Goal: Task Accomplishment & Management: Complete application form

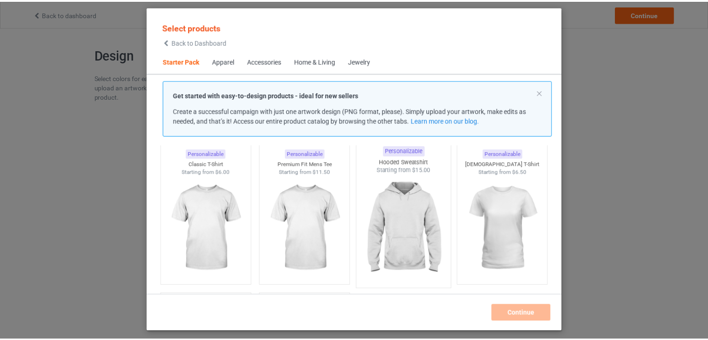
scroll to position [35, 0]
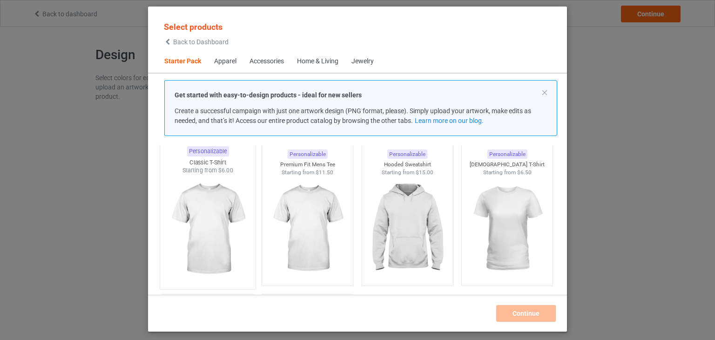
click at [216, 214] on img at bounding box center [208, 229] width 88 height 109
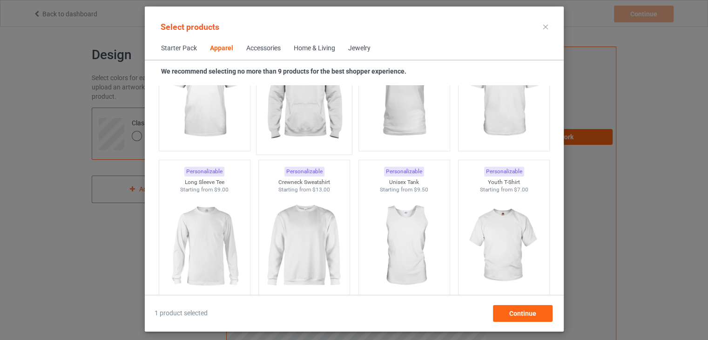
scroll to position [599, 0]
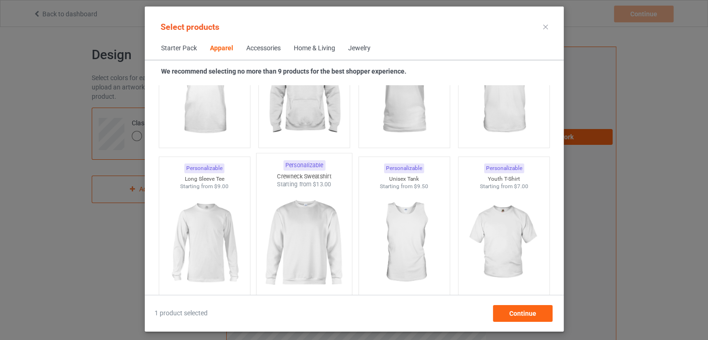
click at [306, 222] on img at bounding box center [304, 243] width 88 height 109
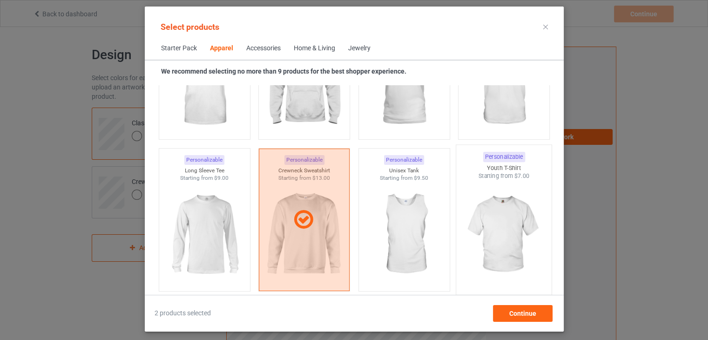
scroll to position [621, 0]
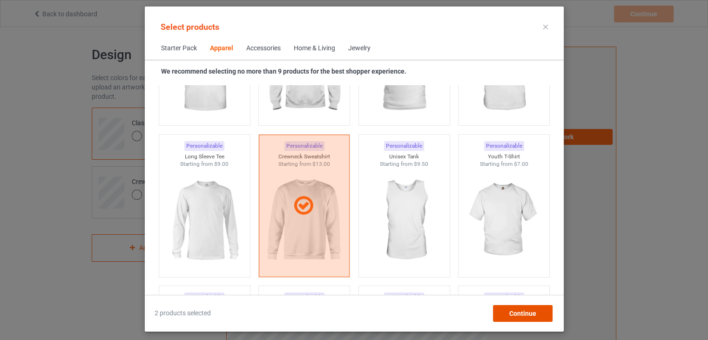
click at [516, 311] on span "Continue" at bounding box center [522, 313] width 27 height 7
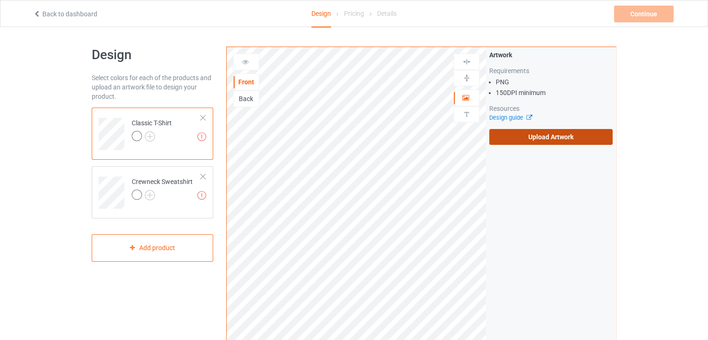
click at [517, 140] on label "Upload Artwork" at bounding box center [550, 137] width 123 height 16
click at [0, 0] on input "Upload Artwork" at bounding box center [0, 0] width 0 height 0
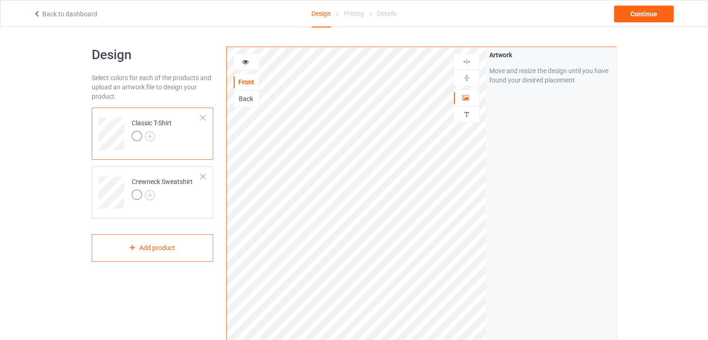
click at [244, 62] on icon at bounding box center [246, 60] width 8 height 7
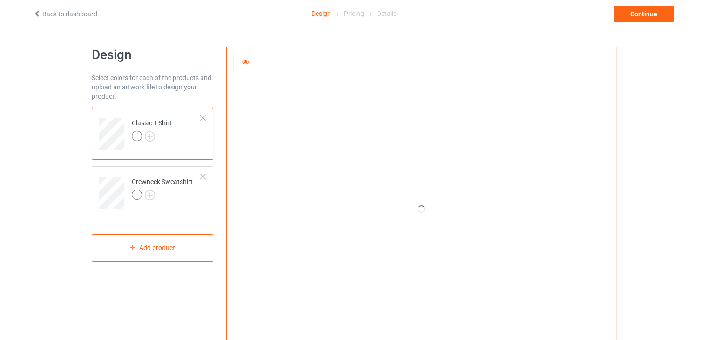
click at [244, 62] on icon at bounding box center [246, 60] width 8 height 7
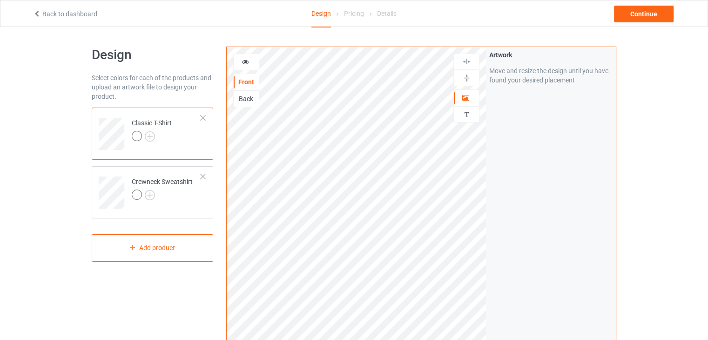
click at [244, 62] on icon at bounding box center [246, 60] width 8 height 7
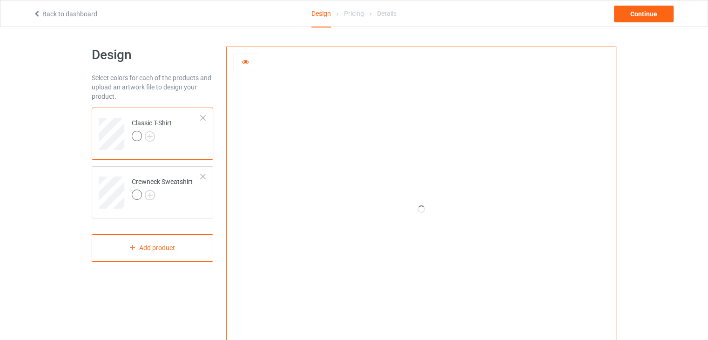
click at [244, 62] on icon at bounding box center [246, 60] width 8 height 7
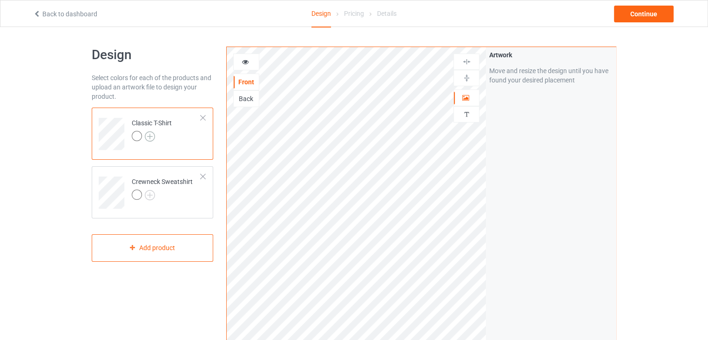
click at [147, 140] on img at bounding box center [150, 136] width 10 height 10
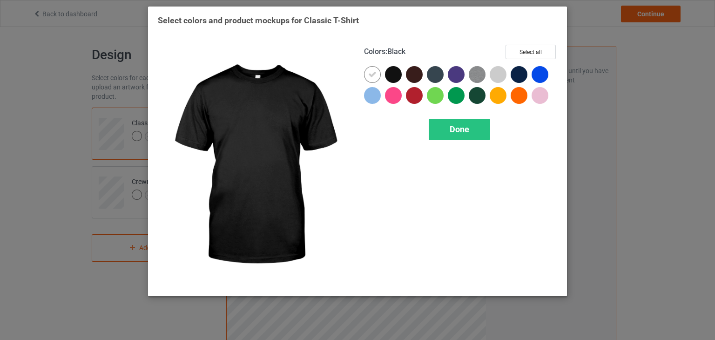
click at [385, 75] on div at bounding box center [393, 74] width 17 height 17
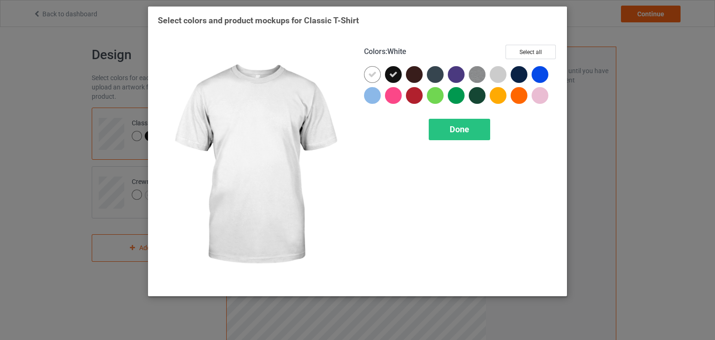
click at [374, 77] on icon at bounding box center [372, 74] width 8 height 8
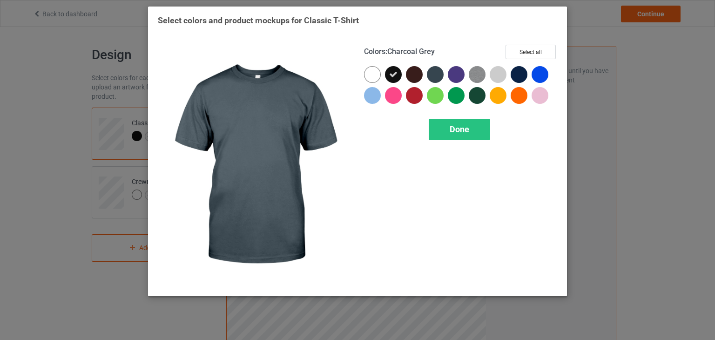
click at [436, 75] on div at bounding box center [435, 74] width 17 height 17
click at [436, 75] on icon at bounding box center [435, 74] width 8 height 8
click at [440, 75] on div at bounding box center [435, 74] width 17 height 17
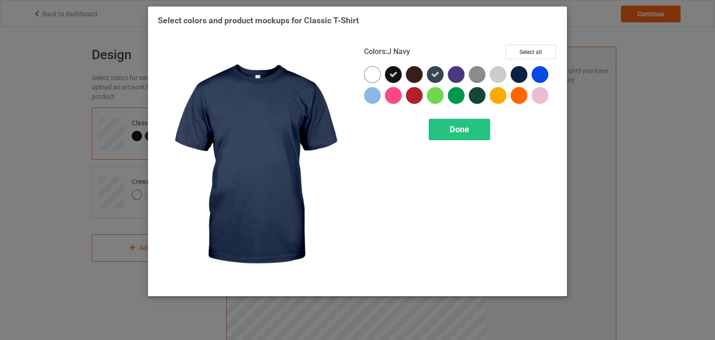
click at [520, 74] on div at bounding box center [519, 74] width 17 height 17
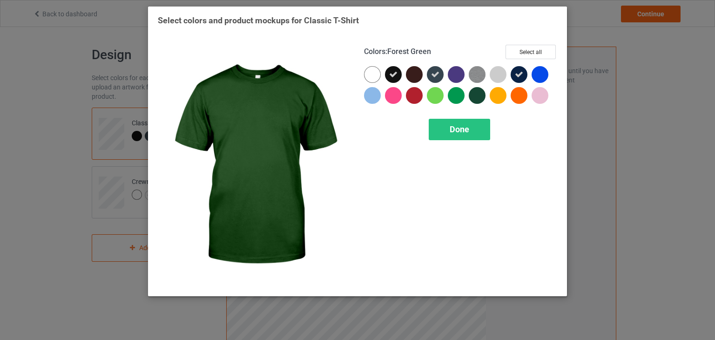
click at [478, 94] on div at bounding box center [477, 95] width 17 height 17
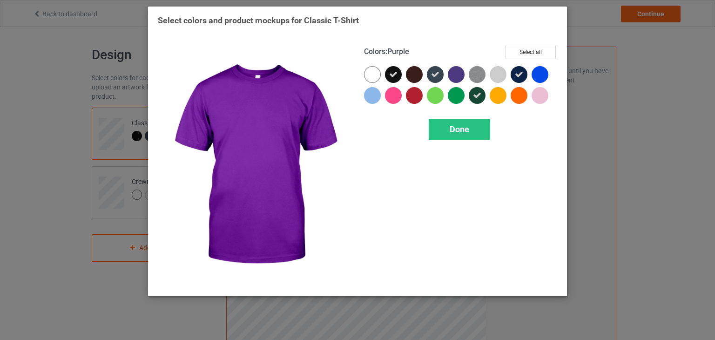
click at [454, 73] on div at bounding box center [456, 74] width 17 height 17
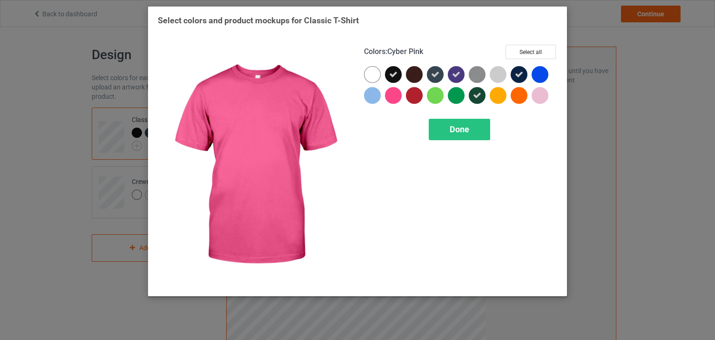
click at [397, 96] on div at bounding box center [393, 95] width 17 height 17
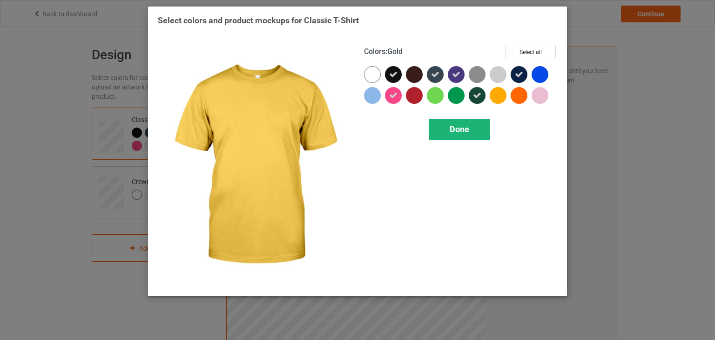
click at [475, 129] on div "Done" at bounding box center [459, 129] width 61 height 21
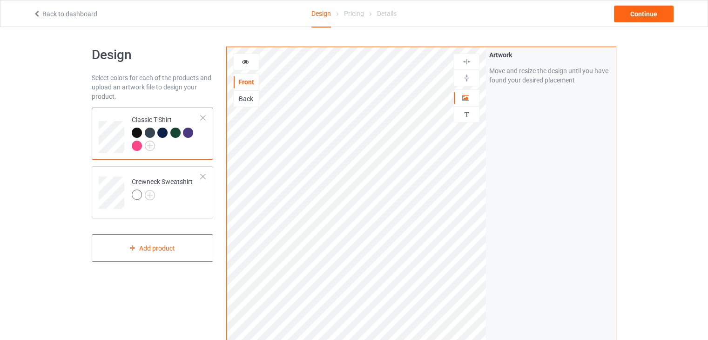
click at [149, 130] on div at bounding box center [150, 133] width 10 height 10
click at [201, 117] on div at bounding box center [203, 118] width 7 height 7
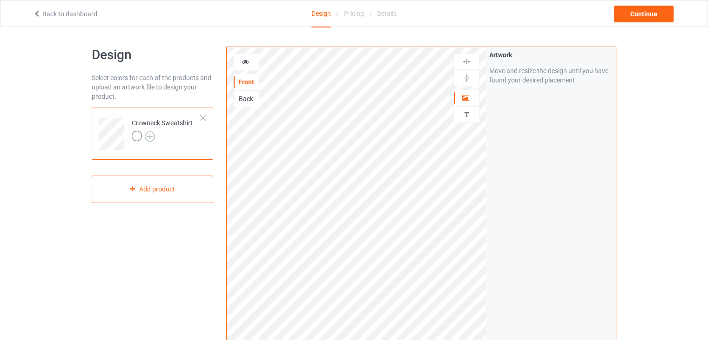
click at [150, 138] on img at bounding box center [150, 136] width 10 height 10
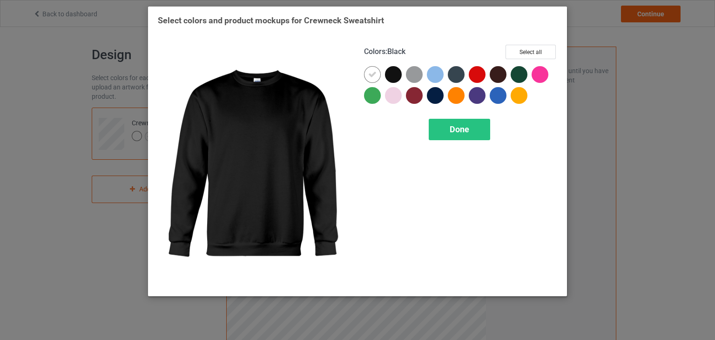
click at [390, 67] on div at bounding box center [393, 74] width 17 height 17
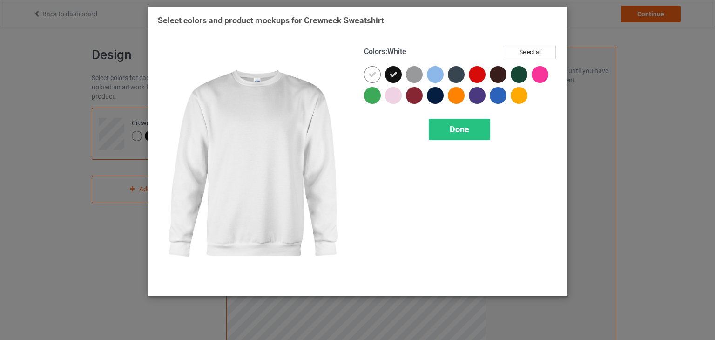
click at [374, 76] on icon at bounding box center [372, 74] width 8 height 8
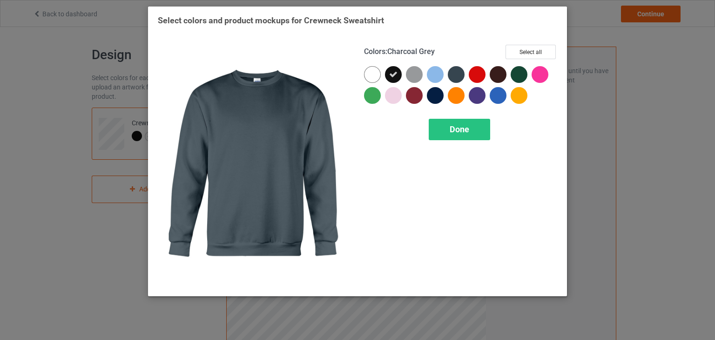
click at [458, 76] on div at bounding box center [456, 74] width 17 height 17
click at [458, 76] on icon at bounding box center [456, 74] width 8 height 8
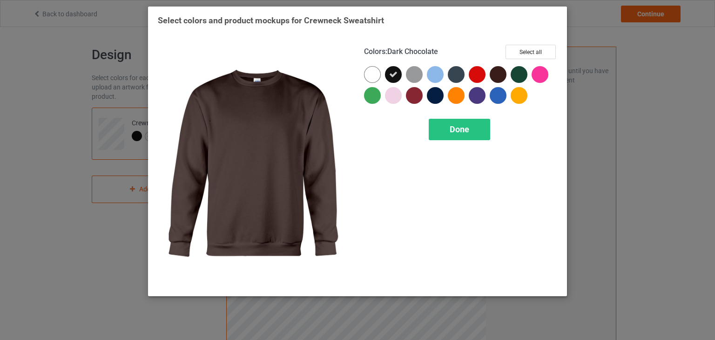
click at [497, 76] on div at bounding box center [498, 74] width 17 height 17
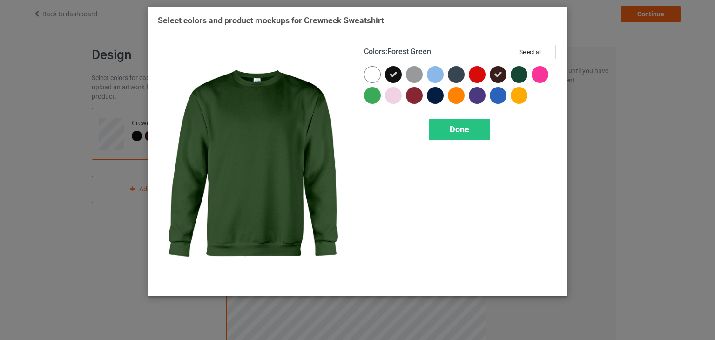
click at [524, 76] on div at bounding box center [519, 74] width 17 height 17
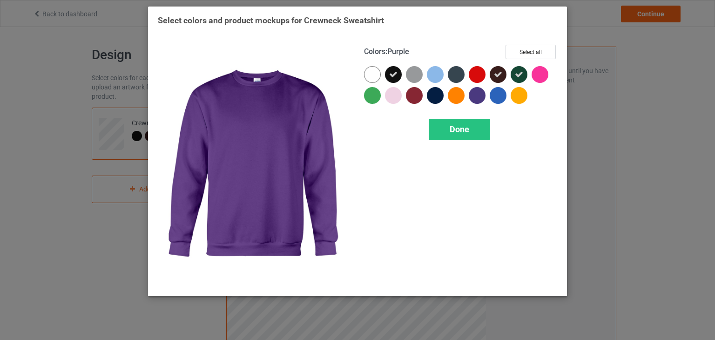
click at [476, 94] on div at bounding box center [477, 95] width 17 height 17
click at [476, 94] on icon at bounding box center [477, 95] width 8 height 8
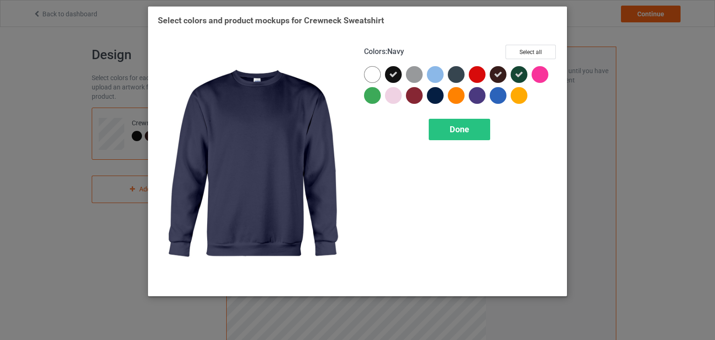
click at [434, 95] on div at bounding box center [435, 95] width 17 height 17
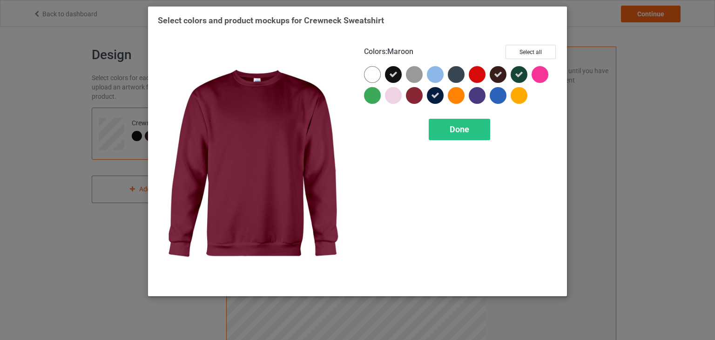
click at [412, 95] on div at bounding box center [414, 95] width 17 height 17
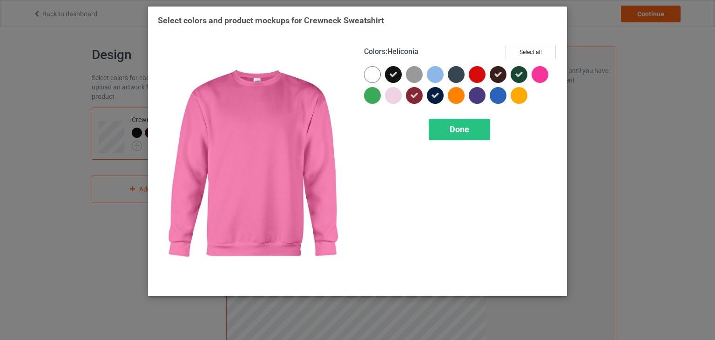
click at [540, 73] on div at bounding box center [540, 74] width 17 height 17
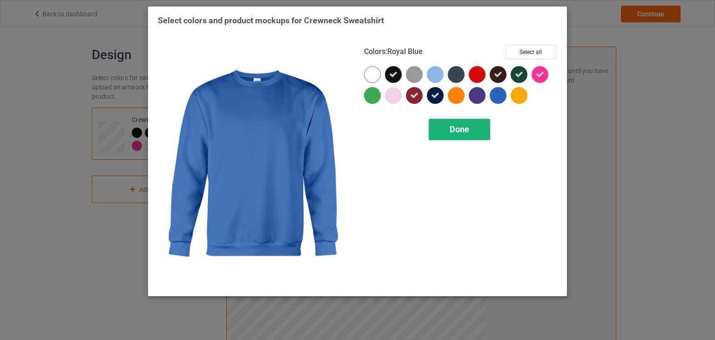
click at [466, 125] on span "Done" at bounding box center [460, 129] width 20 height 10
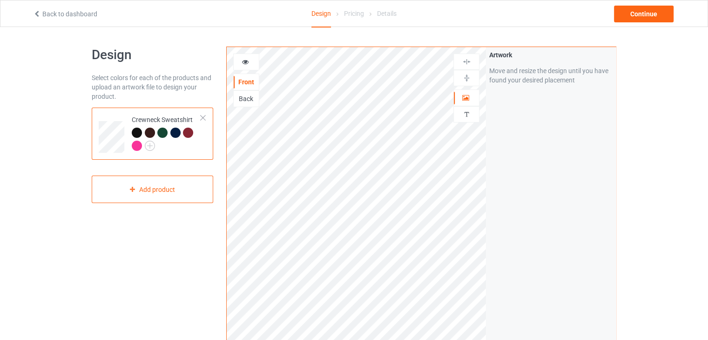
click at [148, 132] on div at bounding box center [150, 133] width 10 height 10
click at [162, 131] on div at bounding box center [162, 133] width 10 height 10
click at [179, 131] on div at bounding box center [175, 133] width 10 height 10
click at [188, 131] on div at bounding box center [188, 133] width 10 height 10
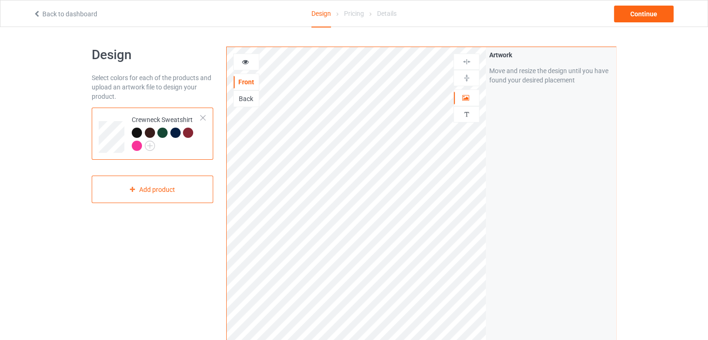
click at [188, 131] on div at bounding box center [188, 133] width 10 height 10
click at [135, 145] on div at bounding box center [137, 146] width 10 height 10
click at [147, 146] on img at bounding box center [150, 146] width 10 height 10
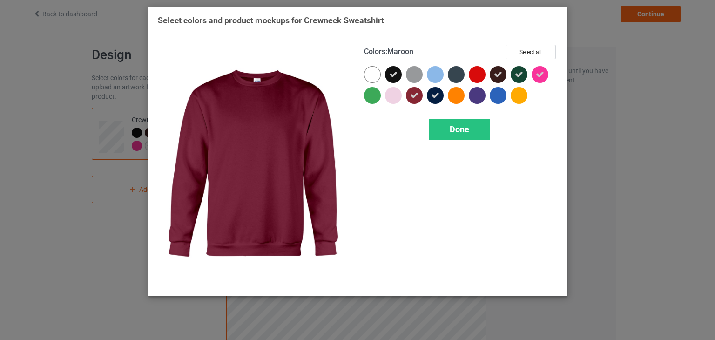
click at [413, 95] on icon at bounding box center [414, 95] width 8 height 8
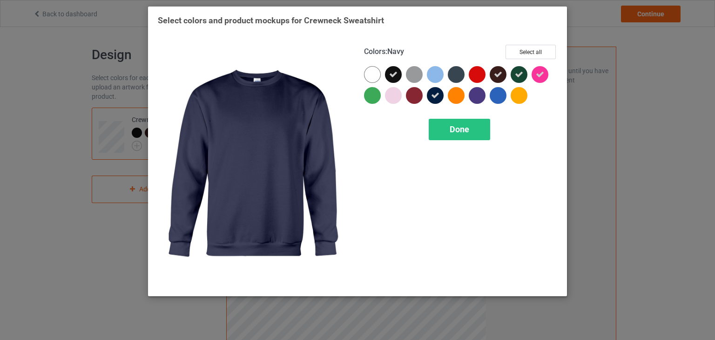
click at [431, 96] on icon at bounding box center [435, 95] width 8 height 8
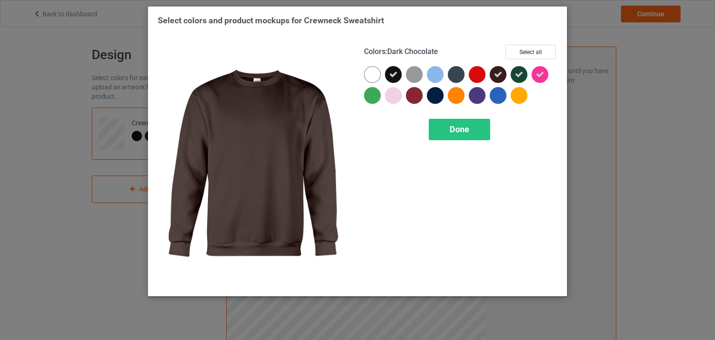
click at [501, 73] on icon at bounding box center [498, 74] width 8 height 8
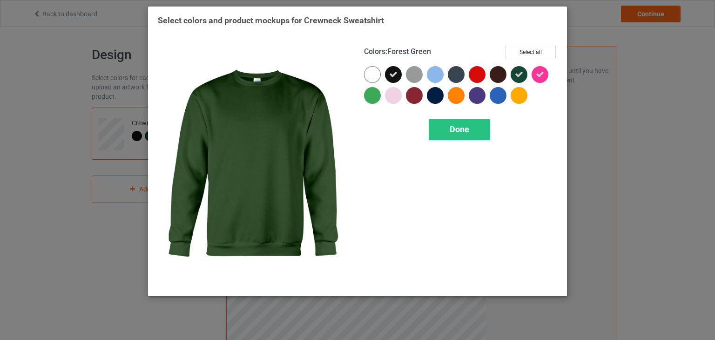
click at [521, 73] on icon at bounding box center [519, 74] width 8 height 8
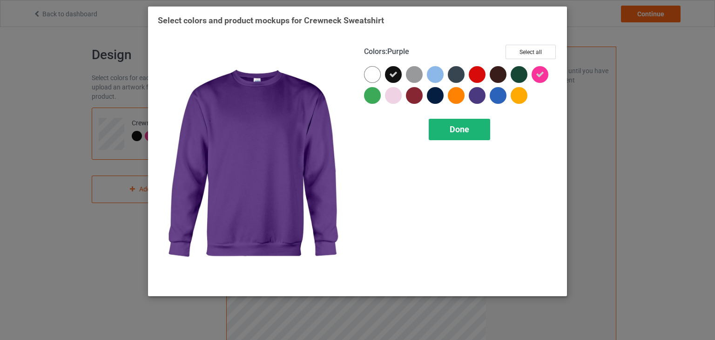
click at [455, 128] on span "Done" at bounding box center [460, 129] width 20 height 10
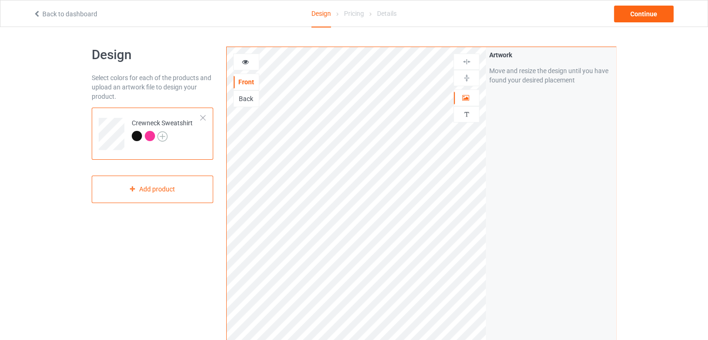
click at [166, 133] on img at bounding box center [162, 136] width 10 height 10
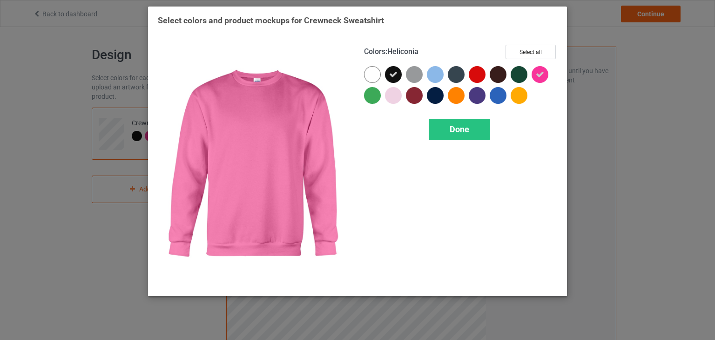
click at [542, 75] on icon at bounding box center [540, 74] width 8 height 8
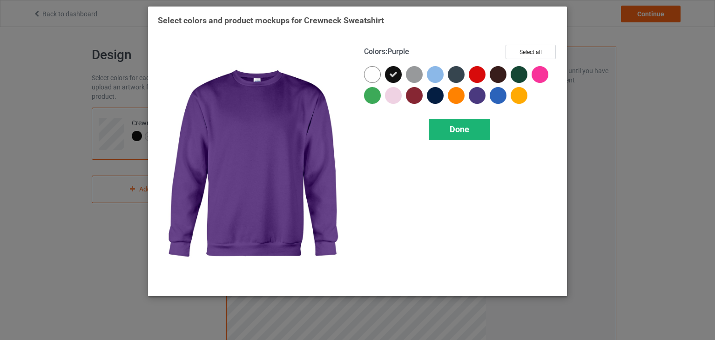
click at [451, 129] on span "Done" at bounding box center [460, 129] width 20 height 10
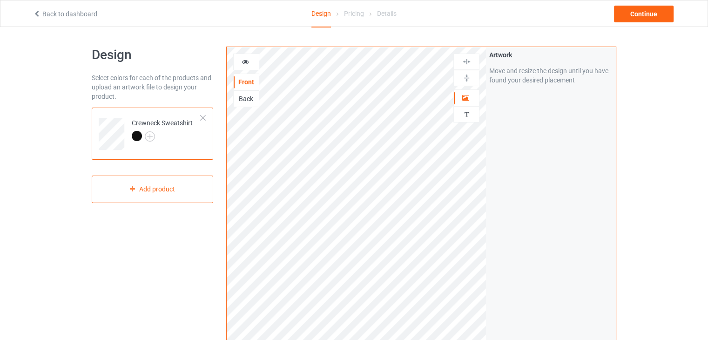
click at [247, 67] on div at bounding box center [246, 62] width 26 height 17
click at [244, 64] on icon at bounding box center [246, 60] width 8 height 7
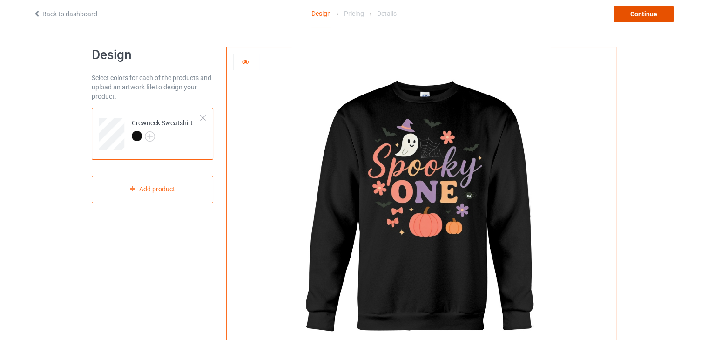
click at [637, 18] on div "Continue" at bounding box center [644, 14] width 60 height 17
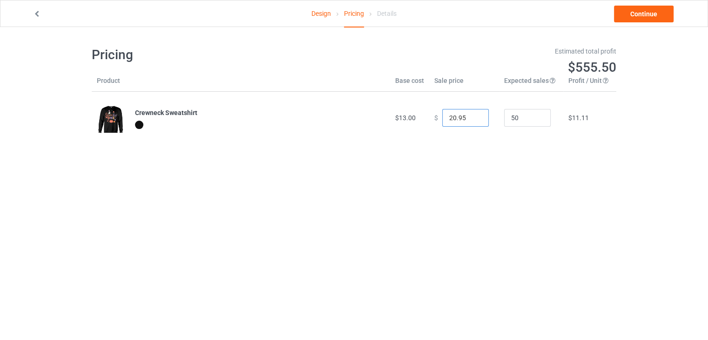
click at [471, 121] on input "20.95" at bounding box center [465, 118] width 47 height 18
click at [475, 115] on input "21.95" at bounding box center [465, 118] width 47 height 18
click at [475, 115] on input "22.95" at bounding box center [465, 118] width 47 height 18
click at [475, 115] on input "23.95" at bounding box center [465, 118] width 47 height 18
click at [475, 115] on input "24.95" at bounding box center [465, 118] width 47 height 18
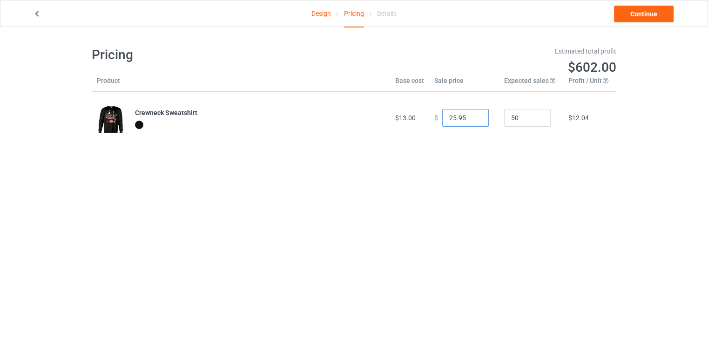
click at [475, 115] on input "25.95" at bounding box center [465, 118] width 47 height 18
click at [473, 121] on input "24.95" at bounding box center [465, 118] width 47 height 18
type input "23.95"
click at [473, 121] on input "23.95" at bounding box center [465, 118] width 47 height 18
click at [640, 17] on link "Continue" at bounding box center [644, 14] width 60 height 17
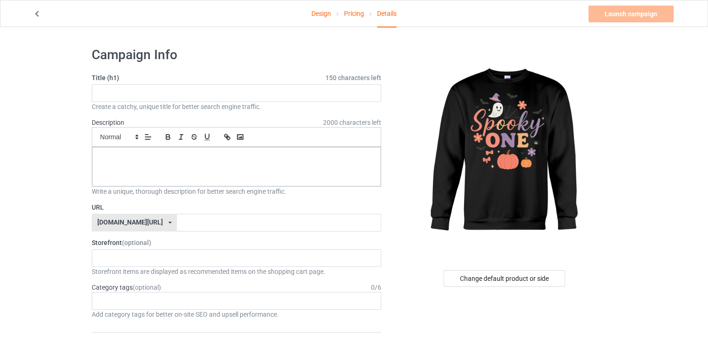
click at [215, 83] on div "Title (h1) 150 characters left Create a catchy, unique title for better search …" at bounding box center [237, 92] width 290 height 38
click at [216, 92] on input "text" at bounding box center [237, 93] width 290 height 18
paste input "Spooky One Halloween Birthday Cute Ghost & Pumpkin Outfit"
type input "Spooky One Halloween Birthday Cute Ghost & Pumpkin Outfit"
click at [228, 170] on div at bounding box center [236, 166] width 289 height 39
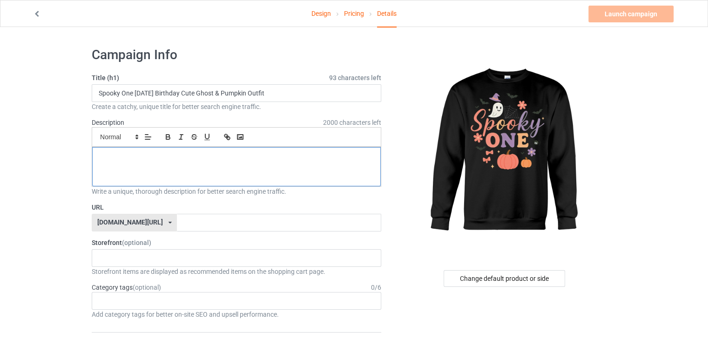
click at [208, 162] on div at bounding box center [236, 166] width 289 height 39
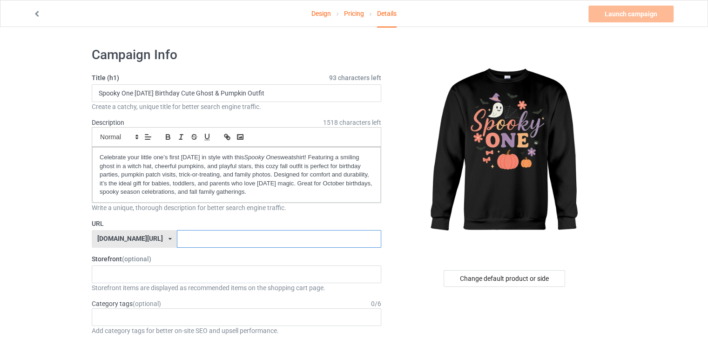
click at [221, 239] on input "text" at bounding box center [279, 239] width 204 height 18
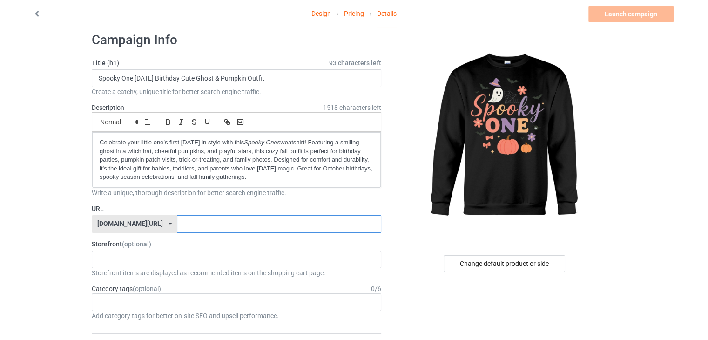
scroll to position [19, 0]
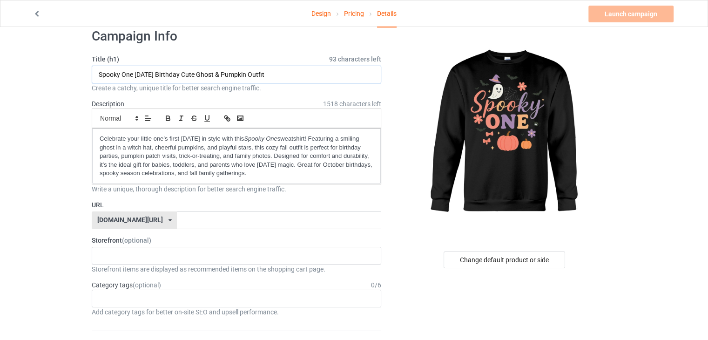
drag, startPoint x: 97, startPoint y: 72, endPoint x: 179, endPoint y: 73, distance: 81.5
click at [179, 73] on input "Spooky One Halloween Birthday Cute Ghost & Pumpkin Outfit" at bounding box center [237, 75] width 290 height 18
click at [177, 216] on input "text" at bounding box center [279, 220] width 204 height 18
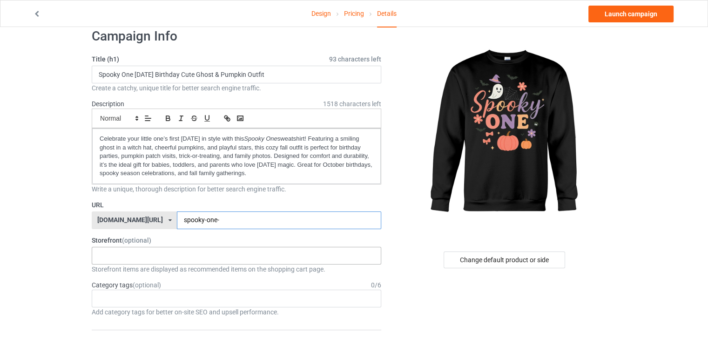
type input "spooky-one-"
click at [210, 251] on div "HalloweenHype Salem Spooky Season Designs 684707eebaa9dc0035f9edac" at bounding box center [237, 256] width 290 height 18
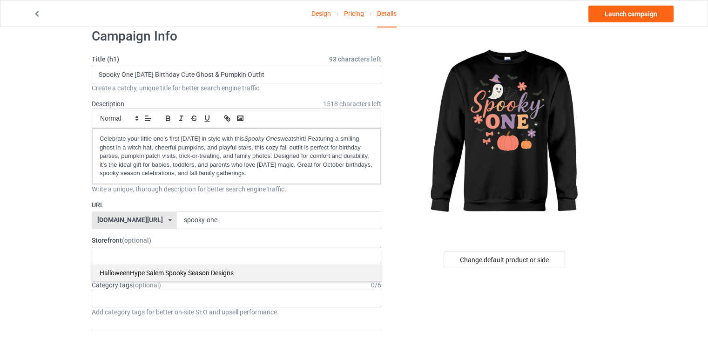
click at [186, 265] on div "HalloweenHype Salem Spooky Season Designs" at bounding box center [236, 272] width 289 height 17
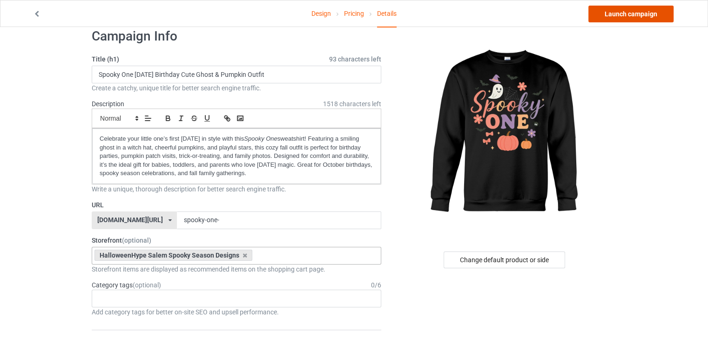
click at [617, 12] on link "Launch campaign" at bounding box center [630, 14] width 85 height 17
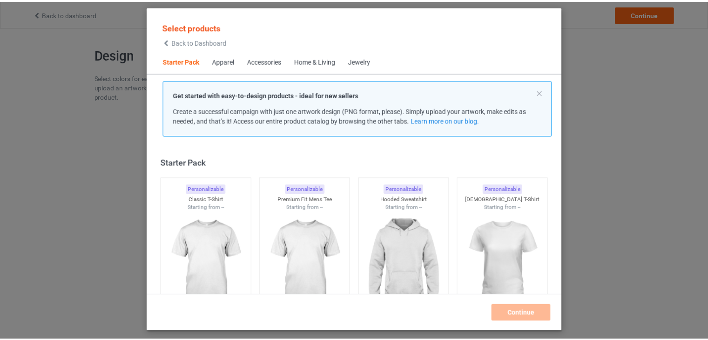
scroll to position [12, 0]
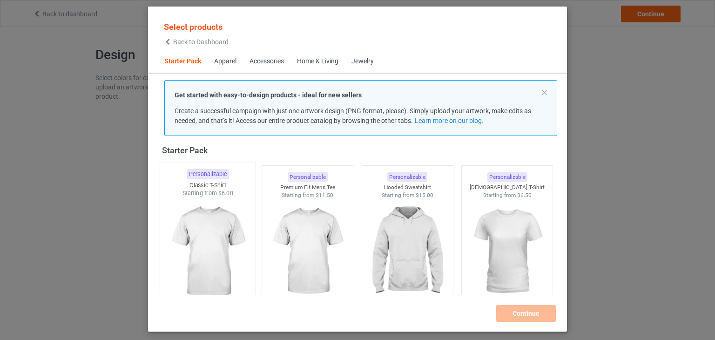
click at [217, 230] on img at bounding box center [208, 251] width 88 height 109
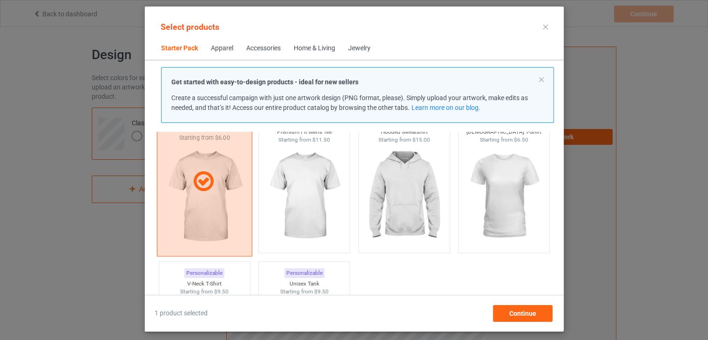
scroll to position [54, 0]
click at [204, 194] on div at bounding box center [203, 181] width 95 height 149
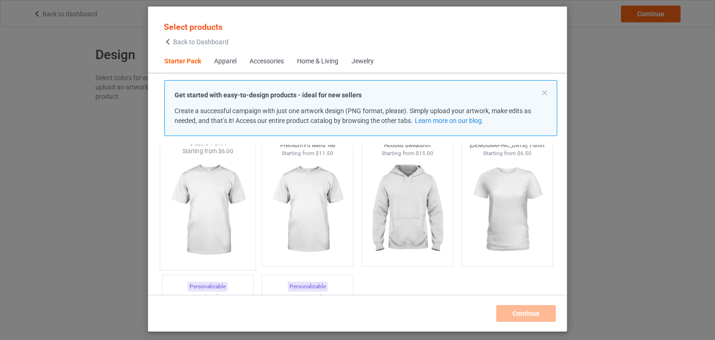
click at [204, 194] on img at bounding box center [208, 209] width 88 height 109
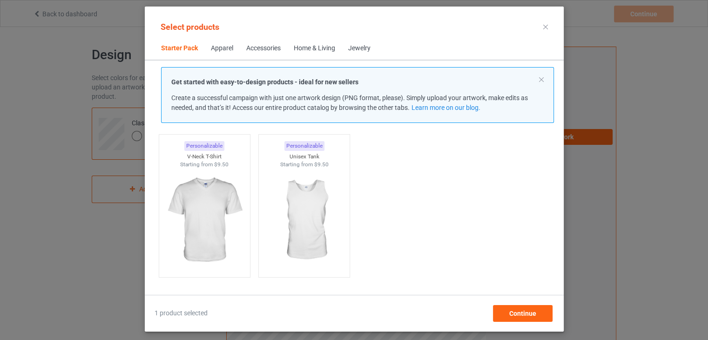
scroll to position [182, 0]
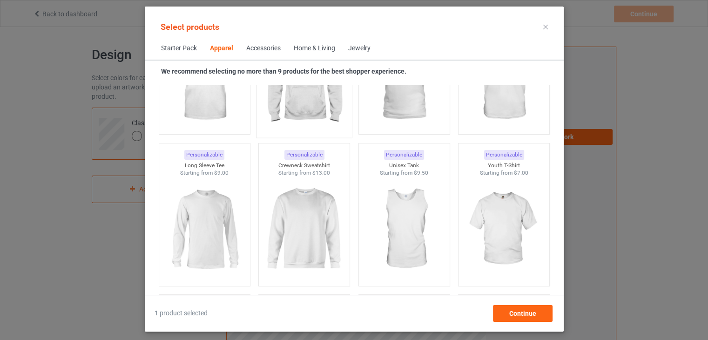
scroll to position [613, 0]
click at [313, 212] on img at bounding box center [304, 229] width 88 height 109
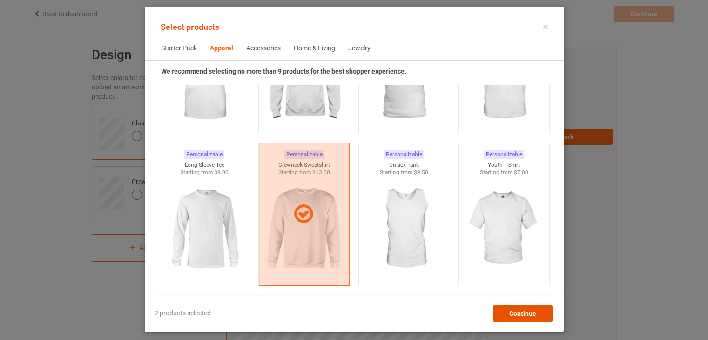
click at [513, 313] on span "Continue" at bounding box center [522, 313] width 27 height 7
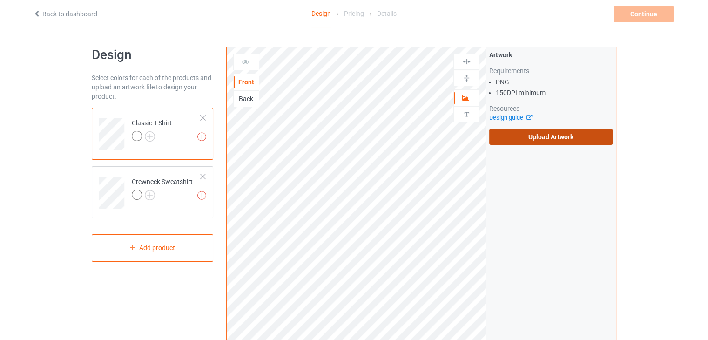
click at [553, 133] on label "Upload Artwork" at bounding box center [550, 137] width 123 height 16
click at [0, 0] on input "Upload Artwork" at bounding box center [0, 0] width 0 height 0
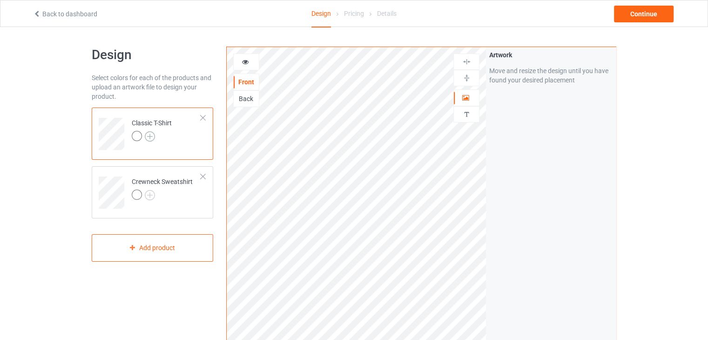
click at [149, 133] on img at bounding box center [150, 136] width 10 height 10
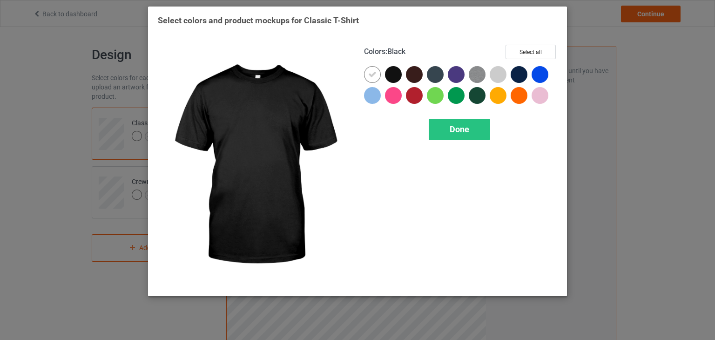
click at [387, 77] on div at bounding box center [393, 74] width 17 height 17
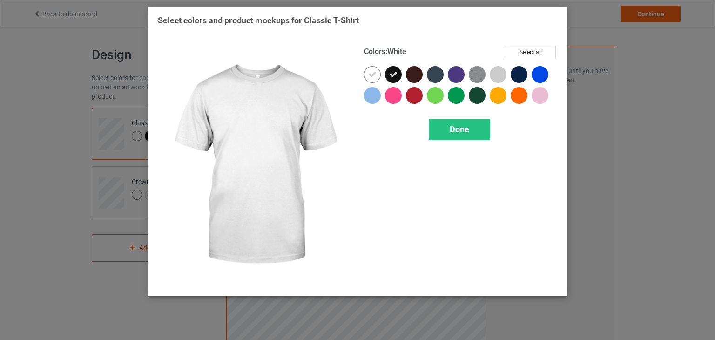
click at [370, 73] on icon at bounding box center [372, 74] width 8 height 8
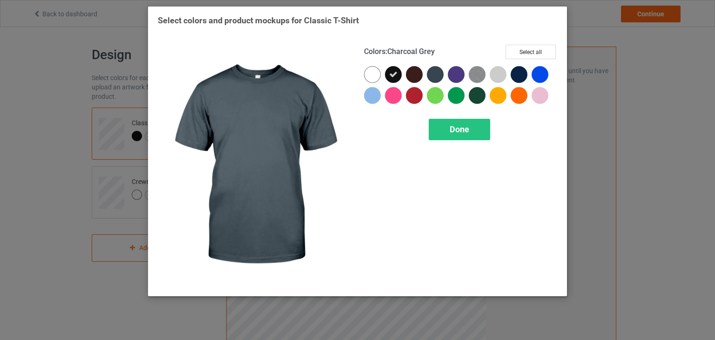
click at [434, 74] on div at bounding box center [435, 74] width 17 height 17
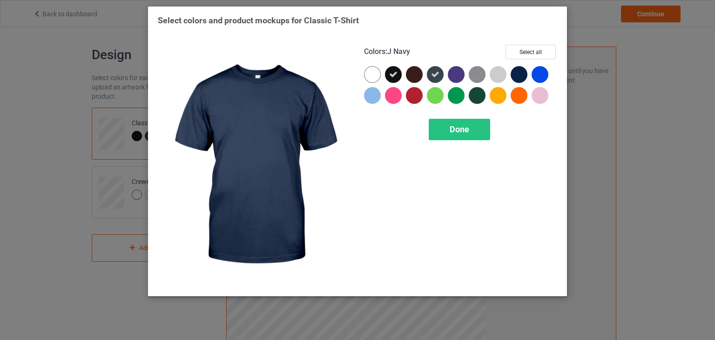
click at [521, 74] on div at bounding box center [519, 74] width 17 height 17
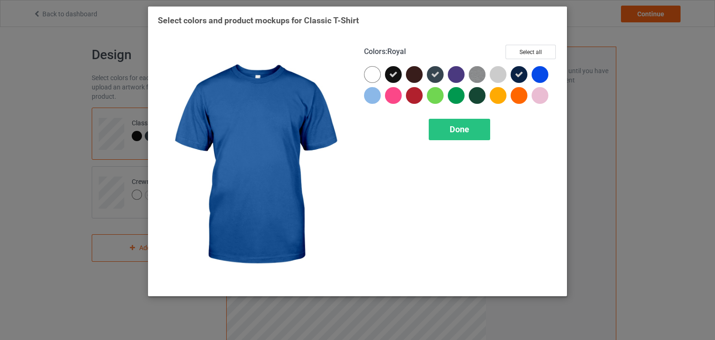
click at [541, 74] on div at bounding box center [540, 74] width 17 height 17
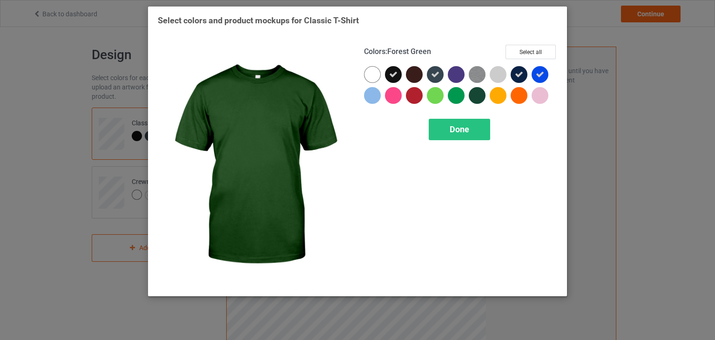
click at [475, 94] on div at bounding box center [477, 95] width 17 height 17
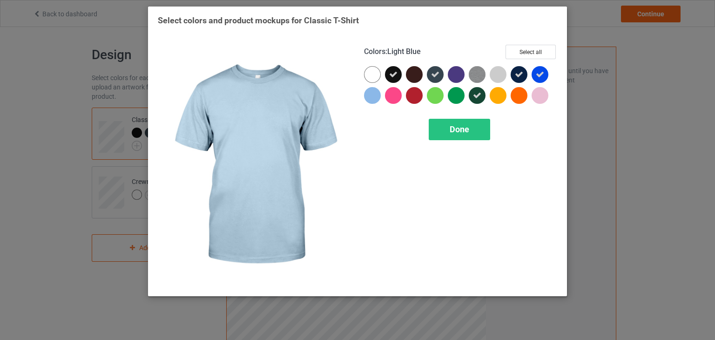
click at [371, 96] on div at bounding box center [372, 95] width 17 height 17
click at [371, 96] on icon at bounding box center [372, 95] width 8 height 8
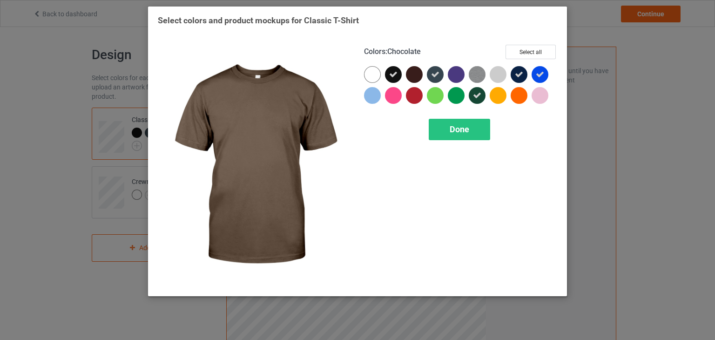
click at [411, 72] on div at bounding box center [414, 74] width 17 height 17
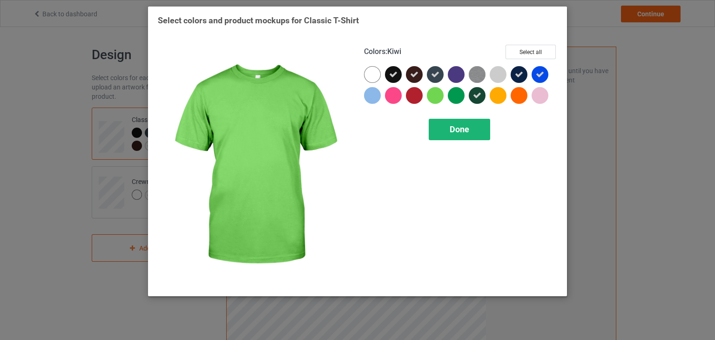
click at [459, 129] on span "Done" at bounding box center [460, 129] width 20 height 10
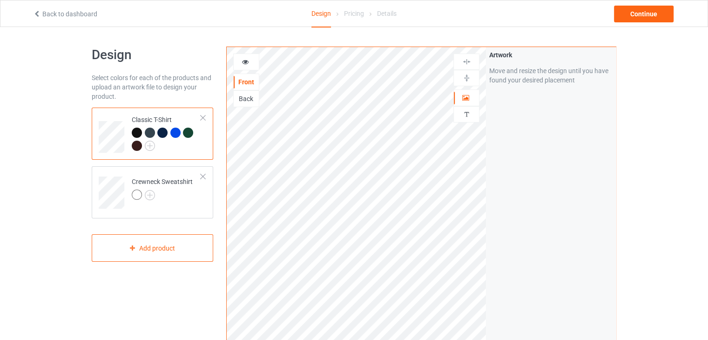
click at [244, 64] on icon at bounding box center [246, 60] width 8 height 7
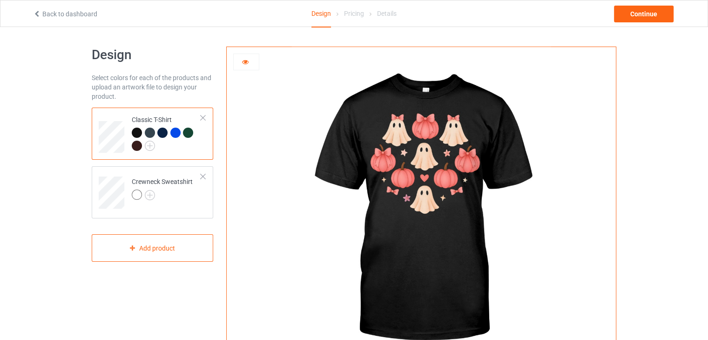
click at [149, 133] on div at bounding box center [150, 133] width 10 height 10
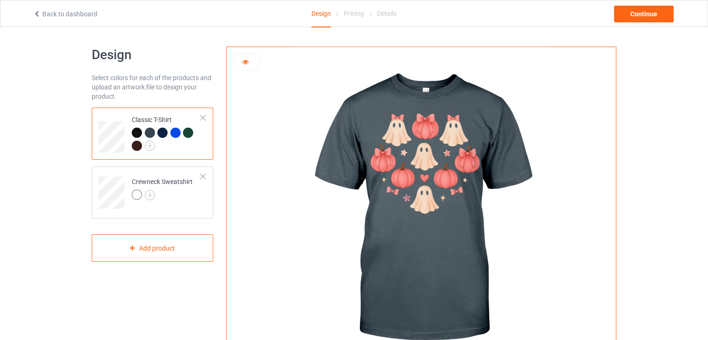
click at [166, 134] on div at bounding box center [162, 133] width 10 height 10
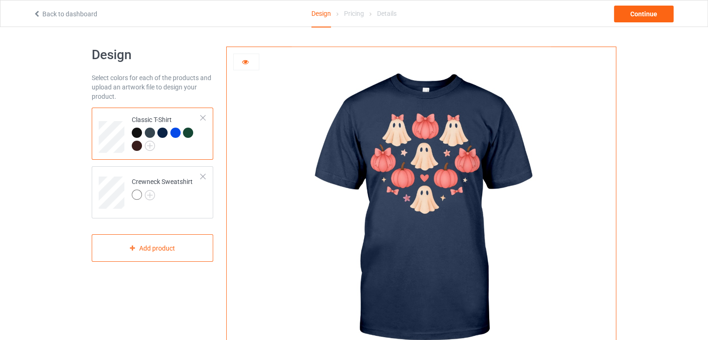
click at [178, 134] on div at bounding box center [175, 133] width 10 height 10
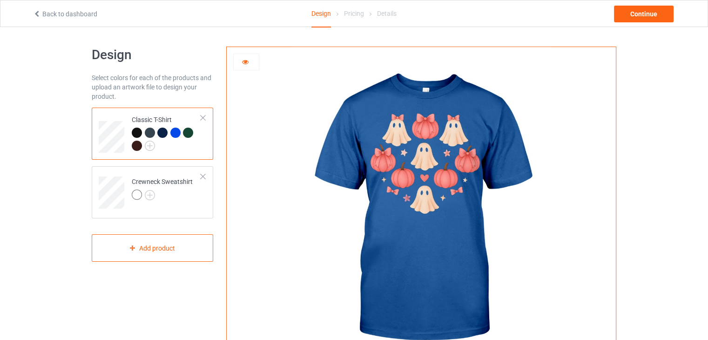
click at [190, 135] on div at bounding box center [188, 133] width 10 height 10
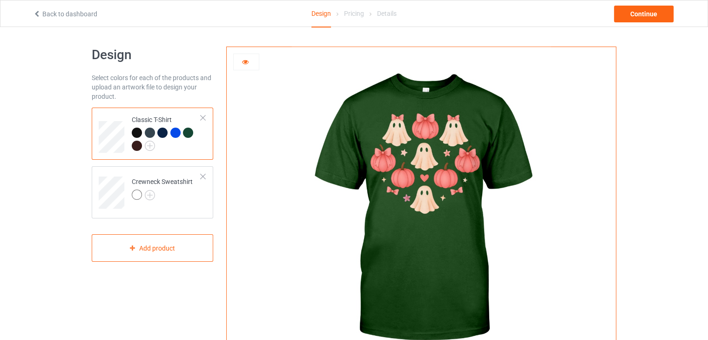
click at [139, 146] on div at bounding box center [137, 146] width 10 height 10
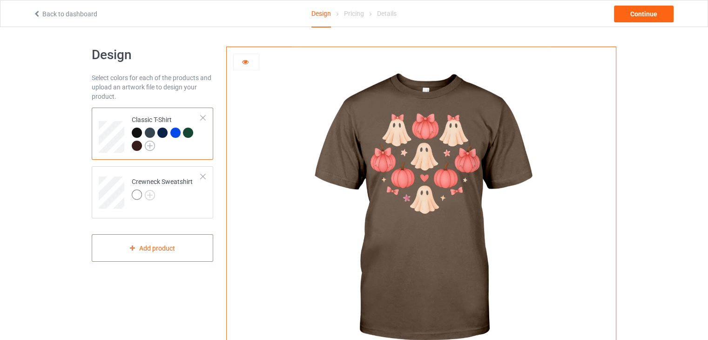
click at [151, 146] on img at bounding box center [150, 146] width 10 height 10
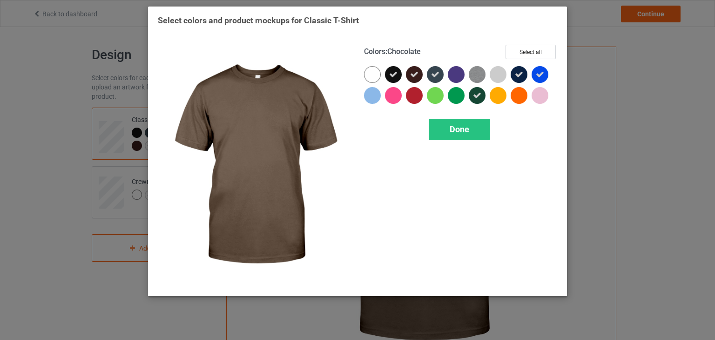
click at [410, 73] on icon at bounding box center [414, 74] width 8 height 8
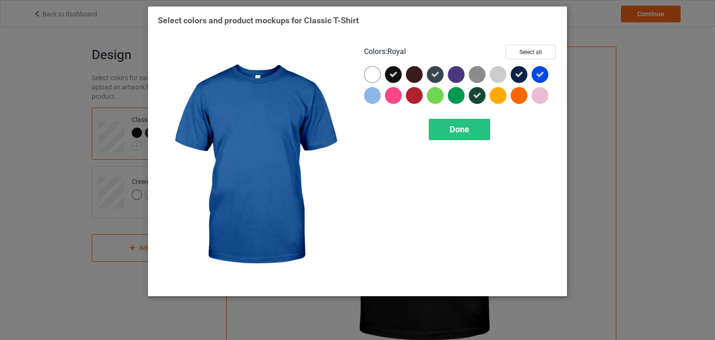
click at [538, 73] on icon at bounding box center [540, 74] width 8 height 8
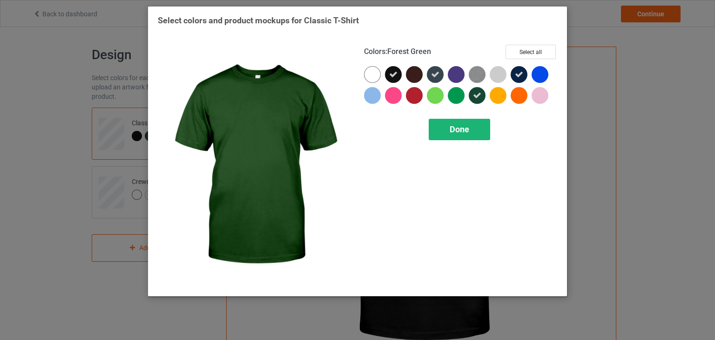
click at [464, 125] on span "Done" at bounding box center [460, 129] width 20 height 10
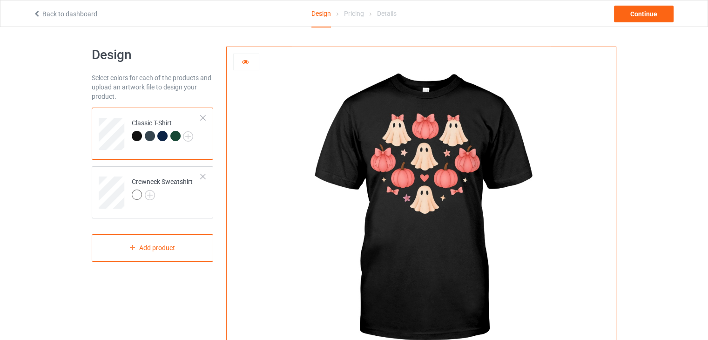
click at [162, 137] on div at bounding box center [162, 136] width 10 height 10
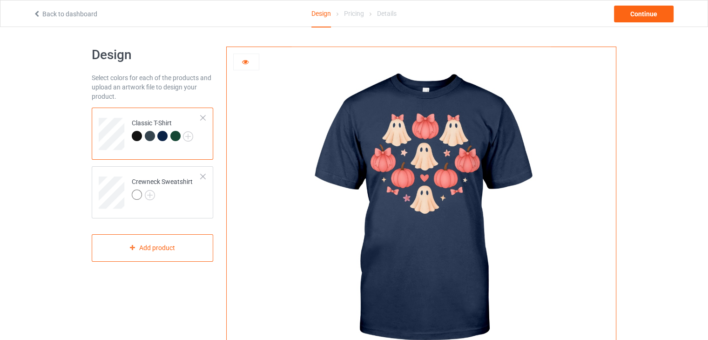
click at [151, 136] on div at bounding box center [150, 136] width 10 height 10
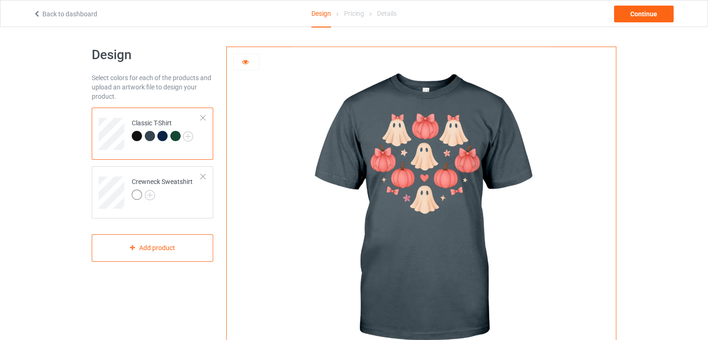
click at [242, 67] on div at bounding box center [246, 62] width 26 height 17
click at [244, 67] on div at bounding box center [246, 62] width 26 height 17
click at [244, 64] on icon at bounding box center [246, 60] width 8 height 7
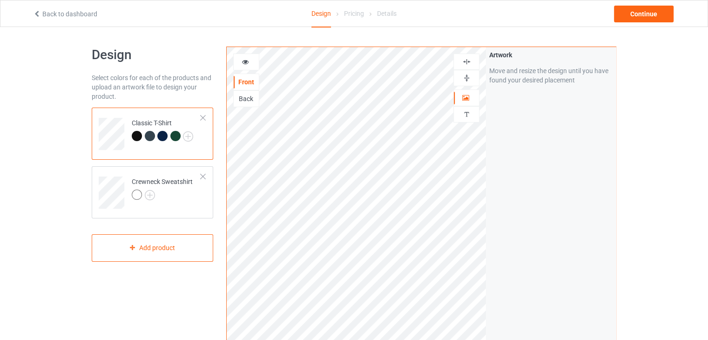
click at [466, 77] on img at bounding box center [466, 78] width 9 height 9
click at [242, 60] on icon at bounding box center [246, 60] width 8 height 7
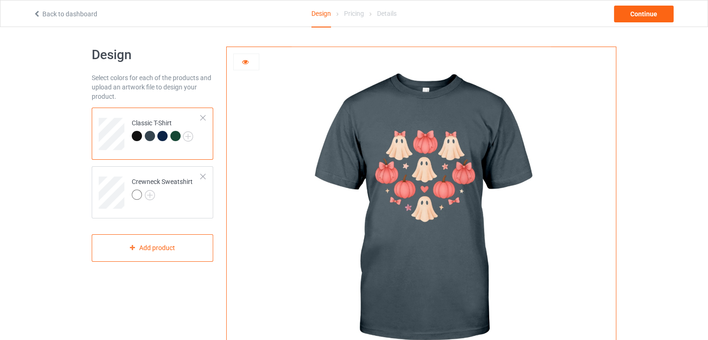
click at [243, 63] on icon at bounding box center [246, 60] width 8 height 7
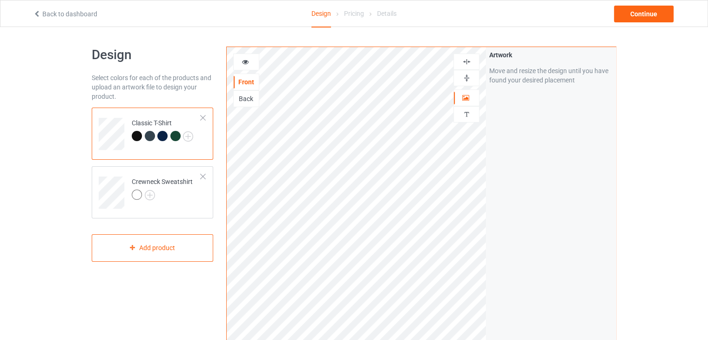
click at [467, 78] on img at bounding box center [466, 78] width 9 height 9
click at [463, 63] on img at bounding box center [466, 61] width 9 height 9
click at [467, 62] on img at bounding box center [466, 61] width 9 height 9
click at [244, 64] on icon at bounding box center [246, 60] width 8 height 7
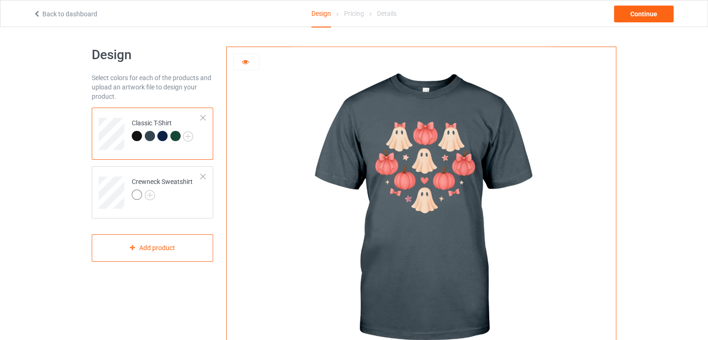
click at [244, 64] on icon at bounding box center [246, 60] width 8 height 7
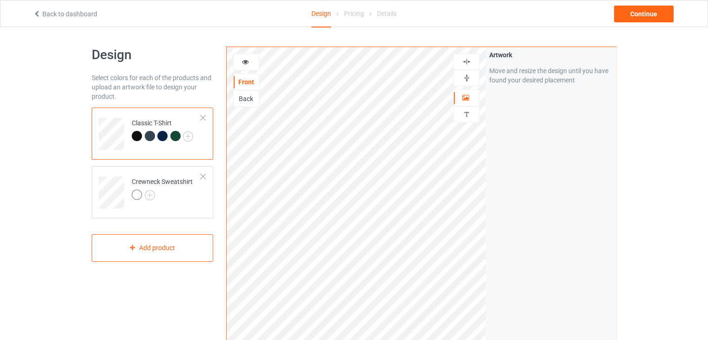
click at [467, 62] on img at bounding box center [466, 61] width 9 height 9
click at [148, 194] on img at bounding box center [150, 195] width 10 height 10
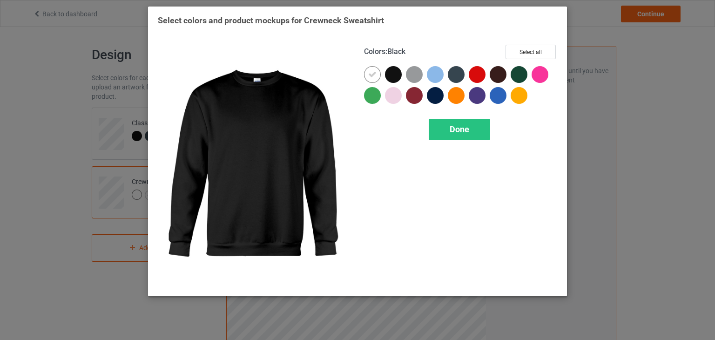
click at [390, 70] on div at bounding box center [393, 74] width 17 height 17
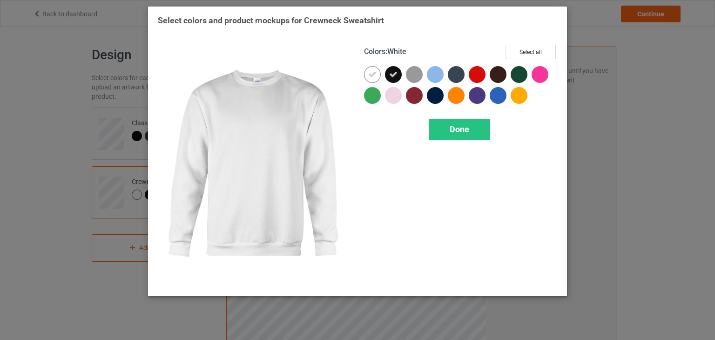
click at [371, 75] on icon at bounding box center [372, 74] width 8 height 8
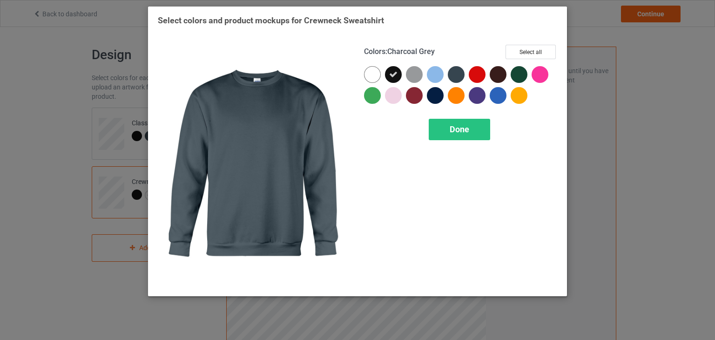
click at [458, 73] on div at bounding box center [456, 74] width 17 height 17
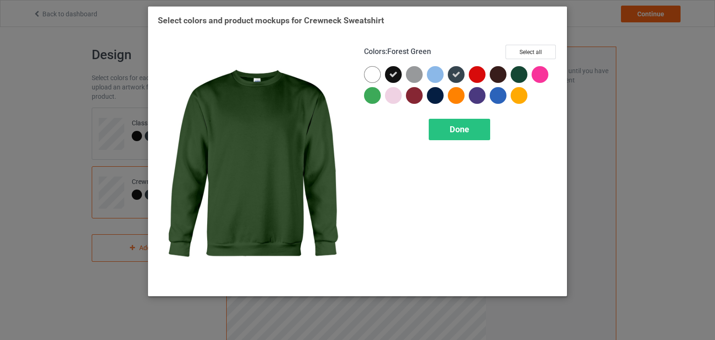
click at [522, 73] on div at bounding box center [519, 74] width 17 height 17
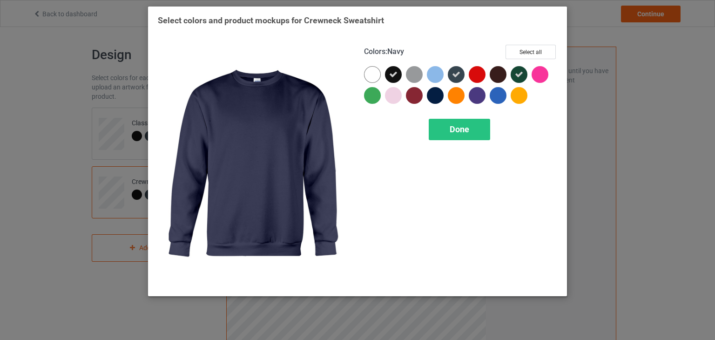
click at [429, 97] on div at bounding box center [435, 95] width 17 height 17
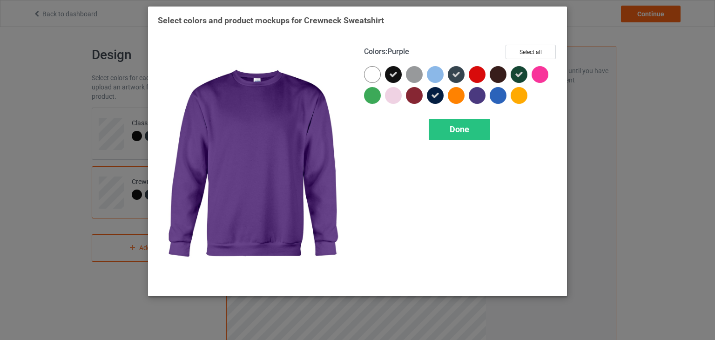
click at [475, 97] on div at bounding box center [477, 95] width 17 height 17
click at [464, 133] on span "Done" at bounding box center [460, 129] width 20 height 10
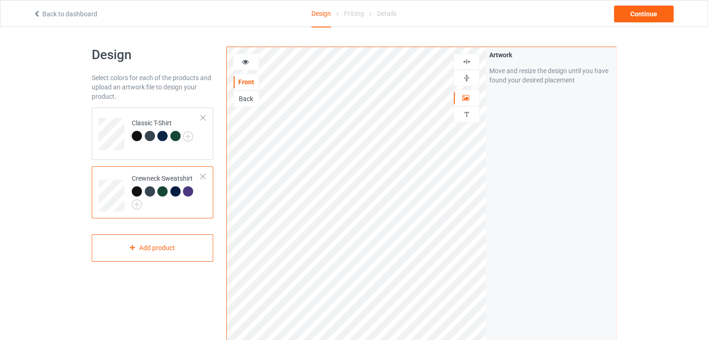
click at [135, 189] on div at bounding box center [137, 191] width 10 height 10
click at [136, 190] on div at bounding box center [137, 191] width 10 height 10
click at [151, 193] on div at bounding box center [150, 191] width 10 height 10
click at [148, 192] on div at bounding box center [150, 191] width 10 height 10
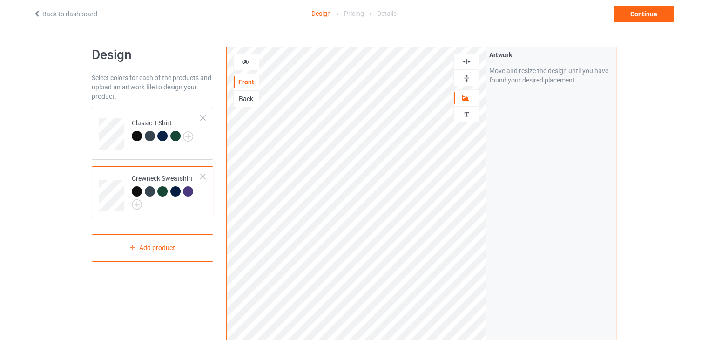
click at [162, 193] on div at bounding box center [162, 191] width 10 height 10
click at [175, 194] on div at bounding box center [175, 191] width 10 height 10
click at [187, 193] on div at bounding box center [188, 191] width 10 height 10
click at [644, 14] on div "Continue" at bounding box center [644, 14] width 60 height 17
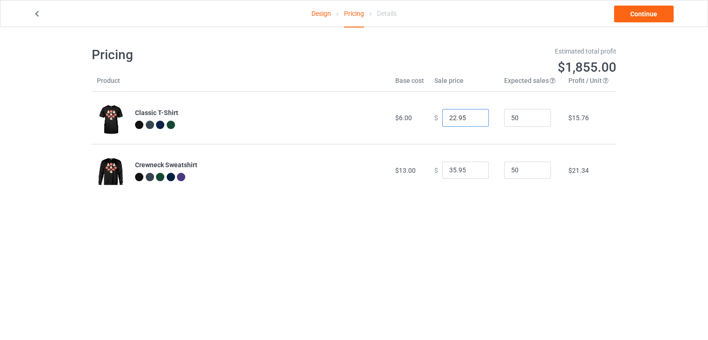
click at [472, 122] on input "22.95" at bounding box center [465, 118] width 47 height 18
click at [473, 121] on input "21.95" at bounding box center [465, 118] width 47 height 18
click at [473, 121] on input "20.95" at bounding box center [465, 118] width 47 height 18
click at [473, 121] on input "19.95" at bounding box center [465, 118] width 47 height 18
click at [473, 121] on input "17.95" at bounding box center [465, 118] width 47 height 18
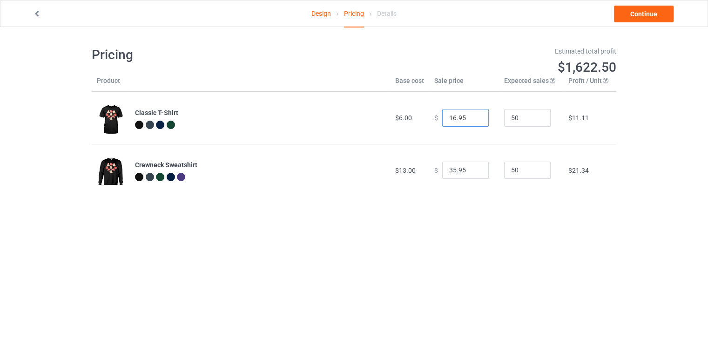
click at [473, 121] on input "16.95" at bounding box center [465, 118] width 47 height 18
click at [473, 121] on input "15.95" at bounding box center [465, 118] width 47 height 18
click at [472, 111] on input "15.95" at bounding box center [465, 118] width 47 height 18
type input "16.95"
click at [472, 114] on input "16.95" at bounding box center [465, 118] width 47 height 18
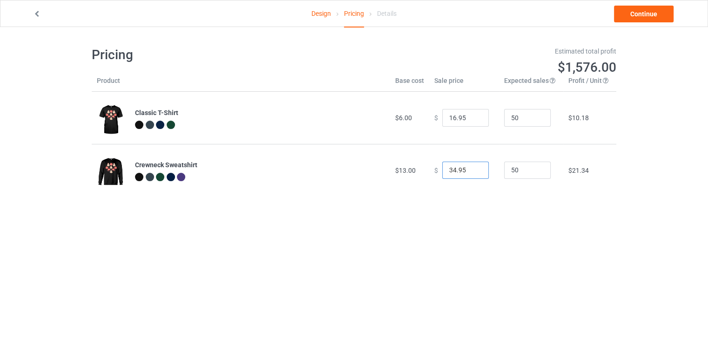
click at [473, 172] on input "34.95" at bounding box center [465, 171] width 47 height 18
click at [473, 172] on input "33.95" at bounding box center [465, 171] width 47 height 18
click at [473, 172] on input "32.95" at bounding box center [465, 171] width 47 height 18
click at [473, 172] on input "31.95" at bounding box center [465, 171] width 47 height 18
click at [473, 172] on input "30.95" at bounding box center [465, 171] width 47 height 18
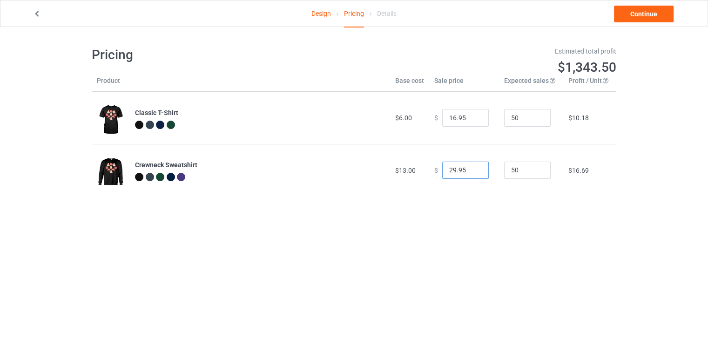
click at [473, 172] on input "29.95" at bounding box center [465, 171] width 47 height 18
click at [473, 172] on input "28.95" at bounding box center [465, 171] width 47 height 18
click at [473, 172] on input "27.95" at bounding box center [465, 171] width 47 height 18
click at [473, 172] on input "26.95" at bounding box center [465, 171] width 47 height 18
click at [473, 172] on input "25.95" at bounding box center [465, 171] width 47 height 18
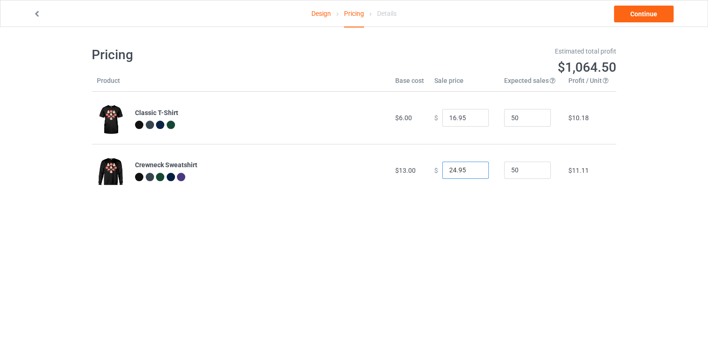
click at [473, 172] on input "24.95" at bounding box center [465, 171] width 47 height 18
type input "23.95"
click at [473, 172] on input "23.95" at bounding box center [465, 171] width 47 height 18
click at [645, 15] on link "Continue" at bounding box center [644, 14] width 60 height 17
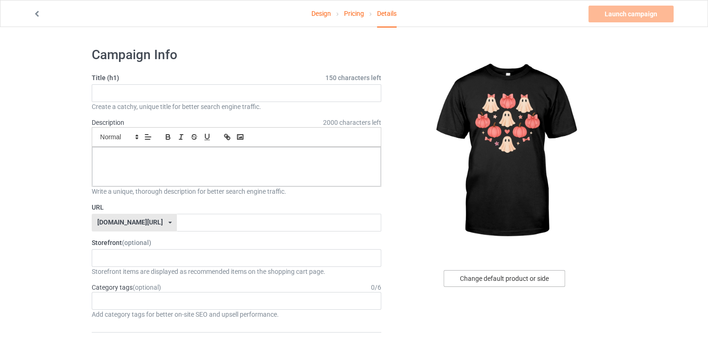
click at [502, 279] on div "Change default product or side" at bounding box center [504, 278] width 121 height 17
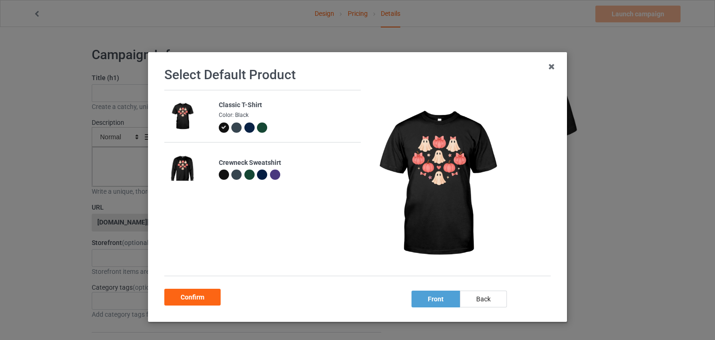
click at [219, 177] on div at bounding box center [224, 174] width 10 height 10
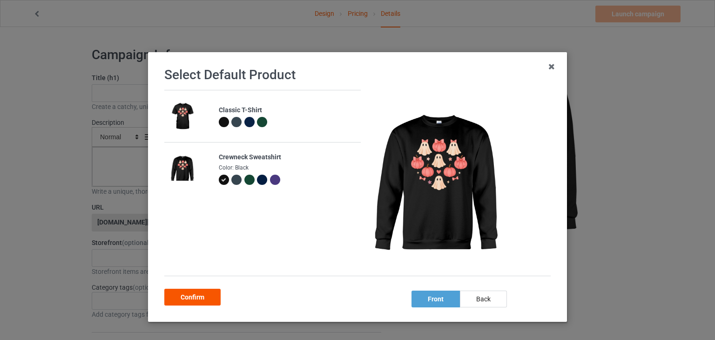
click at [184, 298] on div "Confirm" at bounding box center [192, 297] width 56 height 17
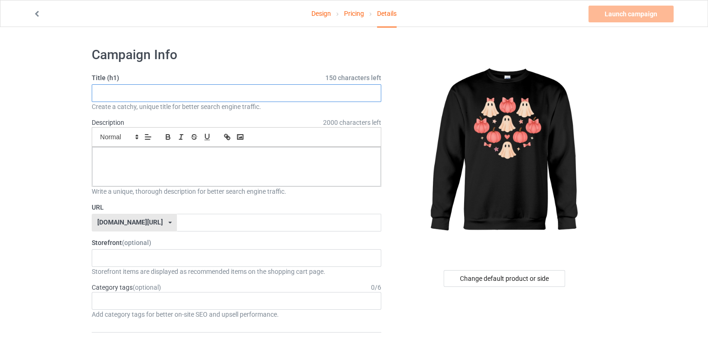
click at [242, 99] on input "text" at bounding box center [237, 93] width 290 height 18
paste input "Cute Ghost and Pumpkin Halloween Cozy Fall Spooky Season Outfit"
type input "Cute Ghost and Pumpkin Halloween Cozy Fall Spooky Season Outfit"
click at [178, 161] on p at bounding box center [237, 157] width 274 height 9
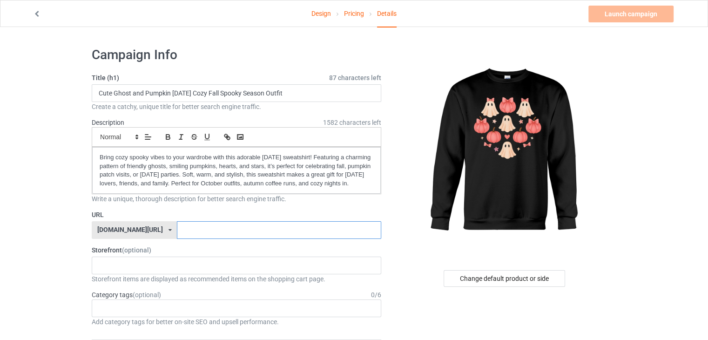
click at [178, 236] on input "text" at bounding box center [279, 230] width 204 height 18
type input "cute-ghoust"
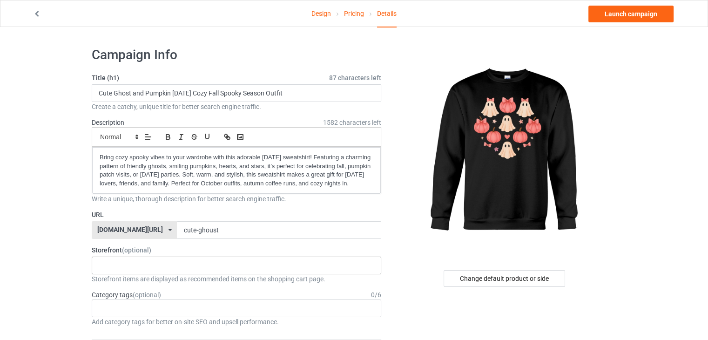
click at [215, 274] on div "HalloweenHype Salem Spooky Season Designs 684707eebaa9dc0035f9edac" at bounding box center [237, 265] width 290 height 18
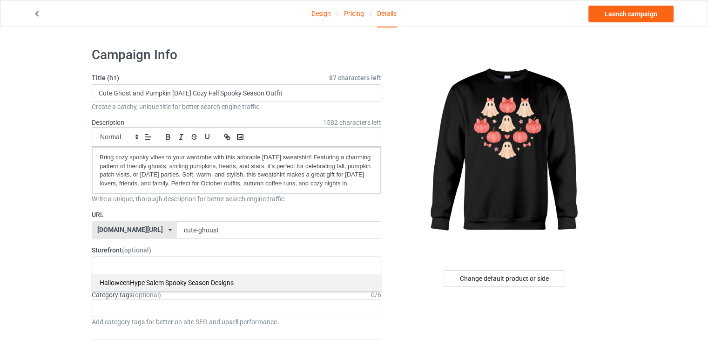
click at [176, 286] on div "HalloweenHype Salem Spooky Season Designs" at bounding box center [236, 282] width 289 height 17
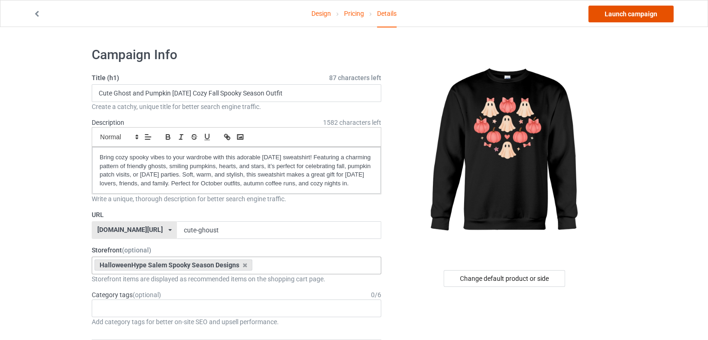
click at [629, 16] on link "Launch campaign" at bounding box center [630, 14] width 85 height 17
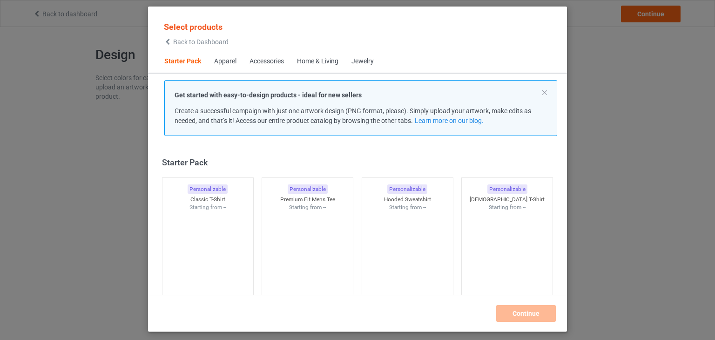
scroll to position [12, 0]
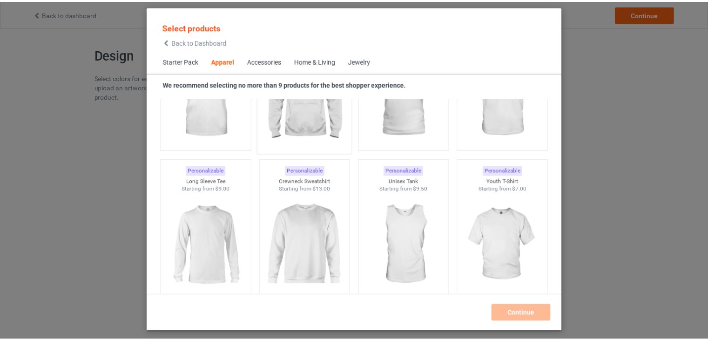
scroll to position [611, 0]
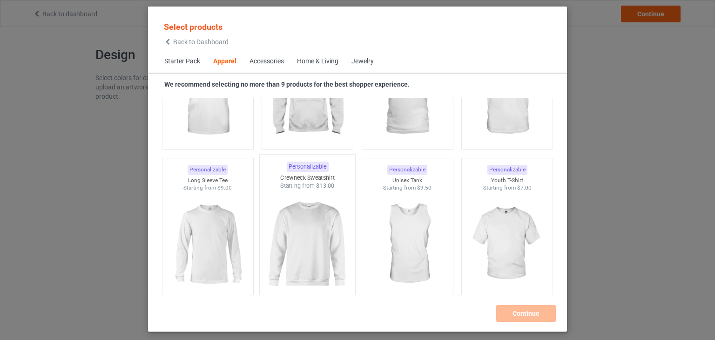
click at [307, 236] on img at bounding box center [308, 244] width 88 height 109
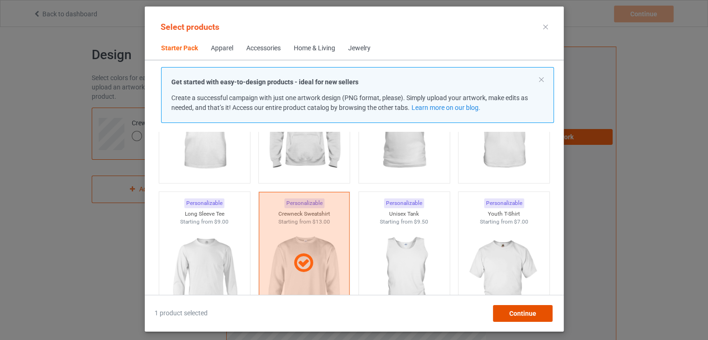
click at [531, 320] on div "Continue" at bounding box center [522, 313] width 60 height 17
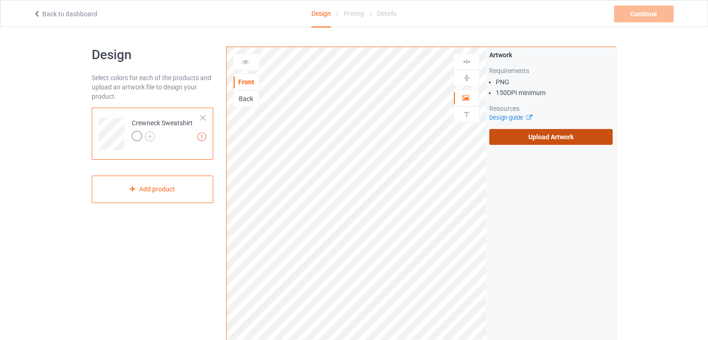
click at [519, 136] on label "Upload Artwork" at bounding box center [550, 137] width 123 height 16
click at [0, 0] on input "Upload Artwork" at bounding box center [0, 0] width 0 height 0
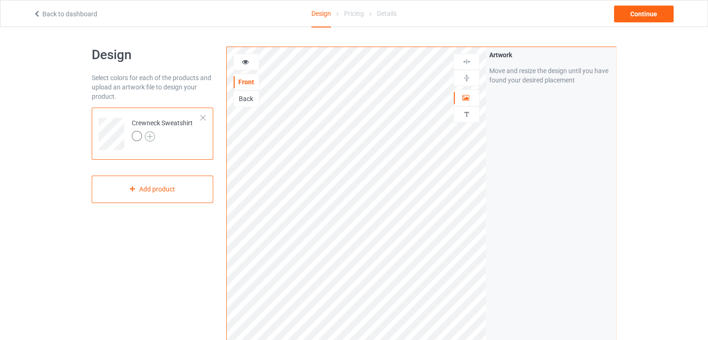
click at [151, 137] on img at bounding box center [150, 136] width 10 height 10
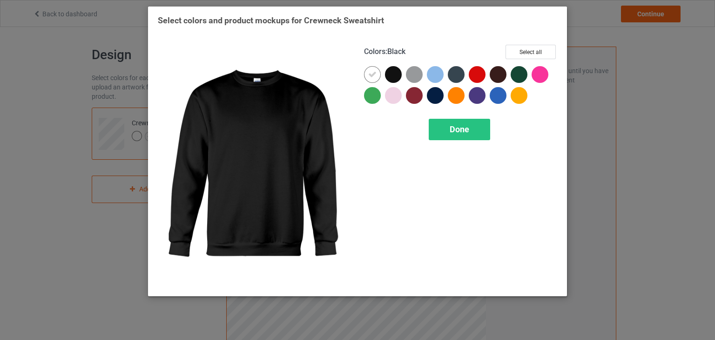
click at [393, 73] on div at bounding box center [393, 74] width 17 height 17
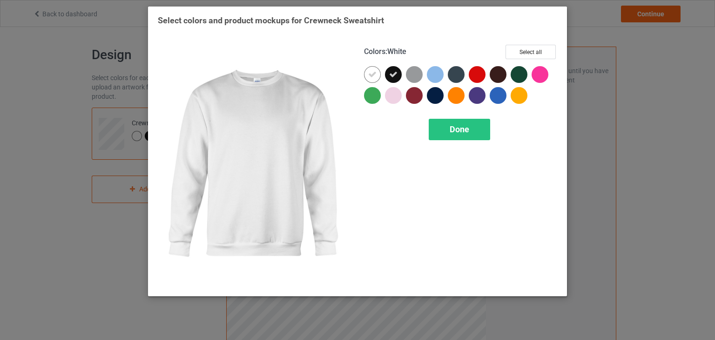
click at [371, 76] on icon at bounding box center [372, 74] width 8 height 8
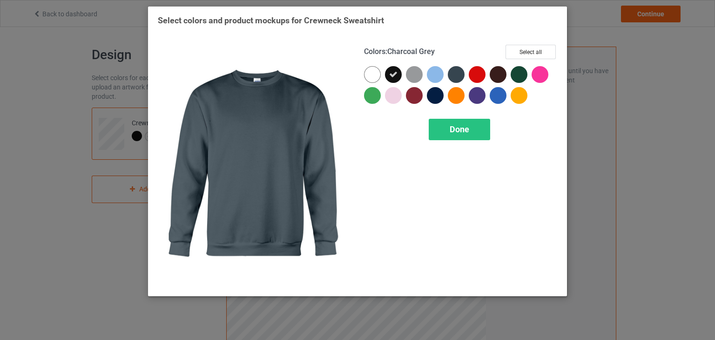
click at [456, 72] on div at bounding box center [456, 74] width 17 height 17
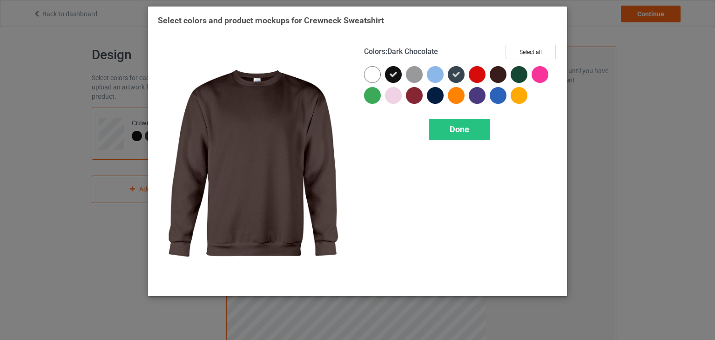
click at [499, 74] on div at bounding box center [498, 74] width 17 height 17
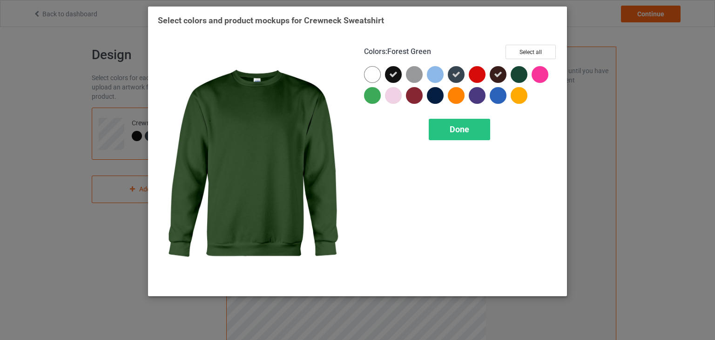
click at [519, 73] on div at bounding box center [519, 74] width 17 height 17
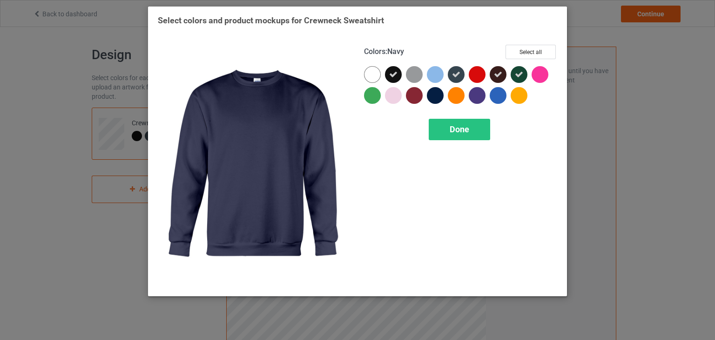
click at [437, 95] on div at bounding box center [435, 95] width 17 height 17
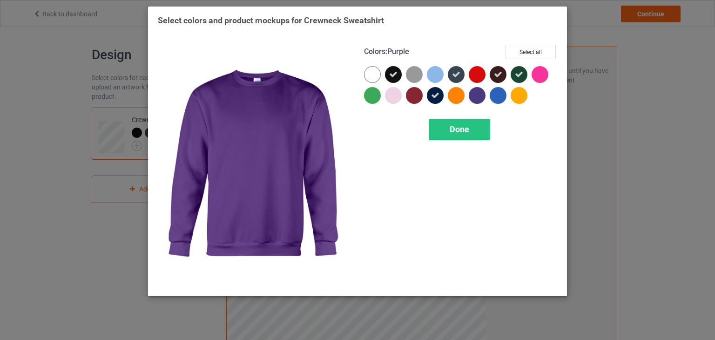
click at [478, 99] on div at bounding box center [477, 95] width 17 height 17
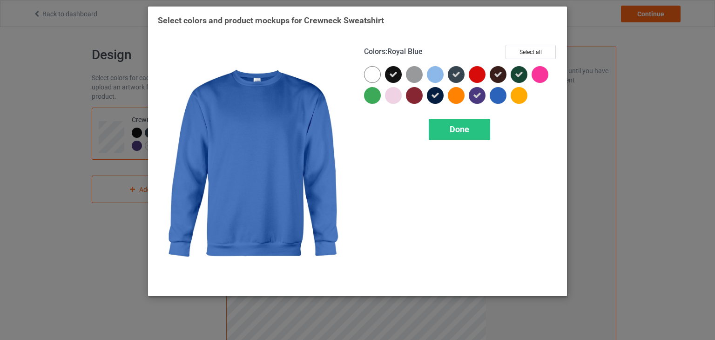
click at [495, 97] on div at bounding box center [498, 95] width 17 height 17
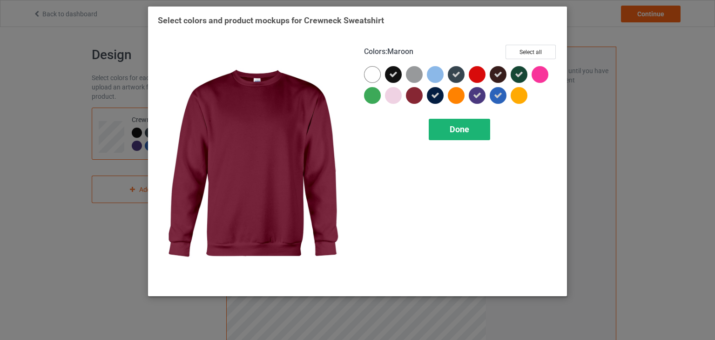
click at [456, 135] on div "Done" at bounding box center [459, 129] width 61 height 21
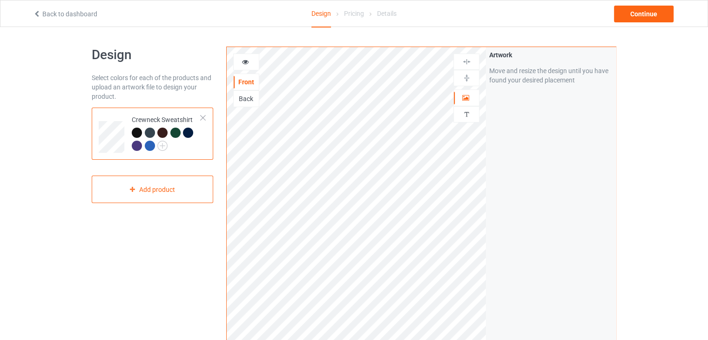
click at [148, 133] on div at bounding box center [150, 133] width 10 height 10
click at [164, 134] on div at bounding box center [162, 133] width 10 height 10
click at [175, 132] on div at bounding box center [175, 133] width 10 height 10
click at [189, 135] on div at bounding box center [188, 133] width 10 height 10
click at [135, 144] on div at bounding box center [137, 146] width 10 height 10
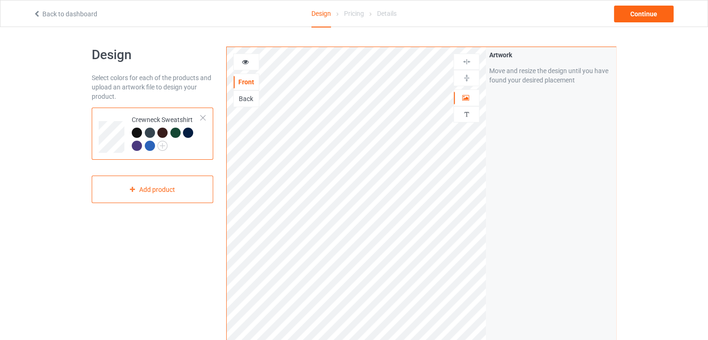
click at [148, 147] on div at bounding box center [150, 146] width 10 height 10
click at [148, 143] on div at bounding box center [150, 146] width 10 height 10
click at [164, 132] on div at bounding box center [162, 133] width 10 height 10
click at [149, 132] on div at bounding box center [150, 133] width 10 height 10
click at [134, 133] on div at bounding box center [137, 133] width 10 height 10
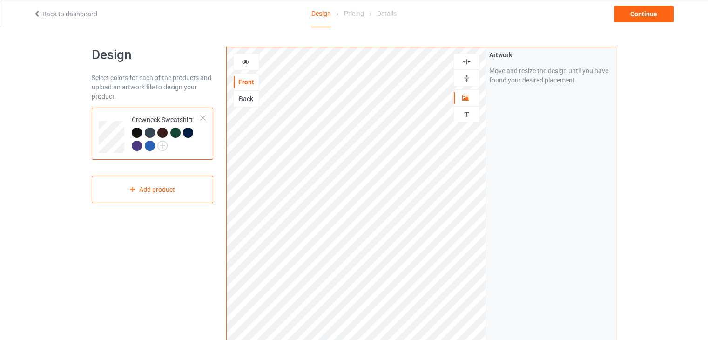
click at [465, 84] on div at bounding box center [466, 78] width 26 height 16
click at [240, 62] on div at bounding box center [246, 61] width 25 height 9
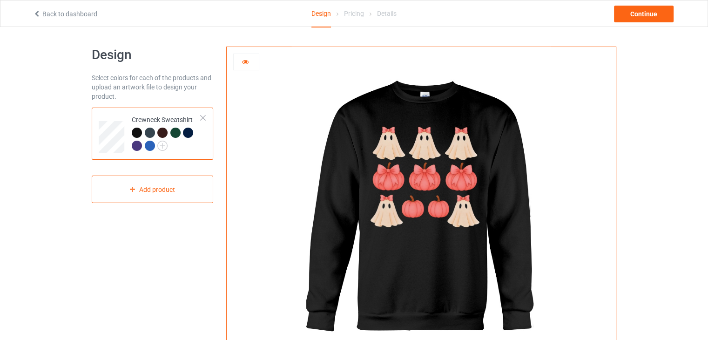
click at [241, 56] on div at bounding box center [246, 62] width 26 height 17
click at [242, 60] on icon at bounding box center [246, 60] width 8 height 7
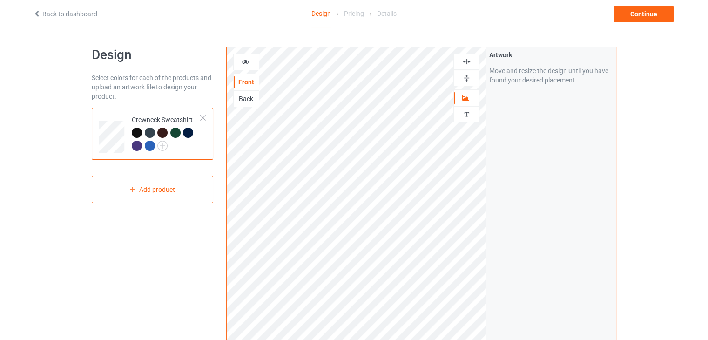
click at [466, 64] on img at bounding box center [466, 61] width 9 height 9
click at [642, 20] on div "Continue" at bounding box center [644, 14] width 60 height 17
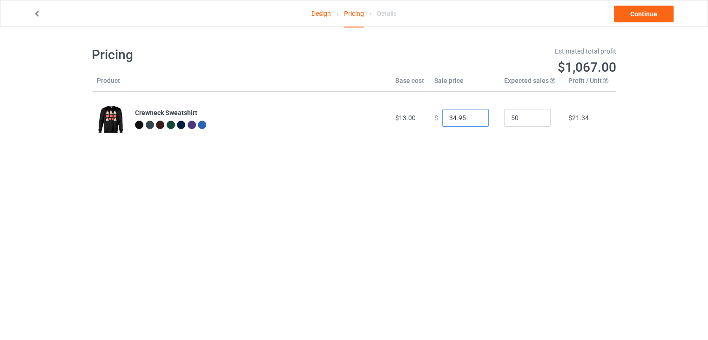
click at [473, 121] on input "34.95" at bounding box center [465, 118] width 47 height 18
click at [473, 121] on input "33.95" at bounding box center [465, 118] width 47 height 18
click at [473, 121] on input "32.95" at bounding box center [465, 118] width 47 height 18
click at [473, 121] on input "31.95" at bounding box center [465, 118] width 47 height 18
click at [473, 121] on input "30.95" at bounding box center [465, 118] width 47 height 18
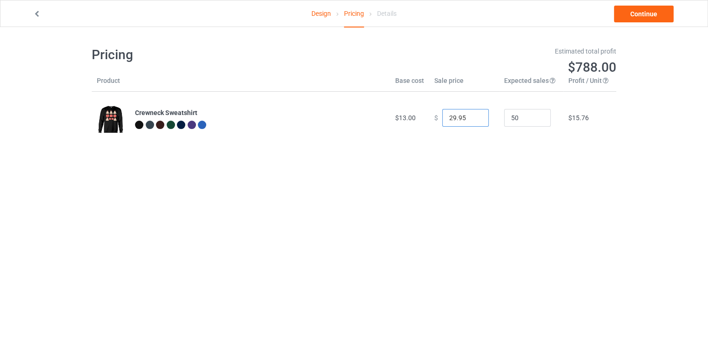
click at [473, 121] on input "29.95" at bounding box center [465, 118] width 47 height 18
click at [473, 121] on input "28.95" at bounding box center [465, 118] width 47 height 18
click at [473, 121] on input "27.95" at bounding box center [465, 118] width 47 height 18
click at [473, 121] on input "26.95" at bounding box center [465, 118] width 47 height 18
click at [473, 121] on input "25.95" at bounding box center [465, 118] width 47 height 18
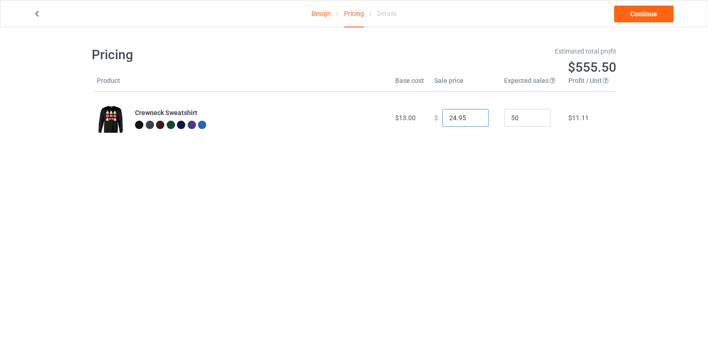
click at [473, 121] on input "24.95" at bounding box center [465, 118] width 47 height 18
type input "23.95"
click at [473, 121] on input "23.95" at bounding box center [465, 118] width 47 height 18
click at [654, 14] on link "Continue" at bounding box center [644, 14] width 60 height 17
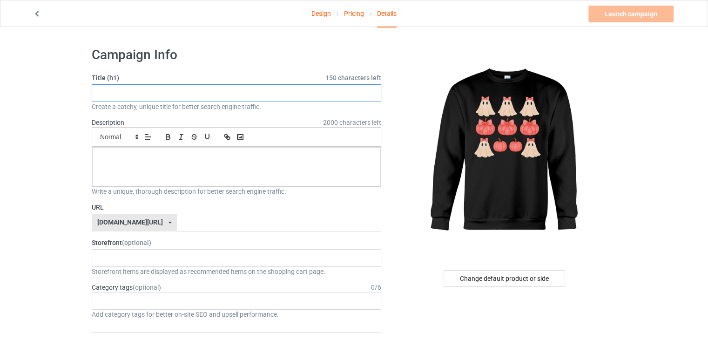
click at [207, 93] on input "text" at bounding box center [237, 93] width 290 height 18
paste input "Cute Ghost and Pumpkin Rows Halloween Spooky Season Cozy Wear"
type input "Cute Ghost and Pumpkin Rows Halloween Spooky Season Cozy Wear"
click at [216, 164] on div at bounding box center [236, 166] width 289 height 39
click at [191, 173] on div at bounding box center [236, 166] width 289 height 39
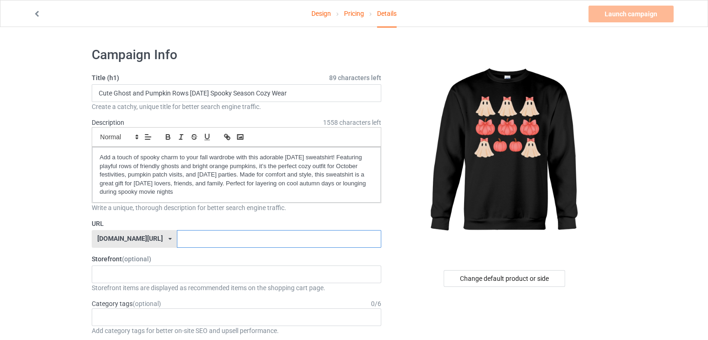
click at [185, 242] on input "text" at bounding box center [279, 239] width 204 height 18
type input "cute-ghost-pumking"
click at [322, 276] on div "HalloweenHype Salem Spooky Season Designs 684707eebaa9dc0035f9edac" at bounding box center [237, 274] width 290 height 18
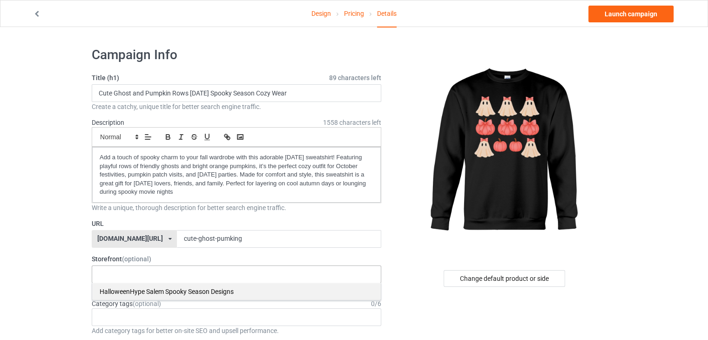
click at [246, 289] on div "HalloweenHype Salem Spooky Season Designs" at bounding box center [236, 291] width 289 height 17
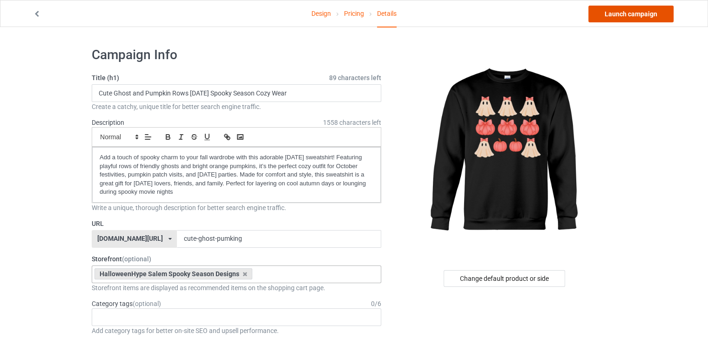
click at [631, 13] on link "Launch campaign" at bounding box center [630, 14] width 85 height 17
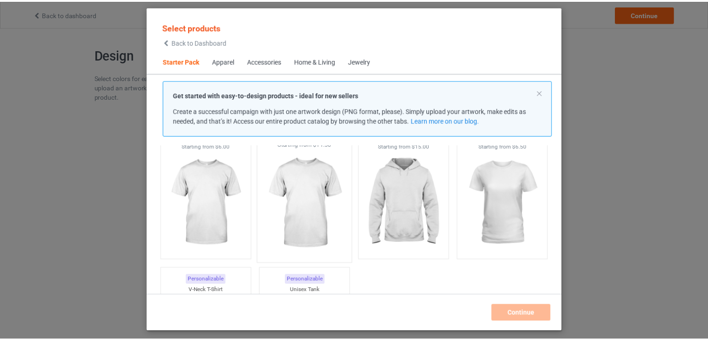
scroll to position [60, 0]
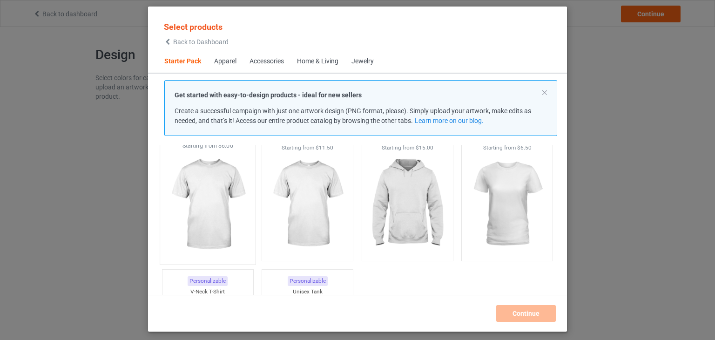
click at [213, 202] on img at bounding box center [208, 204] width 88 height 109
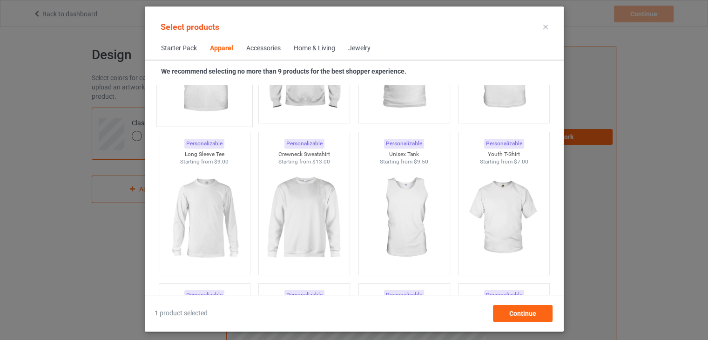
scroll to position [625, 0]
click at [309, 205] on img at bounding box center [304, 216] width 88 height 109
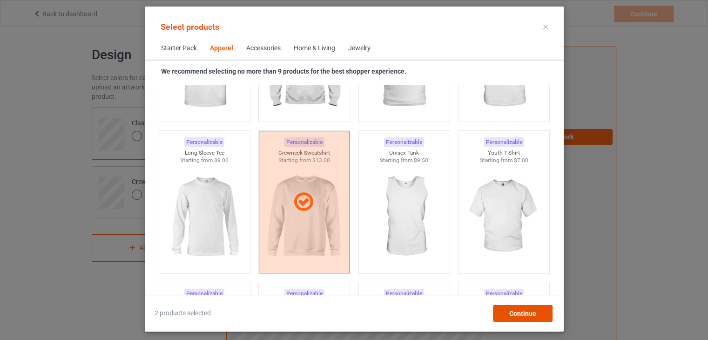
click at [512, 310] on span "Continue" at bounding box center [522, 313] width 27 height 7
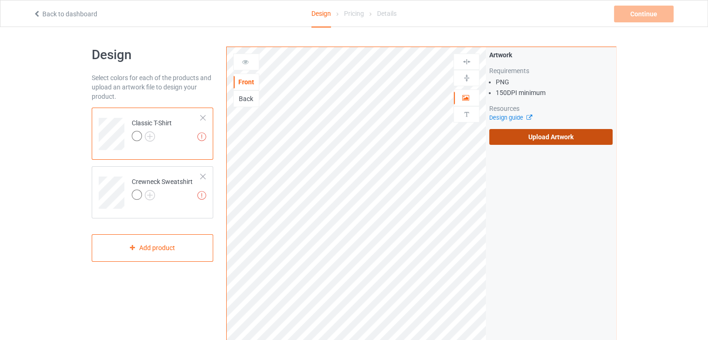
click at [542, 140] on label "Upload Artwork" at bounding box center [550, 137] width 123 height 16
click at [0, 0] on input "Upload Artwork" at bounding box center [0, 0] width 0 height 0
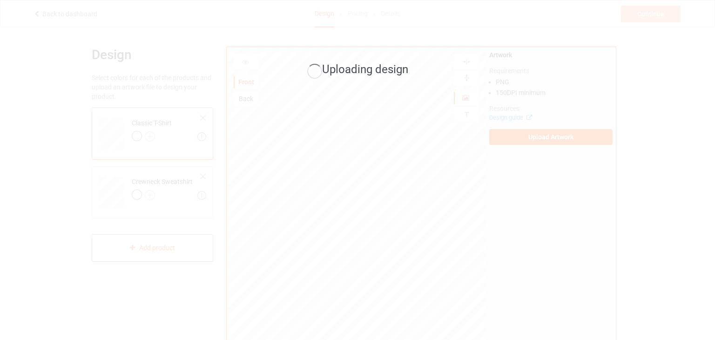
click at [150, 136] on div "Uploading design" at bounding box center [357, 170] width 715 height 340
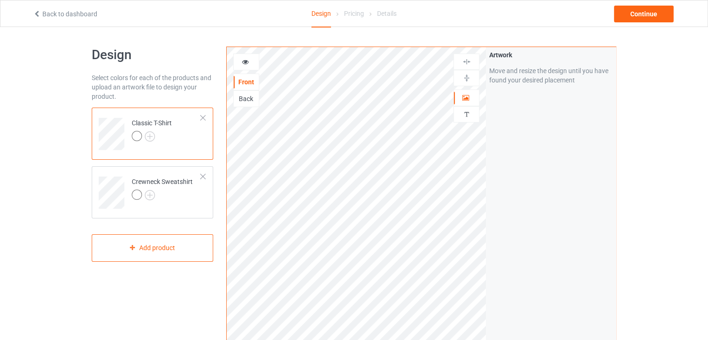
click at [0, 0] on img at bounding box center [0, 0] width 0 height 0
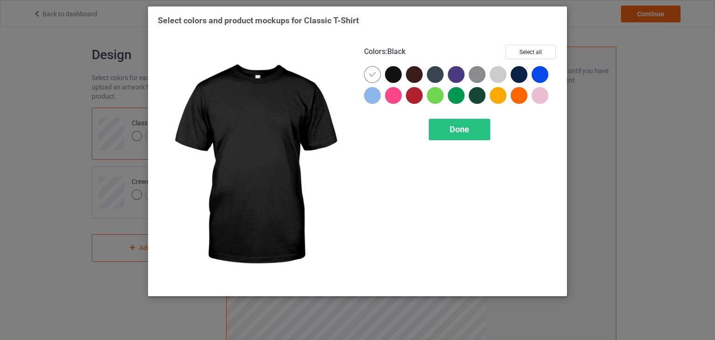
click at [389, 75] on div at bounding box center [393, 74] width 17 height 17
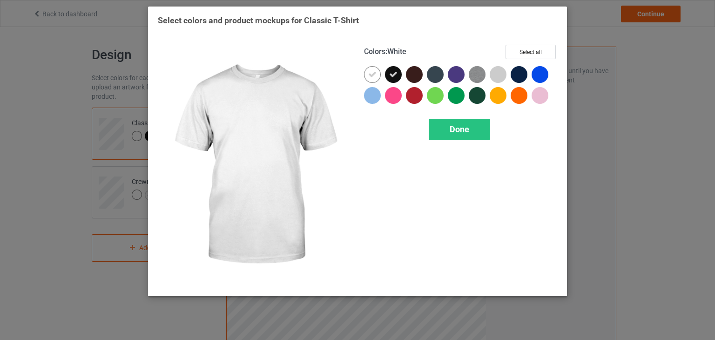
click at [370, 75] on icon at bounding box center [372, 74] width 8 height 8
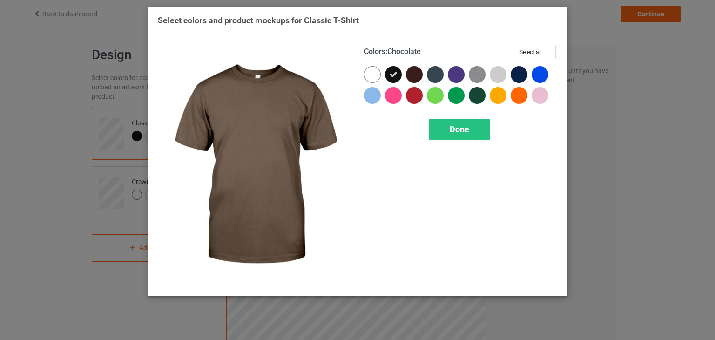
click at [416, 77] on div at bounding box center [414, 74] width 17 height 17
click at [416, 77] on icon at bounding box center [414, 74] width 8 height 8
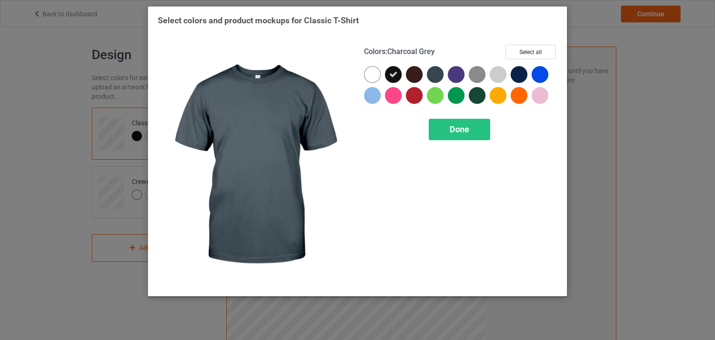
click at [434, 76] on div at bounding box center [435, 74] width 17 height 17
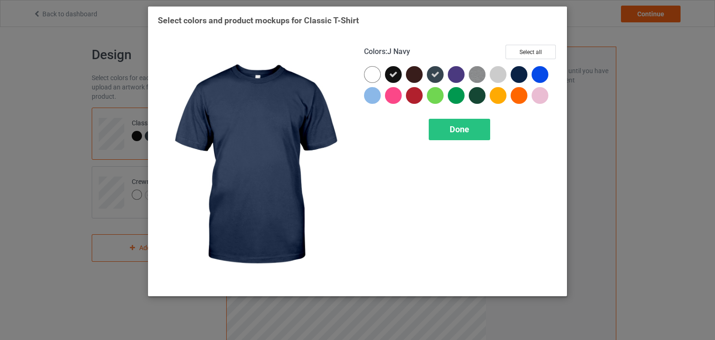
click at [516, 74] on div at bounding box center [519, 74] width 17 height 17
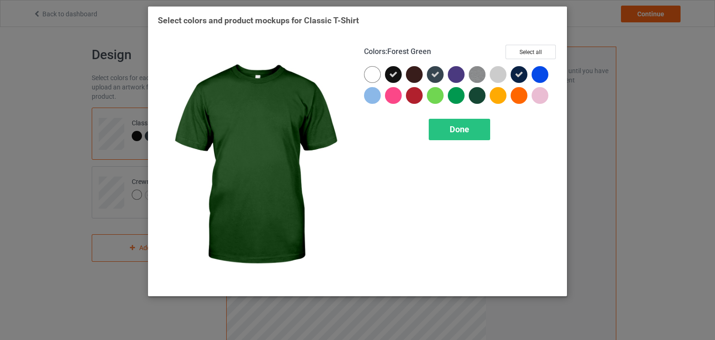
click at [478, 95] on div at bounding box center [477, 95] width 17 height 17
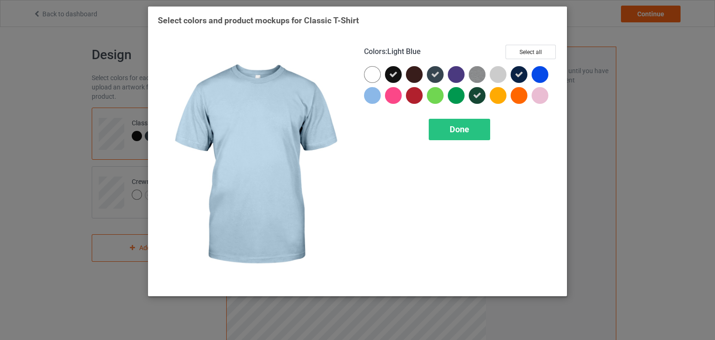
click at [374, 92] on div at bounding box center [372, 95] width 17 height 17
click at [365, 92] on div at bounding box center [372, 95] width 17 height 17
click at [442, 126] on div "Done" at bounding box center [459, 129] width 61 height 21
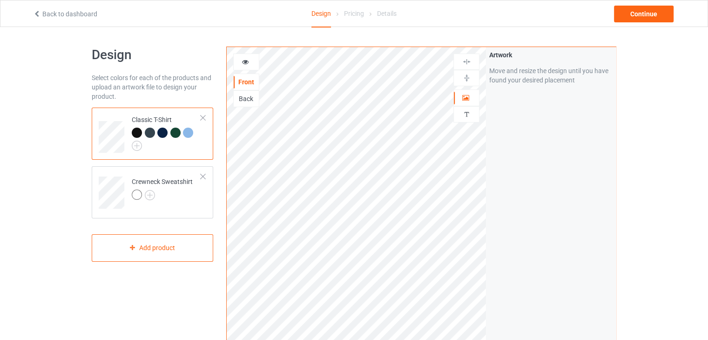
click at [186, 133] on div at bounding box center [188, 133] width 10 height 10
click at [188, 131] on div at bounding box center [188, 133] width 10 height 10
click at [175, 133] on div at bounding box center [175, 133] width 10 height 10
click at [148, 131] on div at bounding box center [150, 133] width 10 height 10
click at [138, 142] on img at bounding box center [137, 146] width 10 height 10
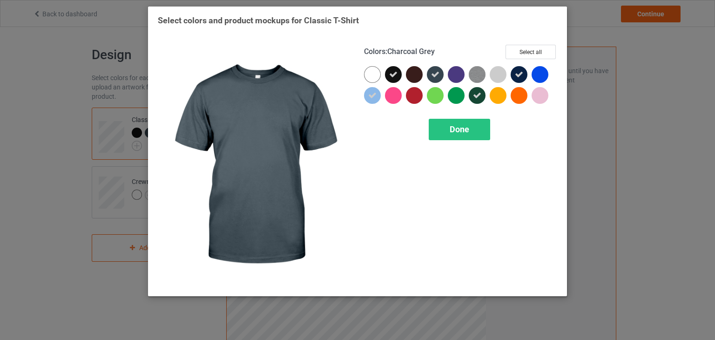
click at [432, 73] on icon at bounding box center [435, 74] width 8 height 8
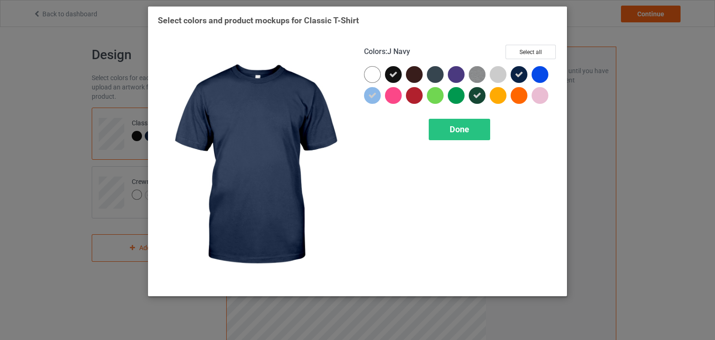
click at [516, 69] on div at bounding box center [519, 74] width 17 height 17
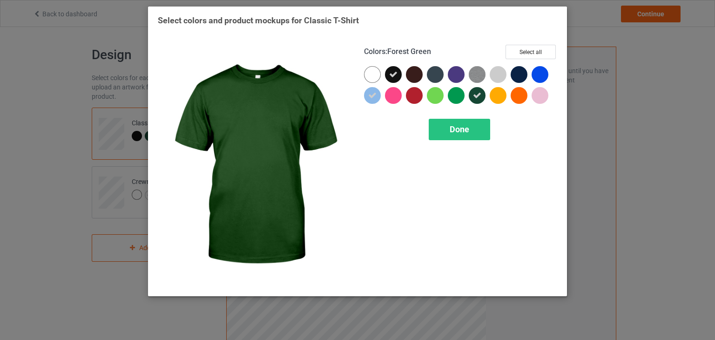
click at [484, 92] on div at bounding box center [477, 95] width 17 height 17
click at [451, 139] on div "Done" at bounding box center [459, 129] width 61 height 21
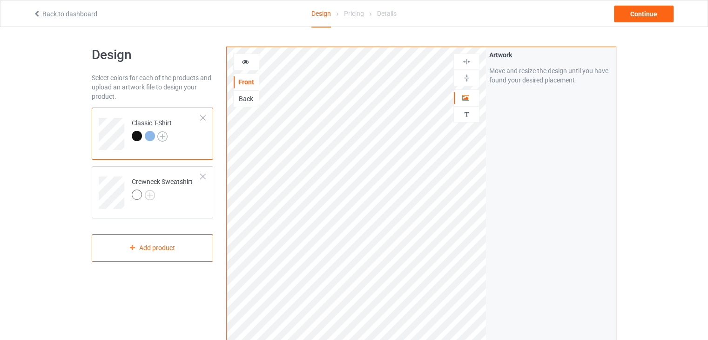
click at [164, 134] on img at bounding box center [162, 136] width 10 height 10
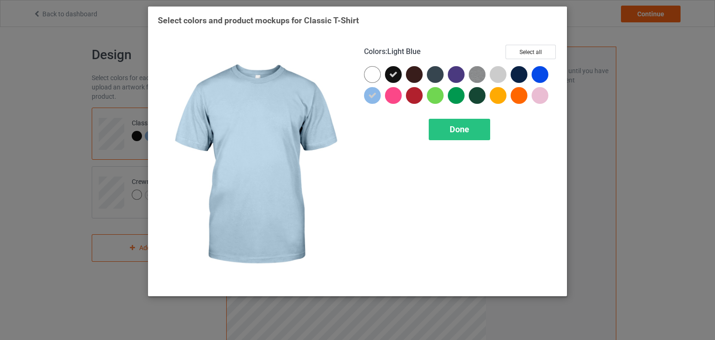
click at [371, 94] on icon at bounding box center [372, 95] width 8 height 8
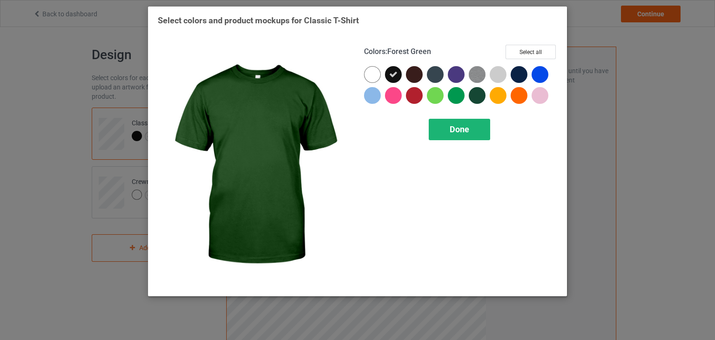
click at [447, 131] on div "Done" at bounding box center [459, 129] width 61 height 21
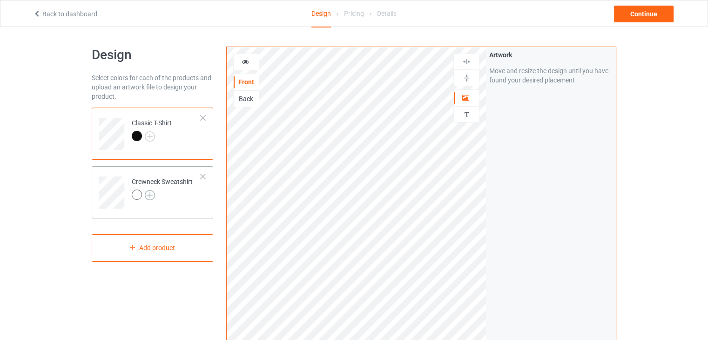
click at [153, 194] on img at bounding box center [150, 195] width 10 height 10
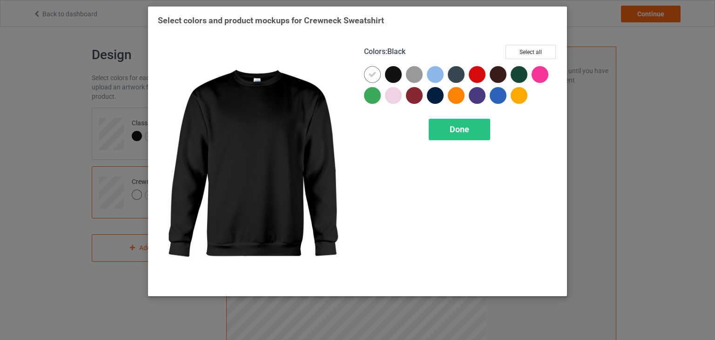
click at [394, 71] on div at bounding box center [393, 74] width 17 height 17
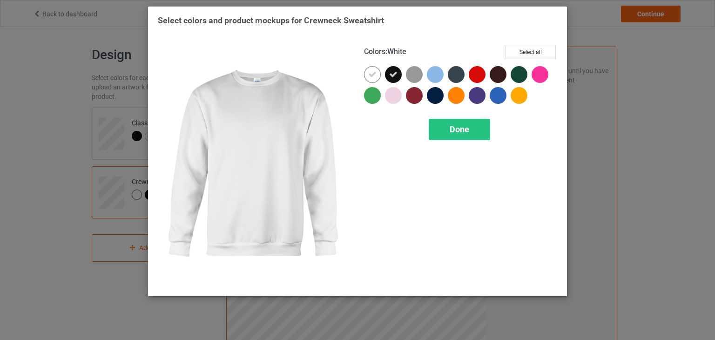
click at [371, 73] on icon at bounding box center [372, 74] width 8 height 8
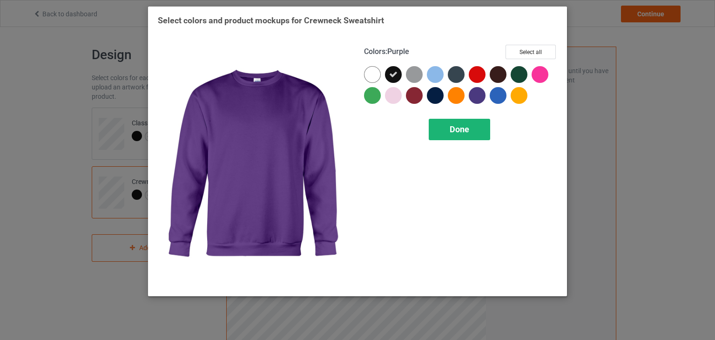
click at [460, 122] on div "Done" at bounding box center [459, 129] width 61 height 21
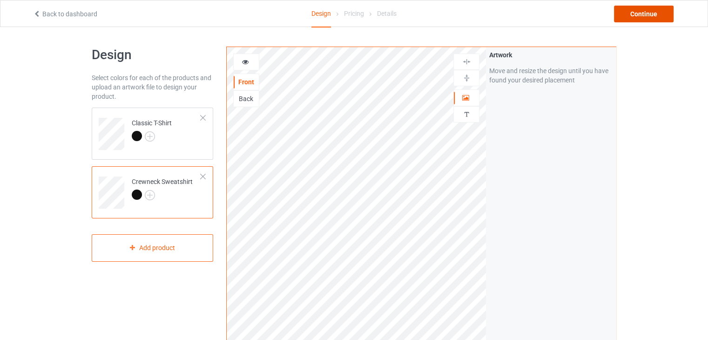
click at [635, 18] on div "Continue" at bounding box center [644, 14] width 60 height 17
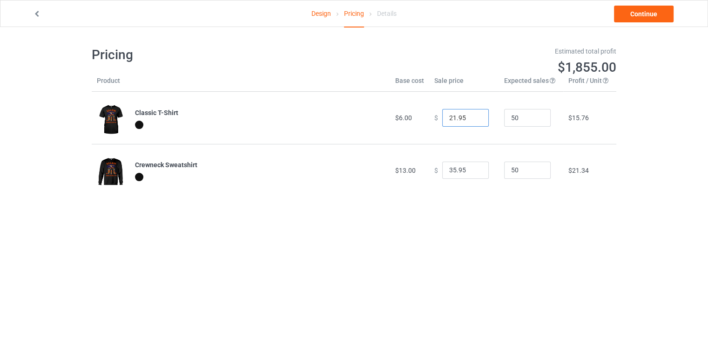
click at [473, 121] on input "21.95" at bounding box center [465, 118] width 47 height 18
click at [473, 121] on input "20.95" at bounding box center [465, 118] width 47 height 18
click at [473, 121] on input "19.95" at bounding box center [465, 118] width 47 height 18
click at [473, 121] on input "18.95" at bounding box center [465, 118] width 47 height 18
click at [473, 121] on input "17.95" at bounding box center [465, 118] width 47 height 18
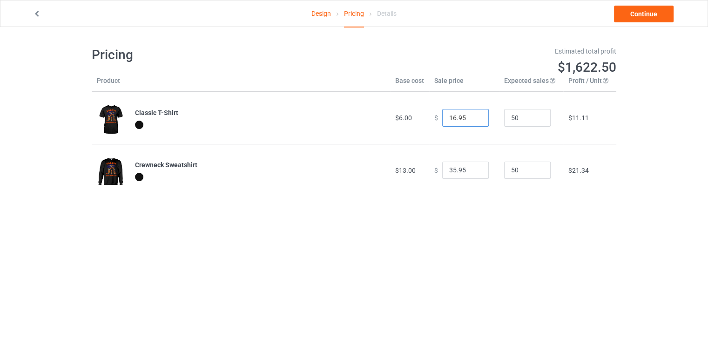
click at [473, 121] on input "16.95" at bounding box center [465, 118] width 47 height 18
click at [473, 121] on input "15.95" at bounding box center [465, 118] width 47 height 18
click at [473, 121] on input "14.95" at bounding box center [465, 118] width 47 height 18
click at [473, 115] on input "15.95" at bounding box center [465, 118] width 47 height 18
type input "16.95"
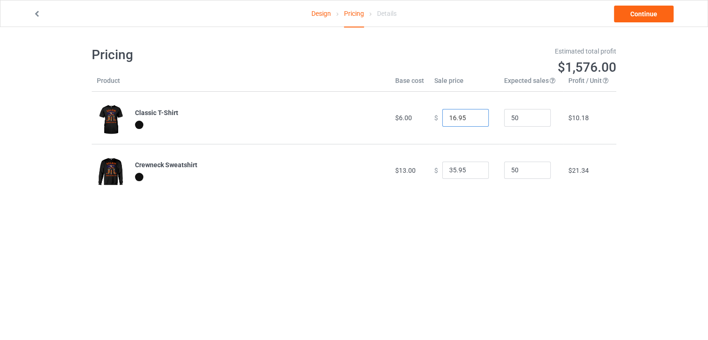
click at [473, 115] on input "16.95" at bounding box center [465, 118] width 47 height 18
click at [473, 172] on input "34.95" at bounding box center [465, 171] width 47 height 18
click at [473, 172] on input "33.95" at bounding box center [465, 171] width 47 height 18
click at [473, 172] on input "32.95" at bounding box center [465, 171] width 47 height 18
click at [473, 172] on input "31.95" at bounding box center [465, 171] width 47 height 18
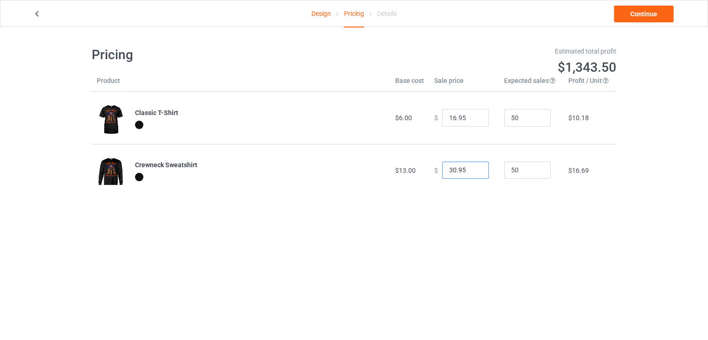
click at [473, 172] on input "30.95" at bounding box center [465, 171] width 47 height 18
click at [473, 172] on input "29.95" at bounding box center [465, 171] width 47 height 18
click at [473, 172] on input "26.95" at bounding box center [465, 171] width 47 height 18
click at [473, 172] on input "25.95" at bounding box center [465, 171] width 47 height 18
click at [473, 172] on input "24.95" at bounding box center [465, 171] width 47 height 18
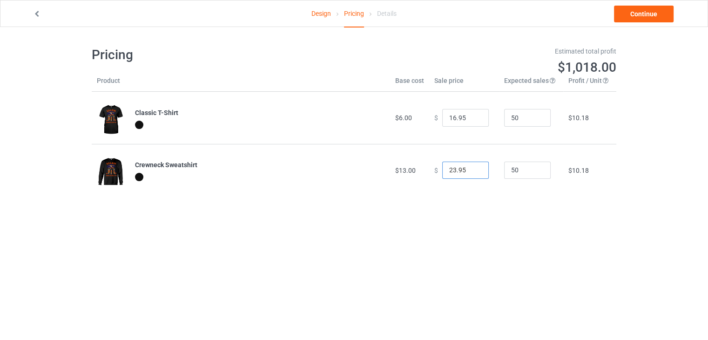
type input "23.95"
click at [473, 172] on input "23.95" at bounding box center [465, 171] width 47 height 18
click at [649, 13] on link "Continue" at bounding box center [644, 14] width 60 height 17
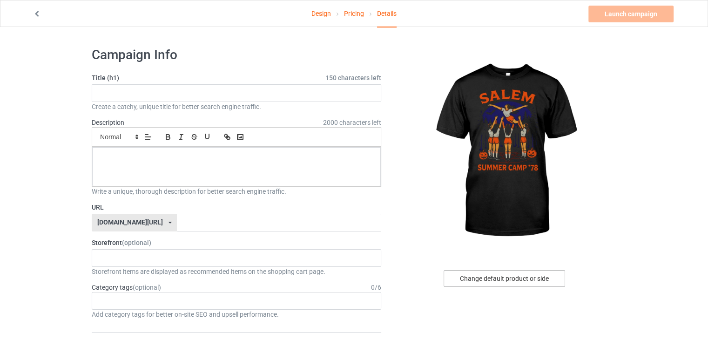
click at [480, 278] on div "Change default product or side" at bounding box center [504, 278] width 121 height 17
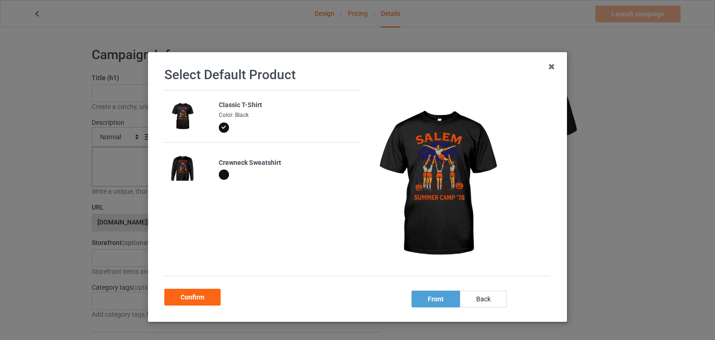
click at [219, 175] on div at bounding box center [224, 174] width 10 height 10
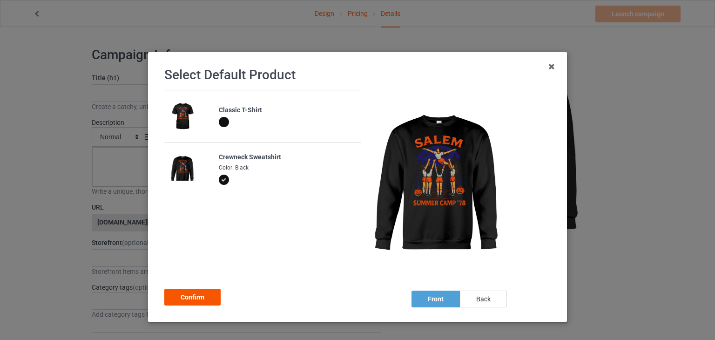
click at [173, 299] on div "Confirm" at bounding box center [192, 297] width 56 height 17
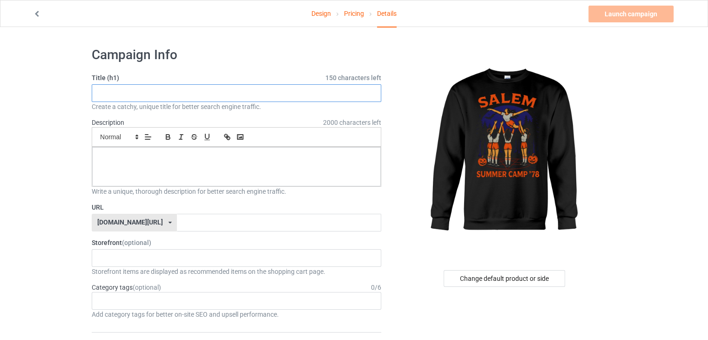
click at [254, 94] on input "text" at bounding box center [237, 93] width 290 height 18
paste input "Salem Summer Camp ’78 Halloween Sweatshirt – Retro Witch Horror Design"
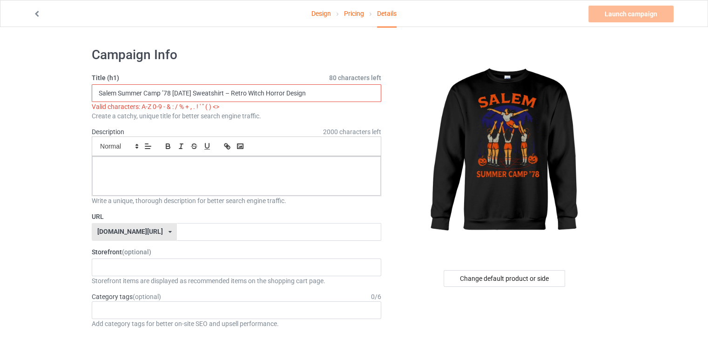
drag, startPoint x: 245, startPoint y: 91, endPoint x: 207, endPoint y: 88, distance: 38.3
click at [207, 88] on input "Salem Summer Camp ’78 Halloween Sweatshirt – Retro Witch Horror Design" at bounding box center [237, 93] width 290 height 18
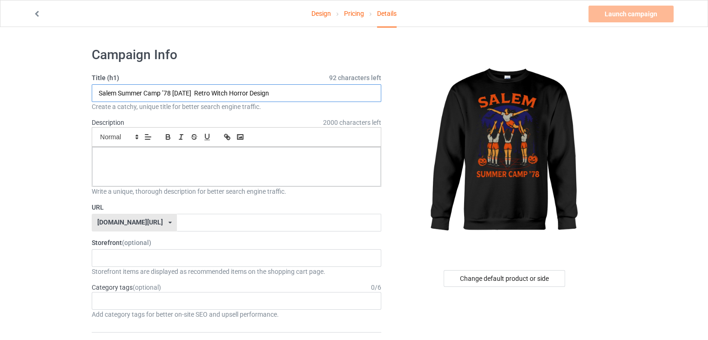
type input "Salem Summer Camp ’78 Halloween Retro Witch Horror Design"
click at [153, 149] on div at bounding box center [236, 166] width 289 height 39
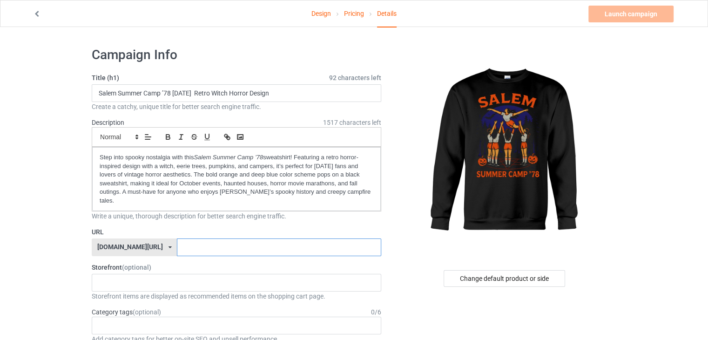
click at [189, 238] on input "text" at bounding box center [279, 247] width 204 height 18
type input "salem-summer-camp"
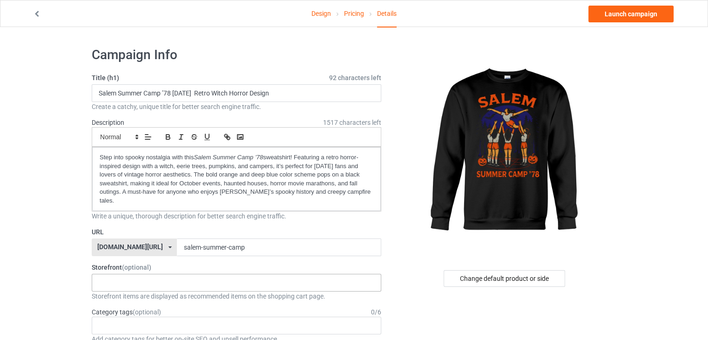
click at [192, 274] on div "HalloweenHype Salem Spooky Season Designs 684707eebaa9dc0035f9edac" at bounding box center [237, 283] width 290 height 18
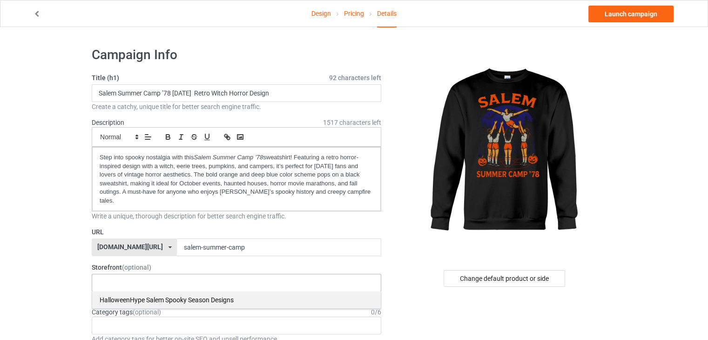
click at [190, 291] on div "HalloweenHype Salem Spooky Season Designs" at bounding box center [236, 299] width 289 height 17
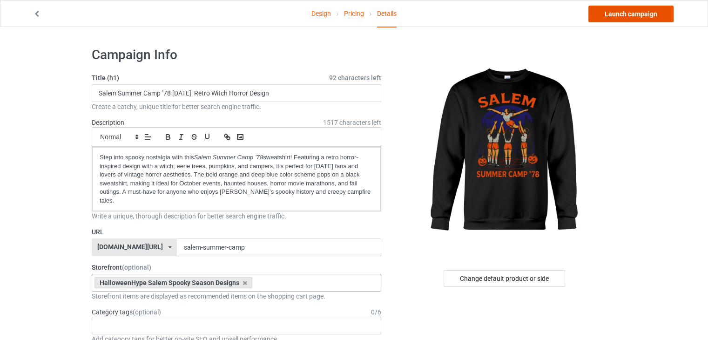
click at [639, 18] on link "Launch campaign" at bounding box center [630, 14] width 85 height 17
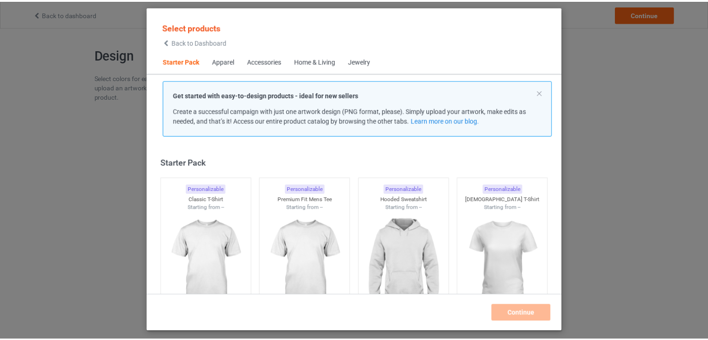
scroll to position [12, 0]
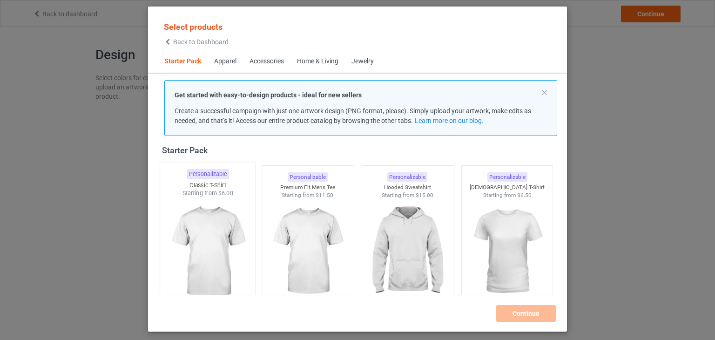
click at [213, 231] on img at bounding box center [208, 251] width 88 height 109
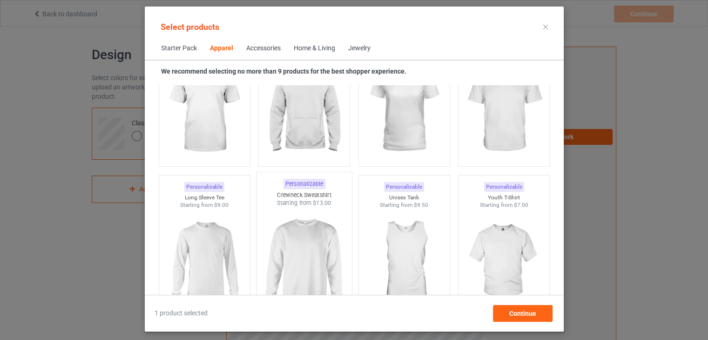
scroll to position [582, 0]
click at [290, 241] on img at bounding box center [304, 260] width 88 height 109
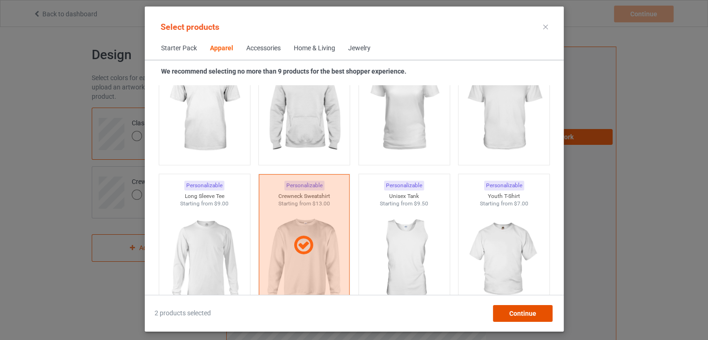
click at [516, 317] on div "Continue" at bounding box center [522, 313] width 60 height 17
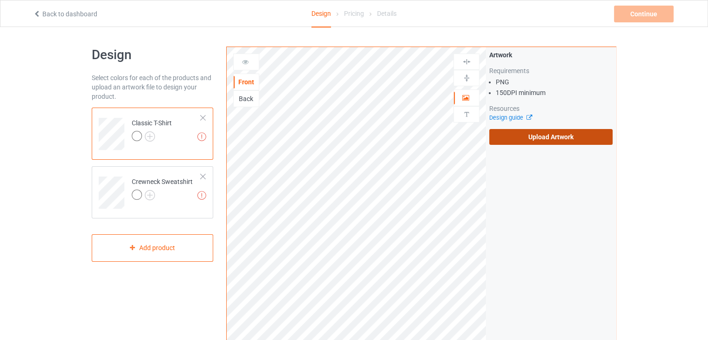
click at [535, 140] on label "Upload Artwork" at bounding box center [550, 137] width 123 height 16
click at [0, 0] on input "Upload Artwork" at bounding box center [0, 0] width 0 height 0
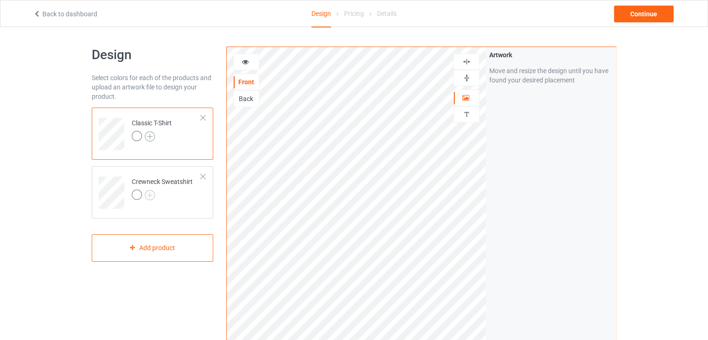
click at [152, 137] on img at bounding box center [150, 136] width 10 height 10
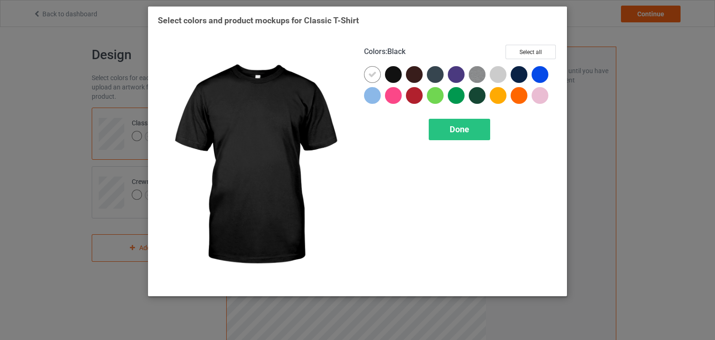
click at [391, 75] on div at bounding box center [393, 74] width 17 height 17
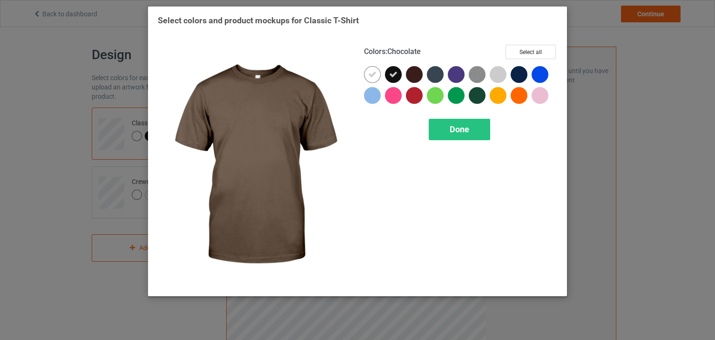
click at [415, 75] on div at bounding box center [414, 74] width 17 height 17
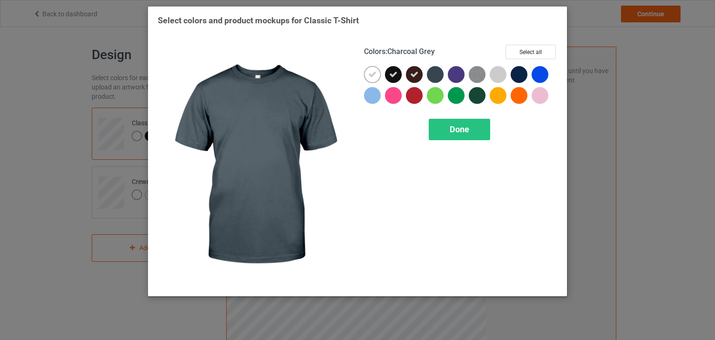
click at [439, 75] on div at bounding box center [435, 74] width 17 height 17
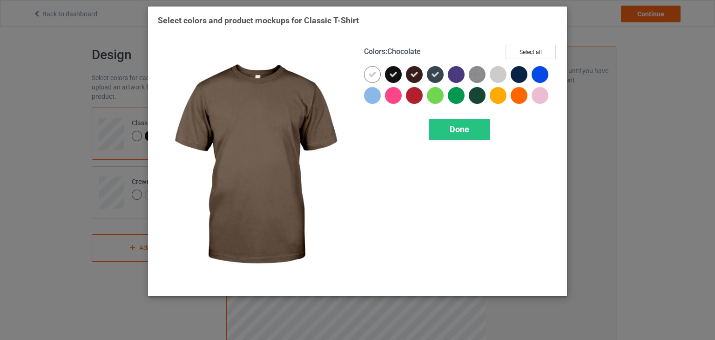
click at [411, 74] on icon at bounding box center [414, 74] width 8 height 8
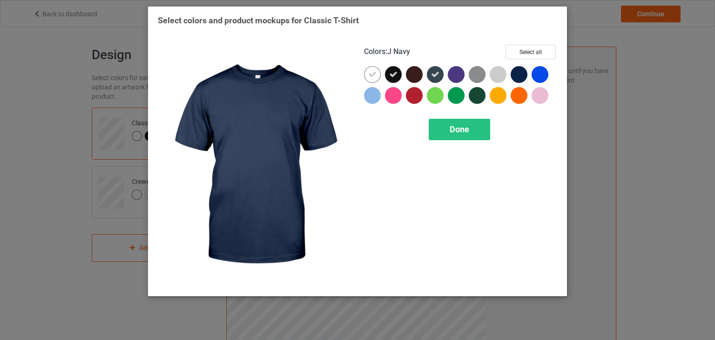
click at [520, 74] on div at bounding box center [519, 74] width 17 height 17
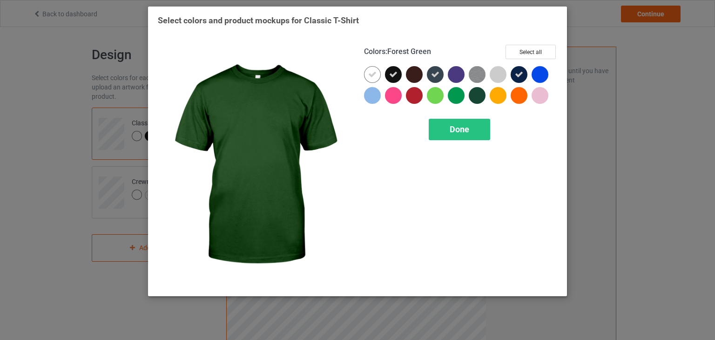
click at [476, 95] on div at bounding box center [477, 95] width 17 height 17
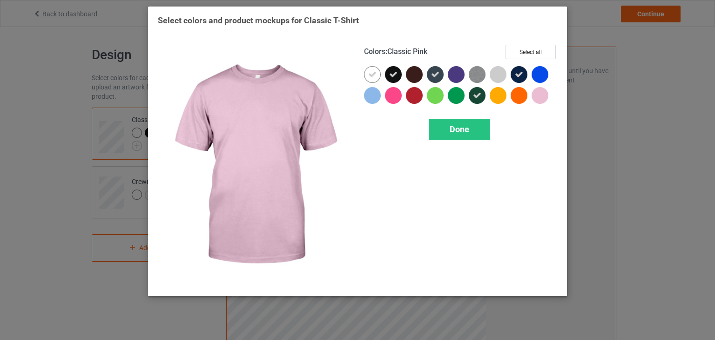
click at [543, 96] on div at bounding box center [540, 95] width 17 height 17
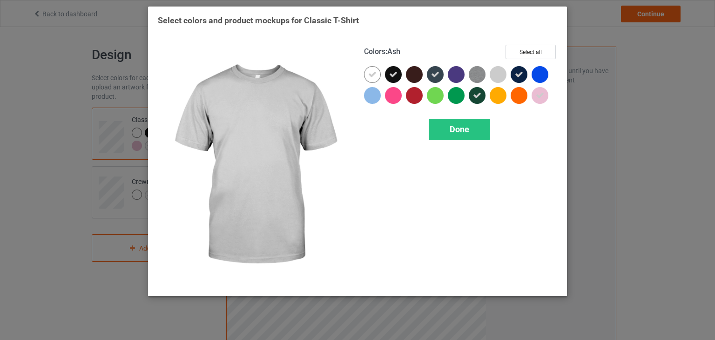
click at [498, 74] on div at bounding box center [498, 74] width 17 height 17
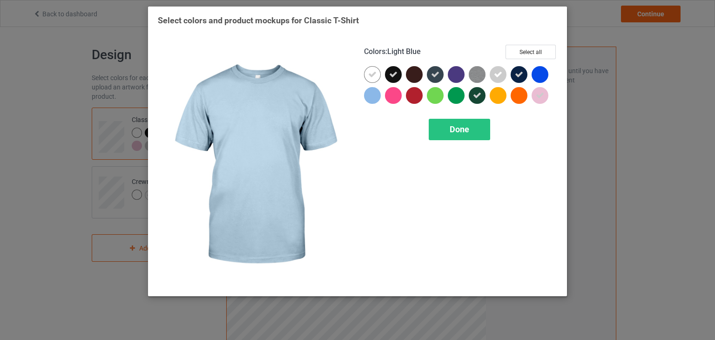
click at [372, 98] on div at bounding box center [372, 95] width 17 height 17
click at [372, 98] on icon at bounding box center [372, 95] width 8 height 8
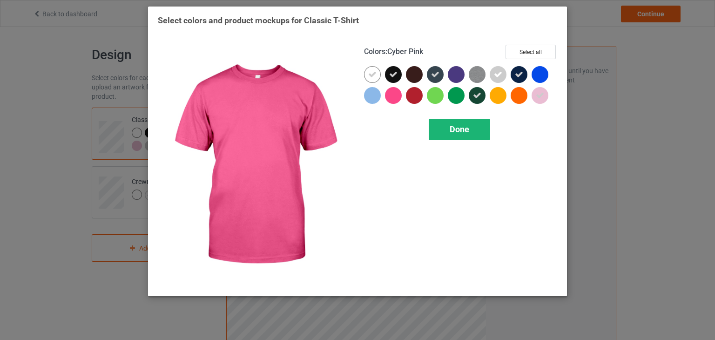
click at [446, 125] on div "Done" at bounding box center [459, 129] width 61 height 21
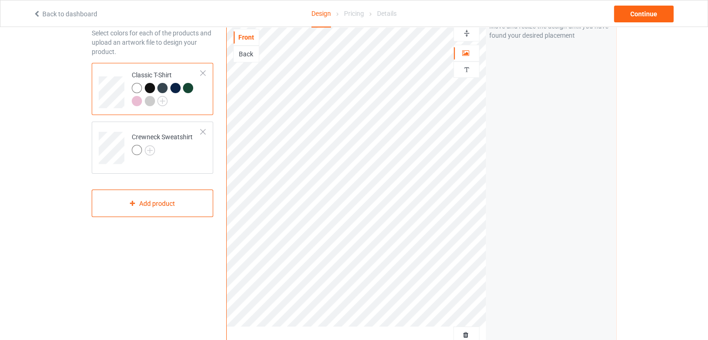
scroll to position [58, 0]
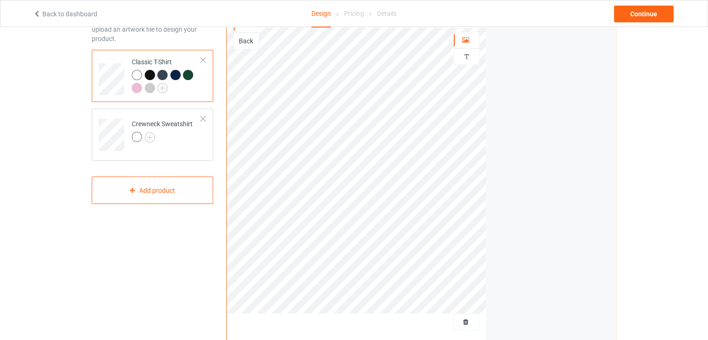
click at [146, 72] on div at bounding box center [150, 75] width 10 height 10
click at [151, 136] on img at bounding box center [150, 137] width 10 height 10
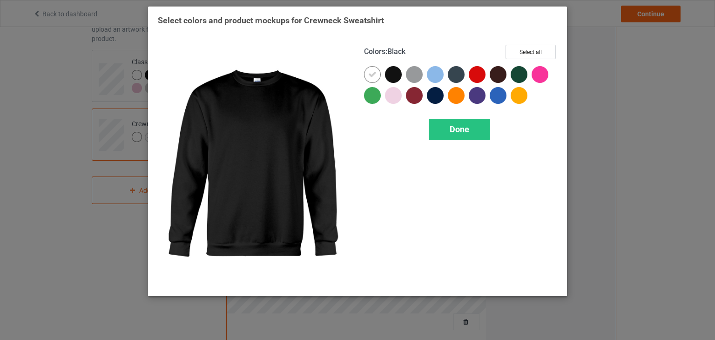
click at [387, 73] on div at bounding box center [393, 74] width 17 height 17
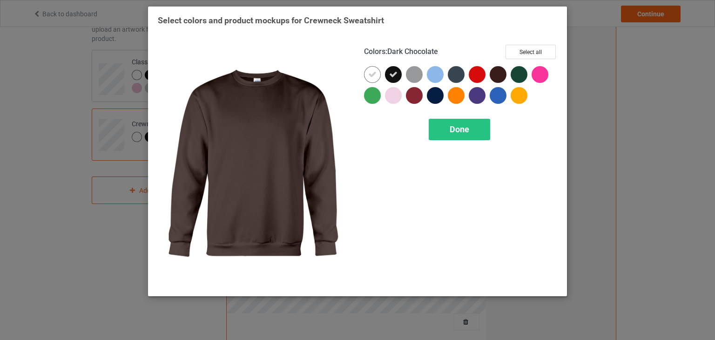
drag, startPoint x: 455, startPoint y: 74, endPoint x: 499, endPoint y: 74, distance: 43.8
click at [499, 74] on div at bounding box center [460, 87] width 193 height 42
click at [499, 74] on div at bounding box center [498, 74] width 17 height 17
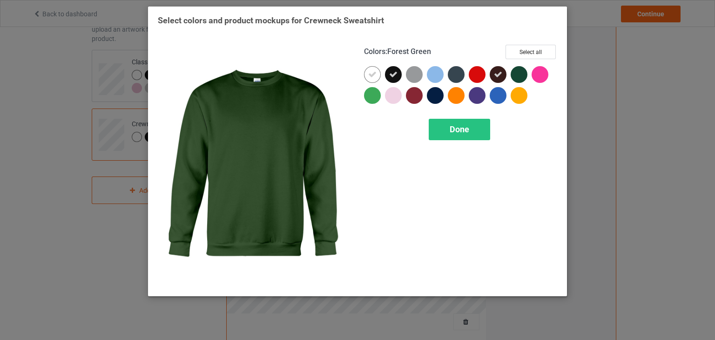
click at [521, 74] on div at bounding box center [519, 74] width 17 height 17
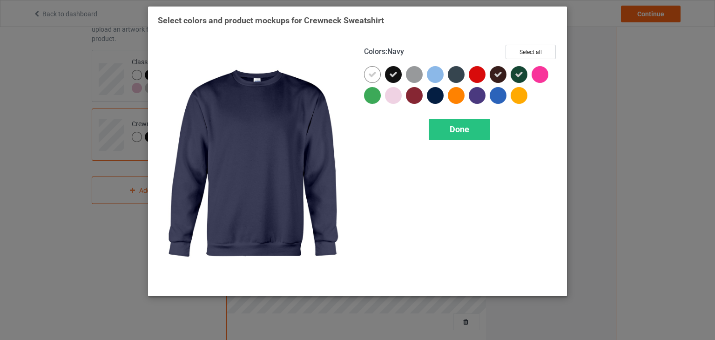
click at [434, 94] on div at bounding box center [435, 95] width 17 height 17
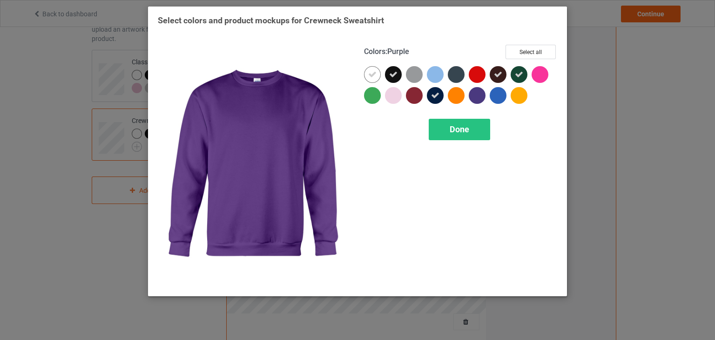
click at [477, 98] on div at bounding box center [477, 95] width 17 height 17
click at [477, 98] on icon at bounding box center [477, 95] width 8 height 8
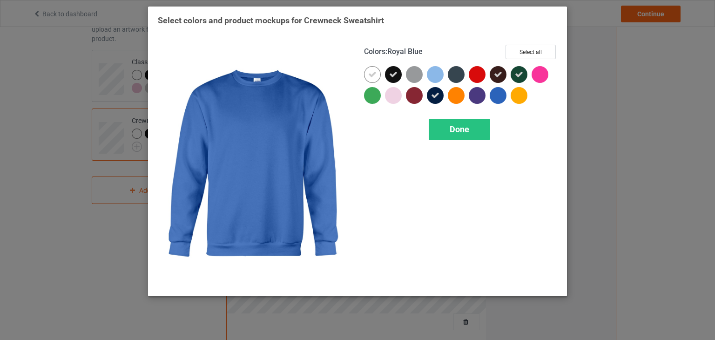
click at [497, 99] on div at bounding box center [498, 95] width 17 height 17
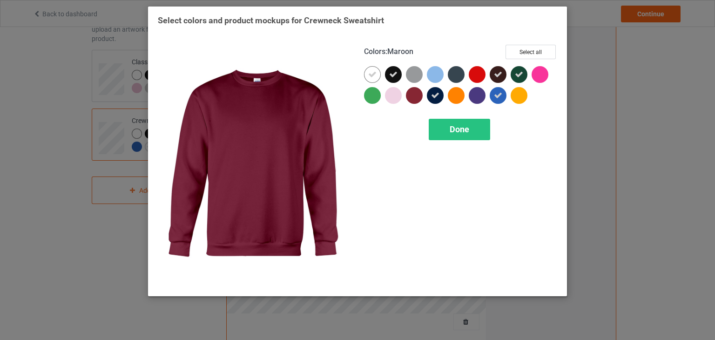
click at [416, 95] on div at bounding box center [414, 95] width 17 height 17
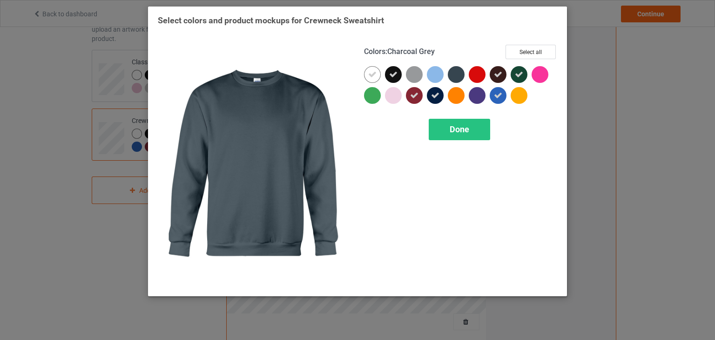
click at [454, 73] on div at bounding box center [456, 74] width 17 height 17
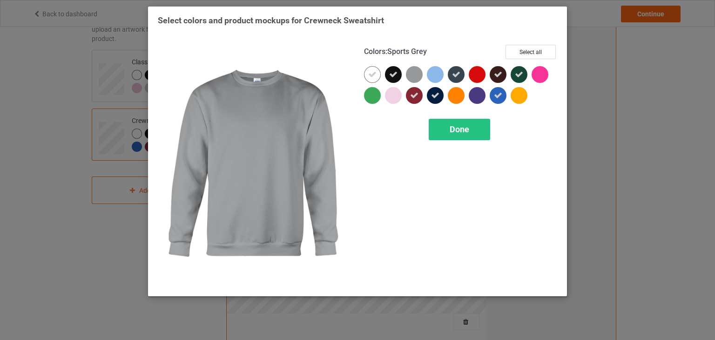
click at [412, 74] on div at bounding box center [414, 74] width 17 height 17
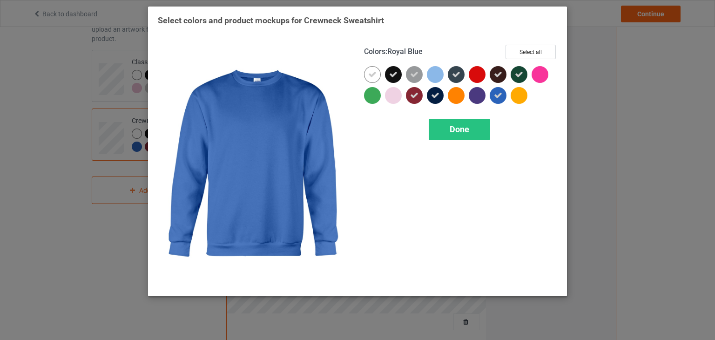
click at [498, 97] on icon at bounding box center [498, 95] width 8 height 8
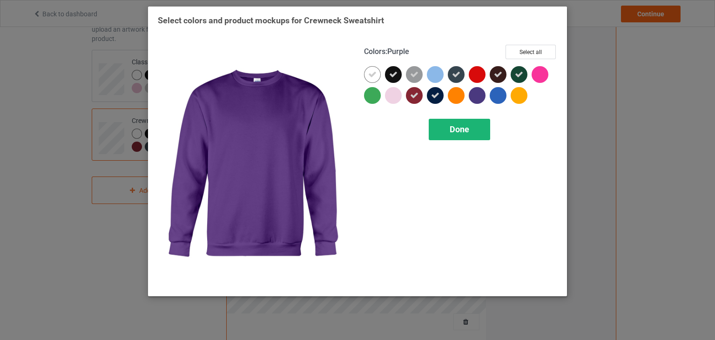
click at [455, 135] on div "Done" at bounding box center [459, 129] width 61 height 21
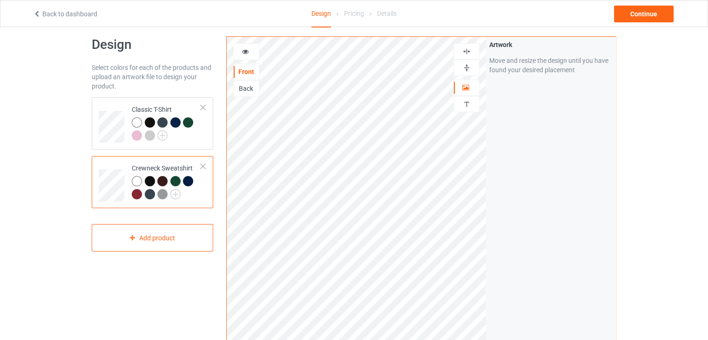
scroll to position [8, 0]
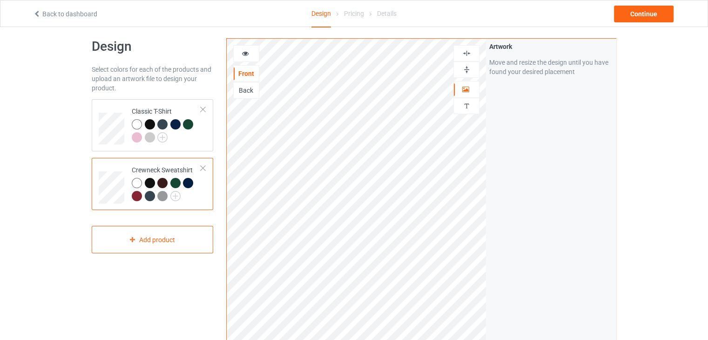
click at [148, 182] on div at bounding box center [150, 183] width 10 height 10
click at [162, 183] on div at bounding box center [162, 183] width 10 height 10
click at [145, 183] on div at bounding box center [150, 183] width 10 height 10
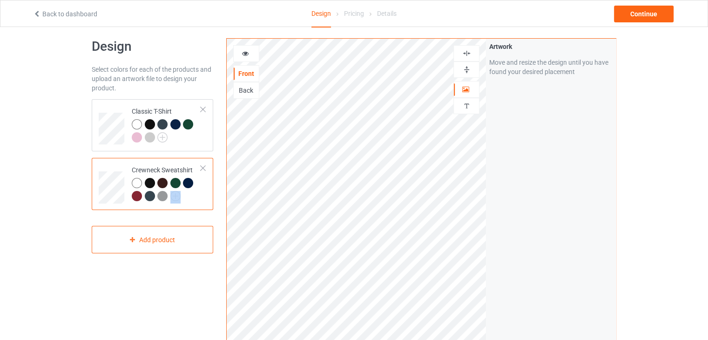
click at [145, 183] on div at bounding box center [150, 183] width 10 height 10
click at [642, 21] on div "Continue" at bounding box center [644, 14] width 60 height 17
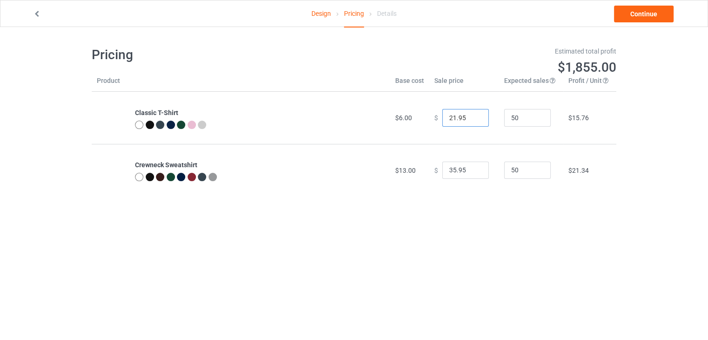
click at [475, 121] on input "21.95" at bounding box center [465, 118] width 47 height 18
click at [475, 121] on input "20.95" at bounding box center [465, 118] width 47 height 18
click at [475, 121] on input "19.95" at bounding box center [465, 118] width 47 height 18
click at [475, 121] on input "18.95" at bounding box center [465, 118] width 47 height 18
click at [475, 121] on input "17.95" at bounding box center [465, 118] width 47 height 18
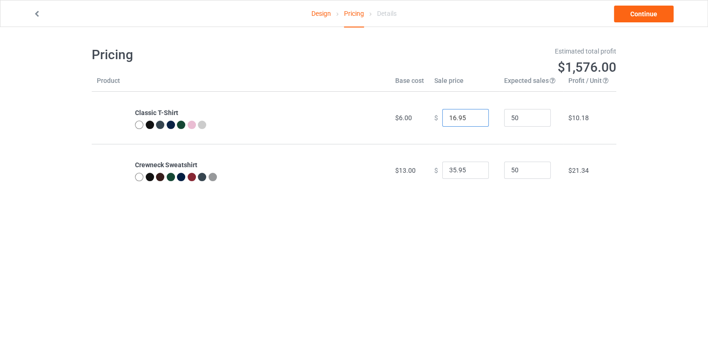
type input "16.95"
click at [475, 121] on input "16.95" at bounding box center [465, 118] width 47 height 18
click at [471, 171] on input "34.95" at bounding box center [465, 171] width 47 height 18
click at [471, 171] on input "33.95" at bounding box center [465, 171] width 47 height 18
click at [471, 171] on input "32.95" at bounding box center [465, 171] width 47 height 18
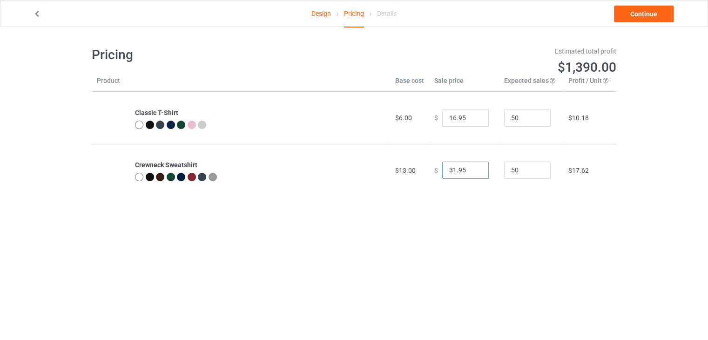
click at [471, 171] on input "31.95" at bounding box center [465, 171] width 47 height 18
click at [471, 171] on input "30.95" at bounding box center [465, 171] width 47 height 18
click at [471, 171] on input "29.95" at bounding box center [465, 171] width 47 height 18
click at [471, 171] on input "28.95" at bounding box center [465, 171] width 47 height 18
click at [471, 171] on input "27.95" at bounding box center [465, 171] width 47 height 18
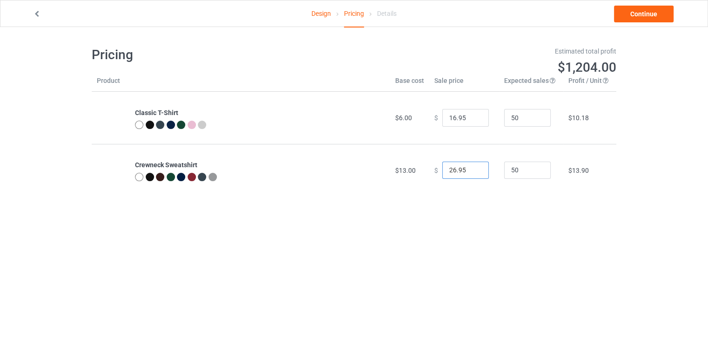
click at [471, 171] on input "26.95" at bounding box center [465, 171] width 47 height 18
click at [471, 171] on input "25.95" at bounding box center [465, 171] width 47 height 18
click at [471, 171] on input "24.95" at bounding box center [465, 171] width 47 height 18
type input "23.95"
click at [471, 171] on input "23.95" at bounding box center [465, 171] width 47 height 18
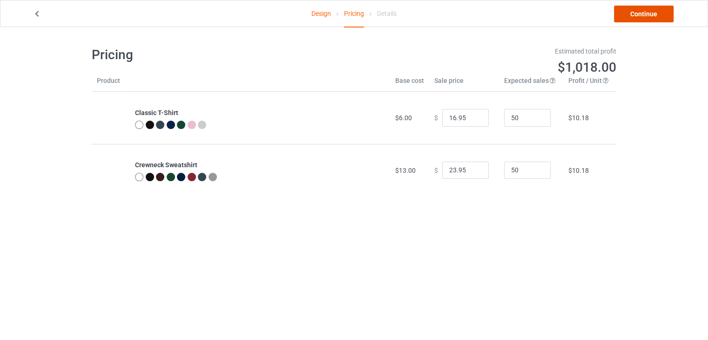
click at [638, 17] on link "Continue" at bounding box center [644, 14] width 60 height 17
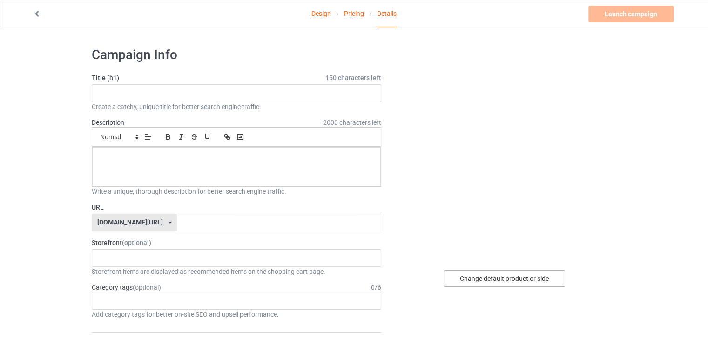
click at [494, 276] on div "Change default product or side" at bounding box center [504, 278] width 121 height 17
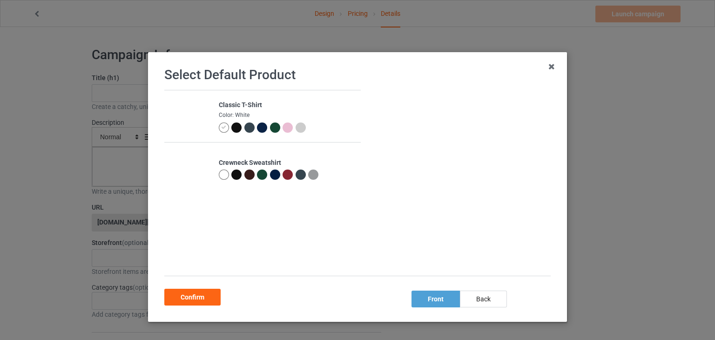
click at [231, 176] on div at bounding box center [236, 174] width 10 height 10
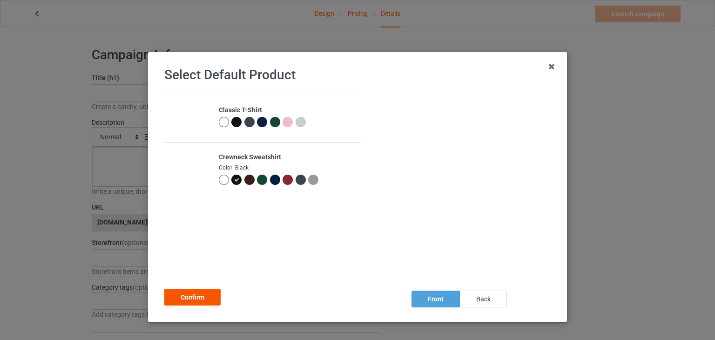
click at [186, 297] on div "Confirm" at bounding box center [192, 297] width 56 height 17
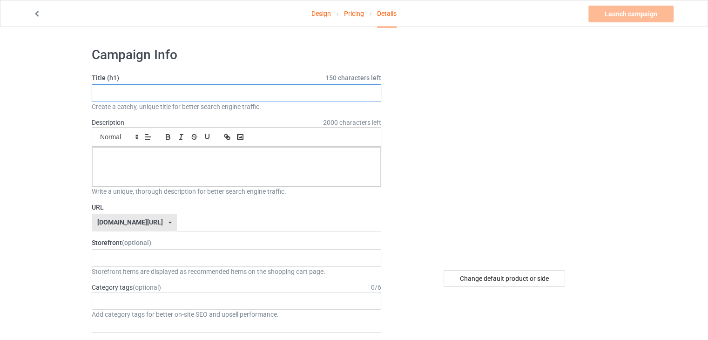
click at [217, 95] on input "text" at bounding box center [237, 93] width 290 height 18
paste input "Jerusalem Cross Sweatshirt – [DEMOGRAPHIC_DATA] Symbol Hoodie Style Apparel"
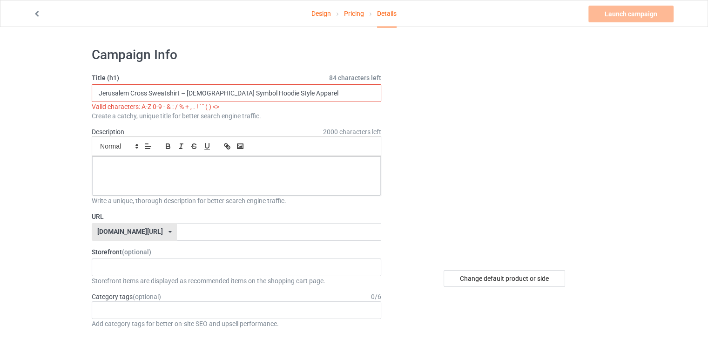
click at [186, 90] on input "Jerusalem Cross Sweatshirt – [DEMOGRAPHIC_DATA] Symbol Hoodie Style Apparel" at bounding box center [237, 93] width 290 height 18
drag, startPoint x: 186, startPoint y: 90, endPoint x: 151, endPoint y: 92, distance: 34.5
click at [151, 92] on input "Jerusalem Cross Sweatshirt – [DEMOGRAPHIC_DATA] Symbol Hoodie Style Apparel" at bounding box center [237, 93] width 290 height 18
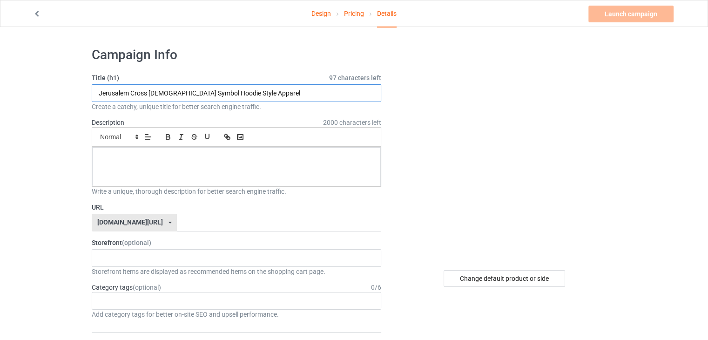
type input "Jerusalem Cross [DEMOGRAPHIC_DATA] Symbol Hoodie Style Apparel"
click at [134, 166] on div at bounding box center [236, 166] width 289 height 39
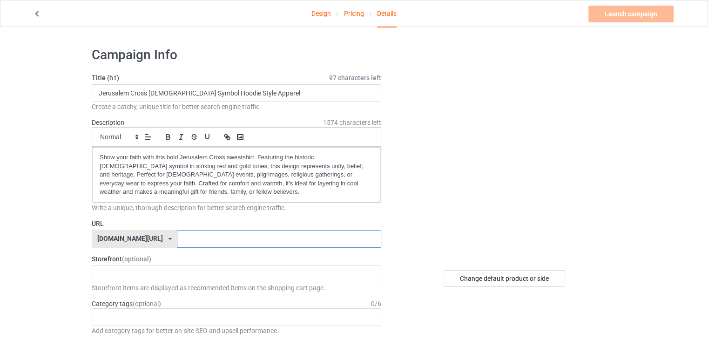
click at [242, 239] on input "text" at bounding box center [279, 239] width 204 height 18
click at [185, 235] on input "jerusalemcross" at bounding box center [279, 239] width 204 height 18
type input "jerusalem-cross"
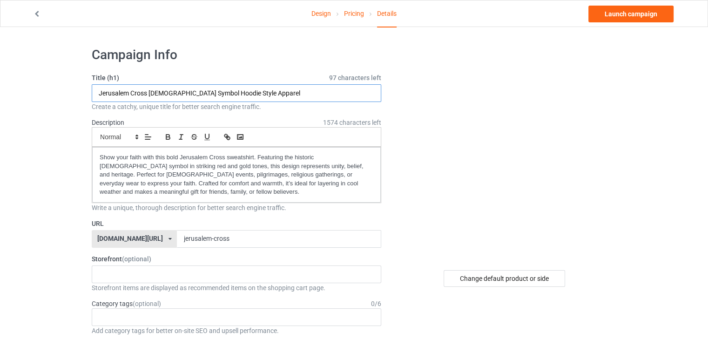
click at [285, 88] on input "Jerusalem Cross [DEMOGRAPHIC_DATA] Symbol Hoodie Style Apparel" at bounding box center [237, 93] width 290 height 18
click at [215, 277] on div "HalloweenHype Salem Spooky Season Designs 684707eebaa9dc0035f9edac" at bounding box center [237, 274] width 290 height 18
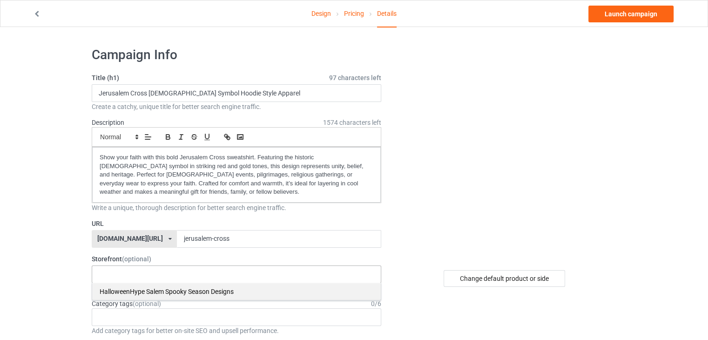
click at [204, 289] on div "HalloweenHype Salem Spooky Season Designs" at bounding box center [236, 291] width 289 height 17
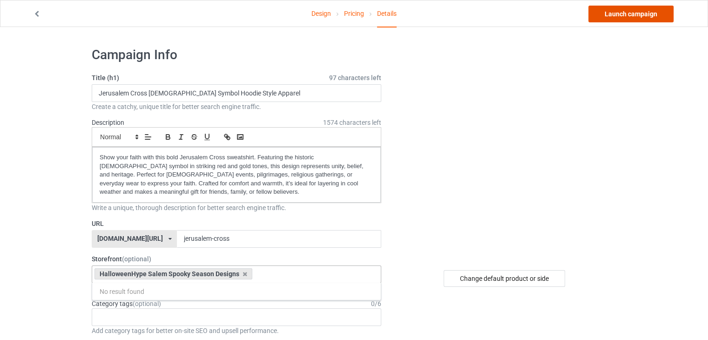
click at [620, 16] on link "Launch campaign" at bounding box center [630, 14] width 85 height 17
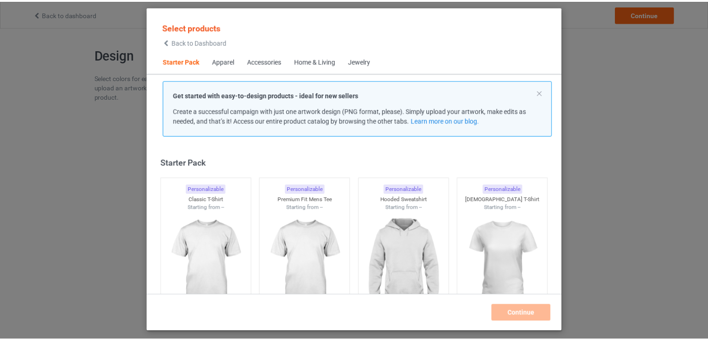
scroll to position [12, 0]
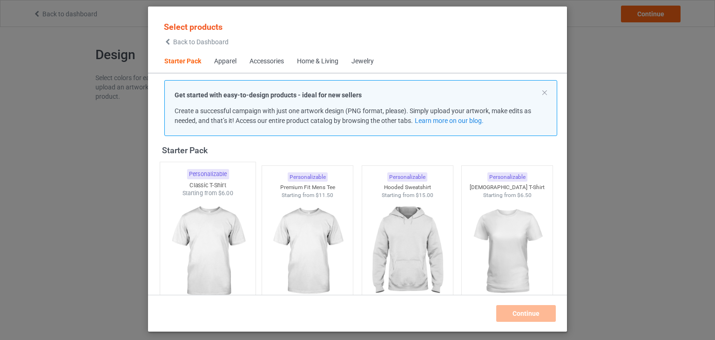
click at [211, 247] on img at bounding box center [208, 251] width 88 height 109
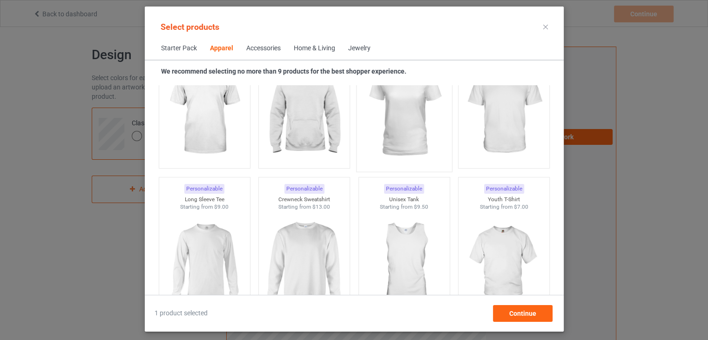
scroll to position [584, 0]
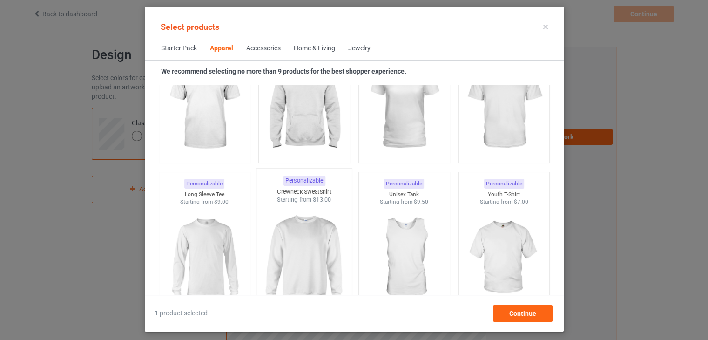
click at [301, 251] on img at bounding box center [304, 258] width 88 height 109
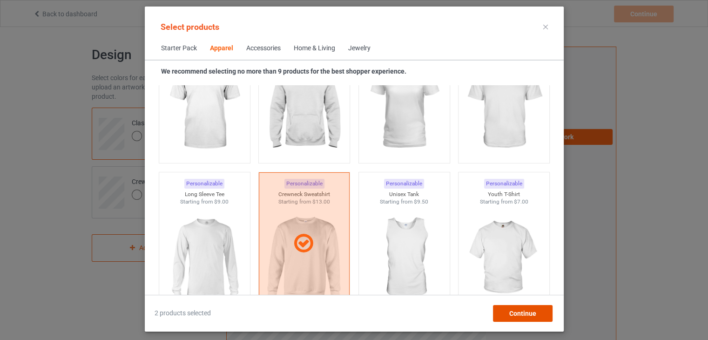
click at [514, 314] on span "Continue" at bounding box center [522, 313] width 27 height 7
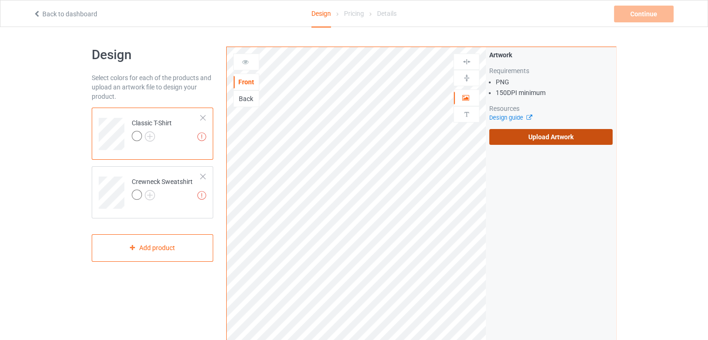
click at [531, 136] on label "Upload Artwork" at bounding box center [550, 137] width 123 height 16
click at [0, 0] on input "Upload Artwork" at bounding box center [0, 0] width 0 height 0
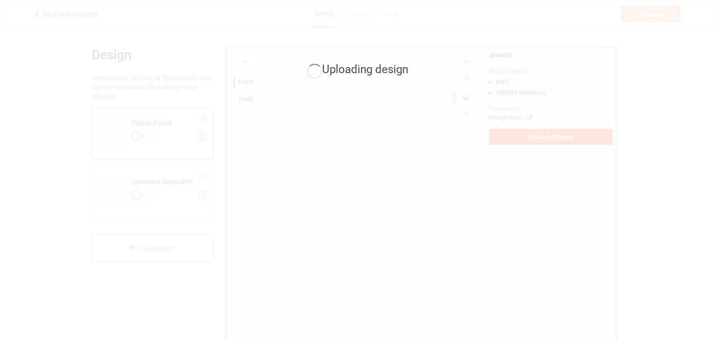
click at [205, 140] on div "Uploading design" at bounding box center [357, 170] width 715 height 340
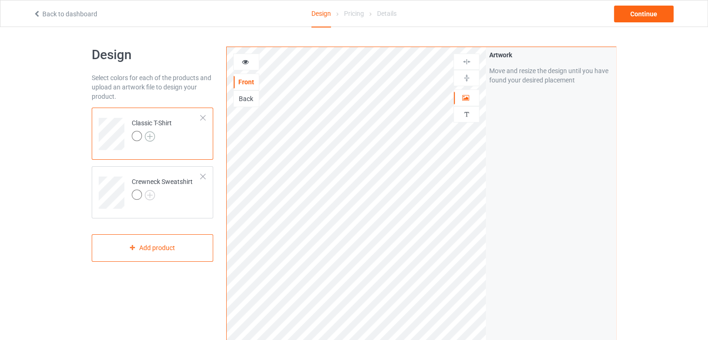
click at [149, 136] on img at bounding box center [150, 136] width 10 height 10
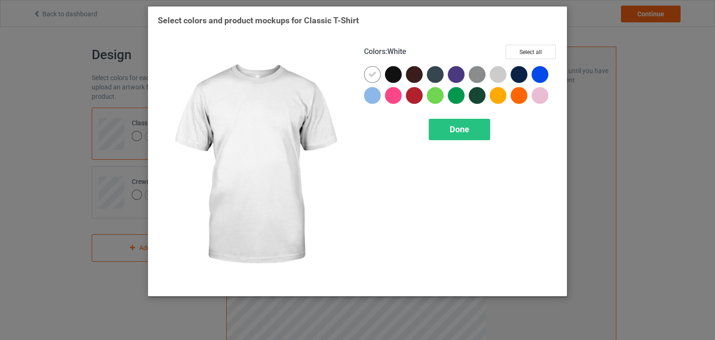
click at [136, 95] on div "Select colors and product mockups for Classic T-Shirt Colors : White Select all…" at bounding box center [357, 170] width 715 height 340
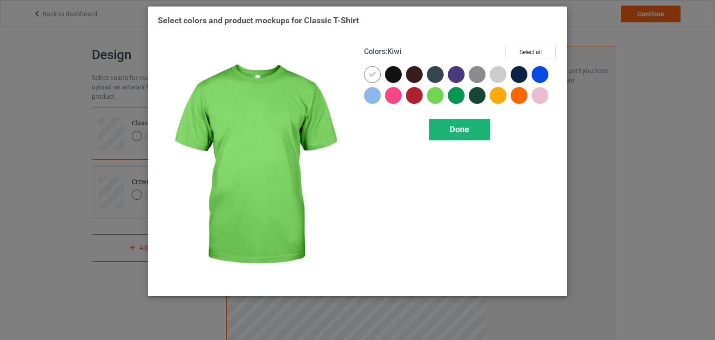
click at [453, 128] on span "Done" at bounding box center [460, 129] width 20 height 10
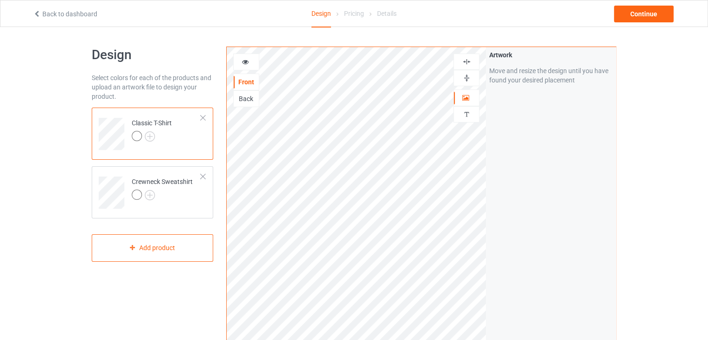
click at [464, 78] on img at bounding box center [466, 78] width 9 height 9
click at [467, 64] on img at bounding box center [466, 61] width 9 height 9
click at [149, 135] on img at bounding box center [150, 136] width 10 height 10
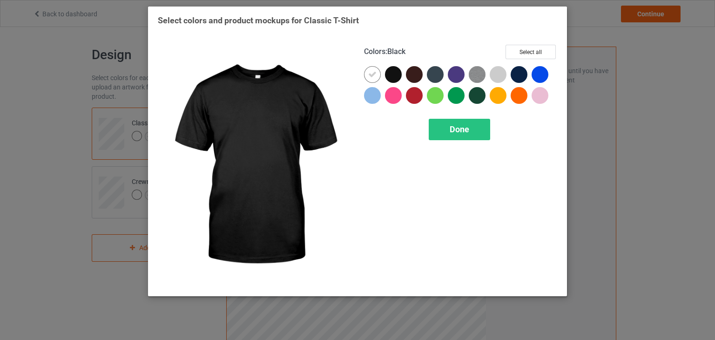
click at [393, 77] on div at bounding box center [393, 74] width 17 height 17
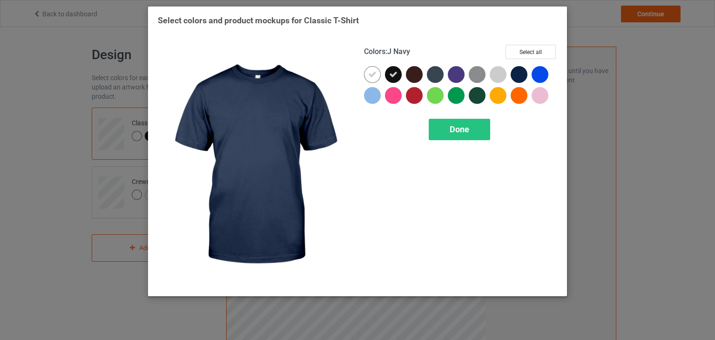
click at [518, 80] on div at bounding box center [519, 74] width 17 height 17
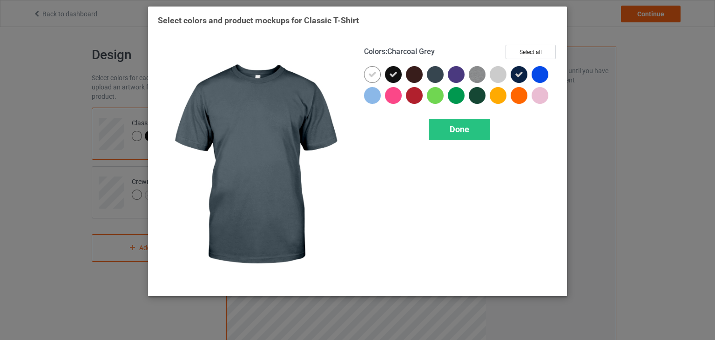
drag, startPoint x: 414, startPoint y: 75, endPoint x: 436, endPoint y: 75, distance: 21.4
click at [436, 75] on div at bounding box center [460, 87] width 193 height 42
click at [436, 75] on div at bounding box center [435, 74] width 17 height 17
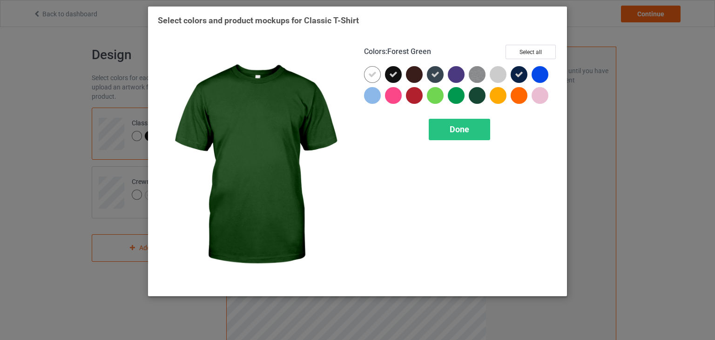
click at [477, 97] on div at bounding box center [477, 95] width 17 height 17
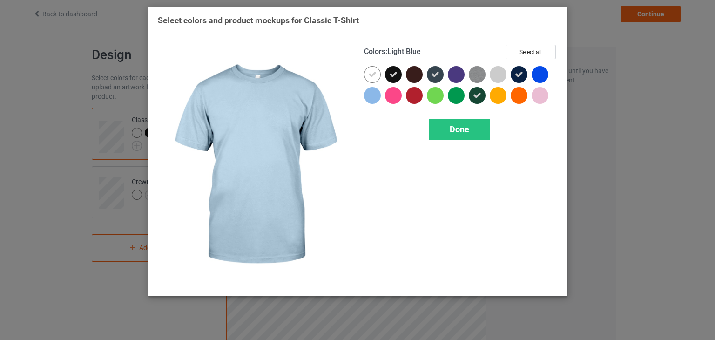
click at [367, 97] on div at bounding box center [372, 95] width 17 height 17
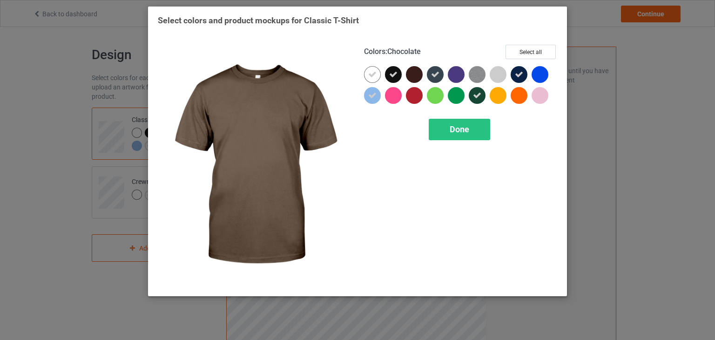
click at [410, 73] on div at bounding box center [414, 74] width 17 height 17
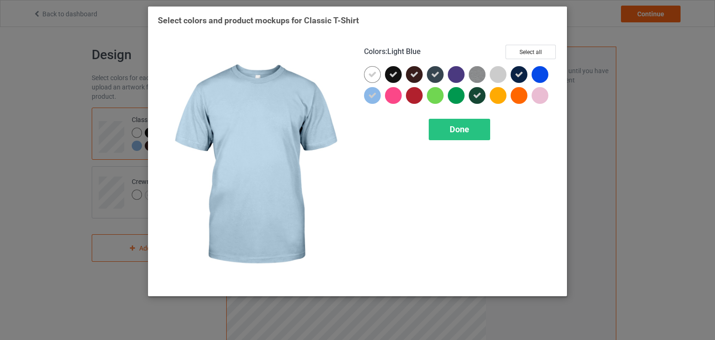
click at [372, 97] on icon at bounding box center [372, 95] width 8 height 8
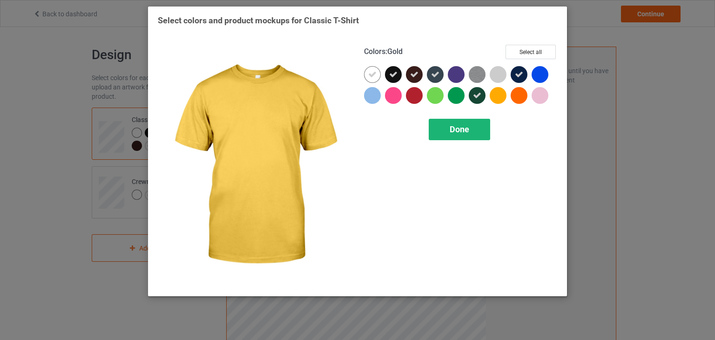
drag, startPoint x: 519, startPoint y: 95, endPoint x: 456, endPoint y: 126, distance: 70.2
click at [456, 126] on div "Colors : Gold Select all Done" at bounding box center [460, 165] width 206 height 255
click at [456, 126] on span "Done" at bounding box center [460, 129] width 20 height 10
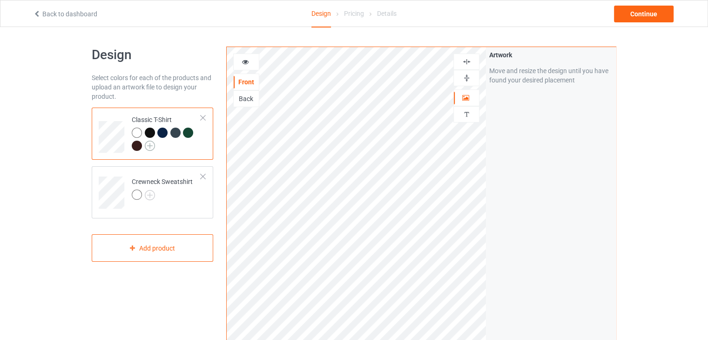
click at [151, 146] on img at bounding box center [150, 146] width 10 height 10
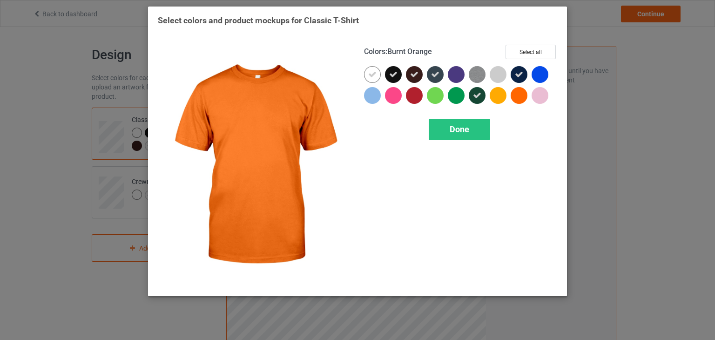
click at [521, 98] on div at bounding box center [519, 95] width 17 height 17
click at [454, 131] on span "Done" at bounding box center [460, 129] width 20 height 10
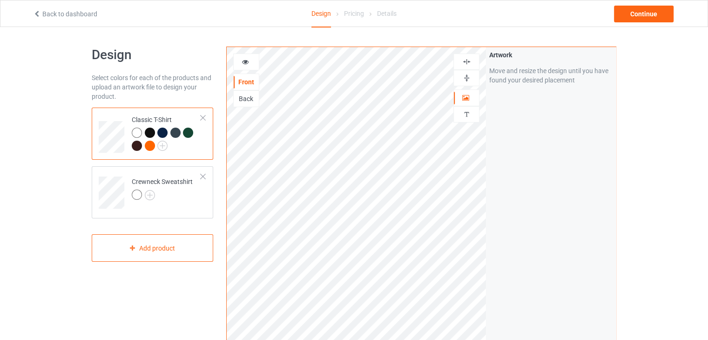
click at [148, 146] on div at bounding box center [150, 146] width 10 height 10
click at [148, 147] on div at bounding box center [150, 146] width 10 height 10
click at [148, 133] on div at bounding box center [150, 133] width 10 height 10
click at [148, 200] on img at bounding box center [150, 195] width 10 height 10
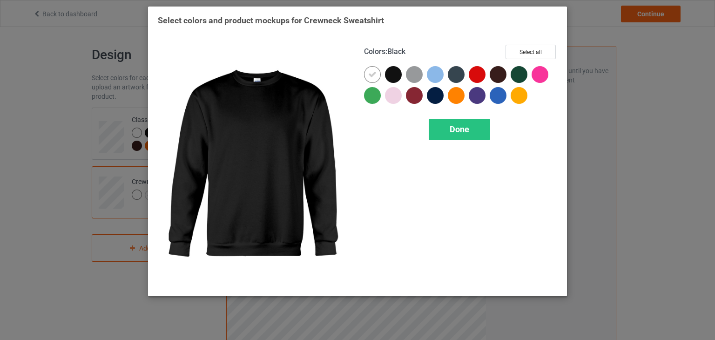
click at [391, 69] on div at bounding box center [393, 74] width 17 height 17
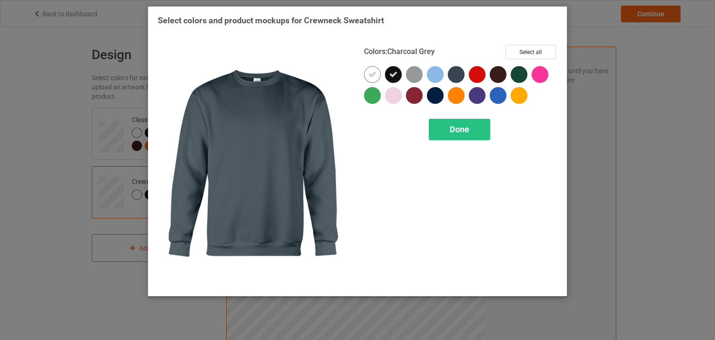
click at [451, 70] on div at bounding box center [456, 74] width 17 height 17
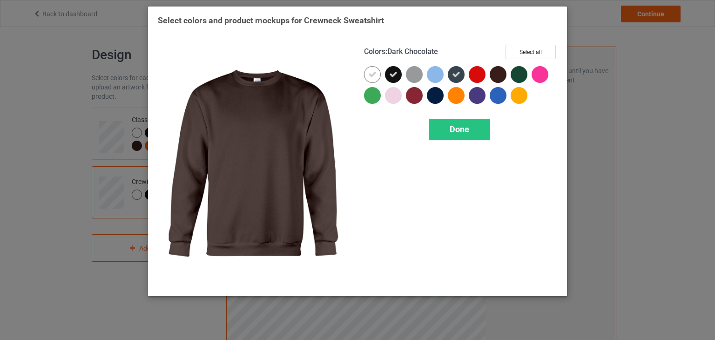
click at [503, 75] on div at bounding box center [498, 74] width 17 height 17
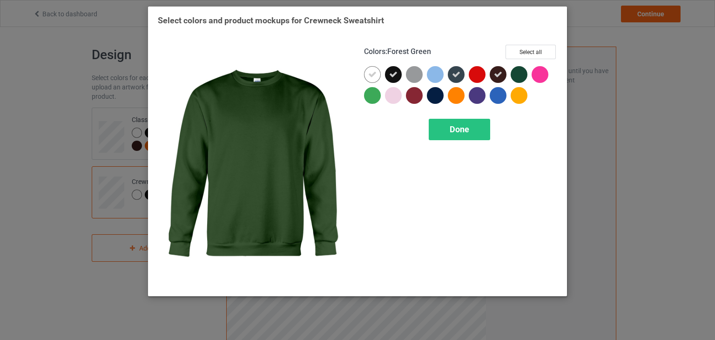
click at [518, 76] on div at bounding box center [519, 74] width 17 height 17
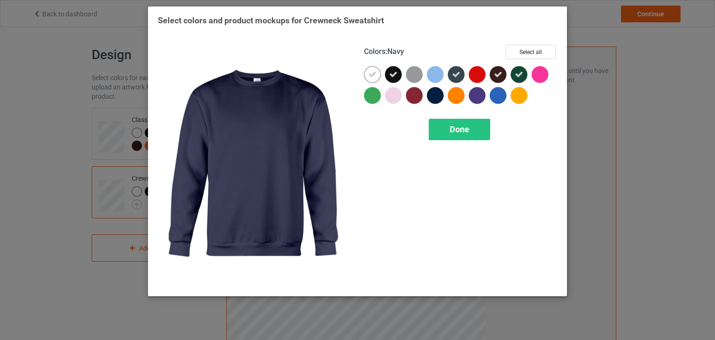
click at [432, 97] on div at bounding box center [435, 95] width 17 height 17
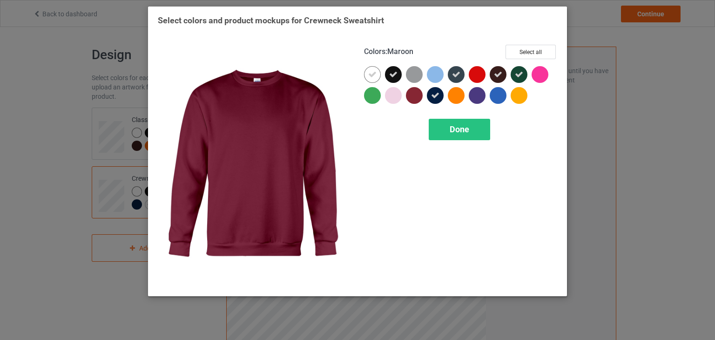
click at [414, 97] on div at bounding box center [414, 95] width 17 height 17
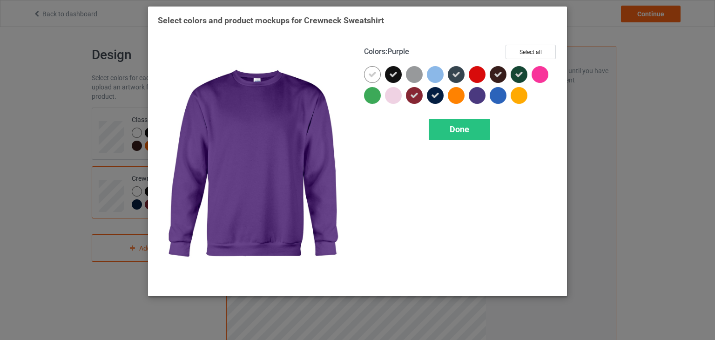
click at [476, 95] on div at bounding box center [477, 95] width 17 height 17
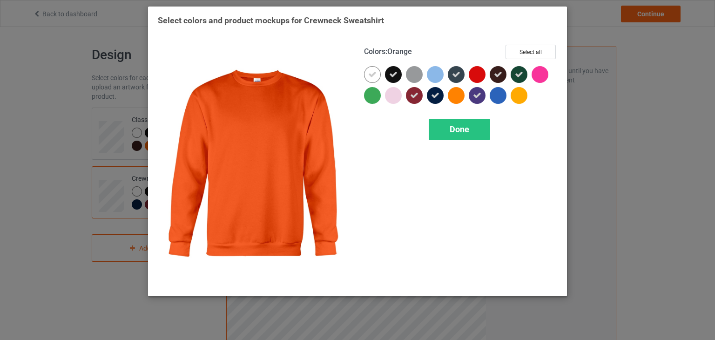
click at [454, 96] on div at bounding box center [456, 95] width 17 height 17
click at [459, 134] on span "Done" at bounding box center [460, 129] width 20 height 10
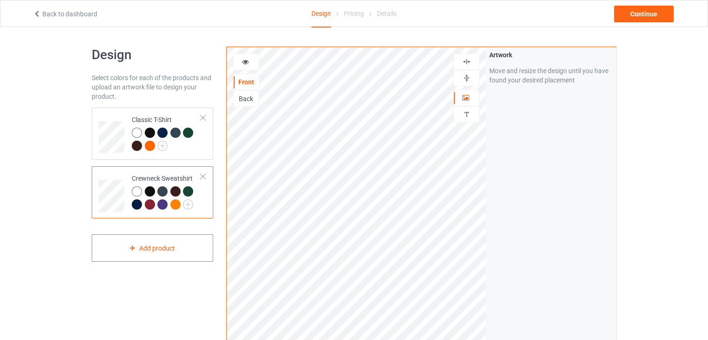
click at [149, 189] on div at bounding box center [150, 191] width 10 height 10
click at [641, 15] on div "Continue" at bounding box center [644, 14] width 60 height 17
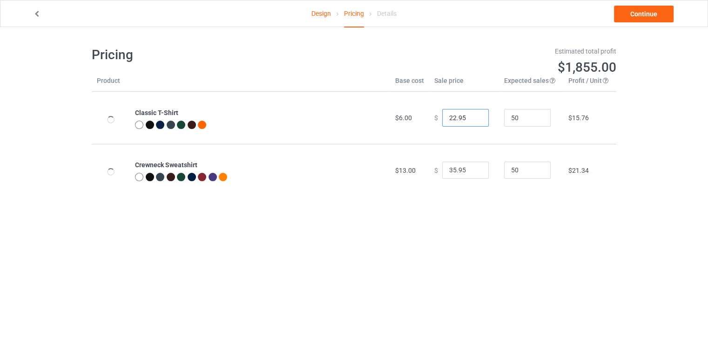
click at [474, 123] on input "22.95" at bounding box center [465, 118] width 47 height 18
click at [473, 120] on input "21.95" at bounding box center [465, 118] width 47 height 18
click at [473, 120] on input "20.95" at bounding box center [465, 118] width 47 height 18
click at [473, 120] on input "19.95" at bounding box center [465, 118] width 47 height 18
click at [473, 120] on input "18.95" at bounding box center [465, 118] width 47 height 18
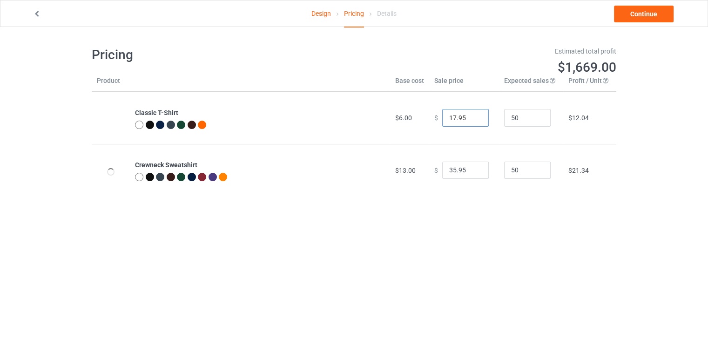
click at [473, 120] on input "17.95" at bounding box center [465, 118] width 47 height 18
click at [473, 120] on input "16.95" at bounding box center [465, 118] width 47 height 18
click at [473, 120] on input "15.95" at bounding box center [465, 118] width 47 height 18
type input "16.95"
click at [474, 116] on input "16.95" at bounding box center [465, 118] width 47 height 18
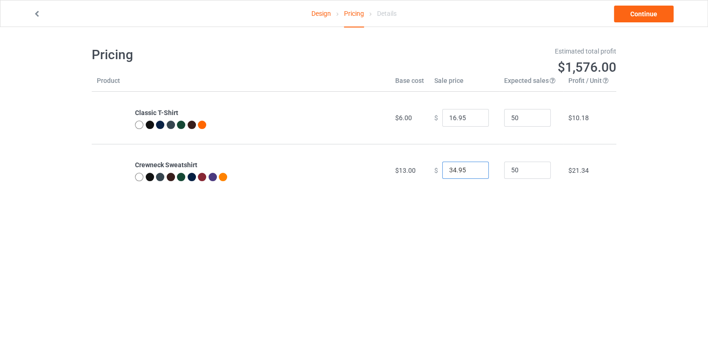
click at [473, 170] on input "34.95" at bounding box center [465, 171] width 47 height 18
click at [473, 170] on input "33.95" at bounding box center [465, 171] width 47 height 18
click at [473, 170] on input "32.95" at bounding box center [465, 171] width 47 height 18
click at [473, 170] on input "31.95" at bounding box center [465, 171] width 47 height 18
click at [473, 170] on input "30.95" at bounding box center [465, 171] width 47 height 18
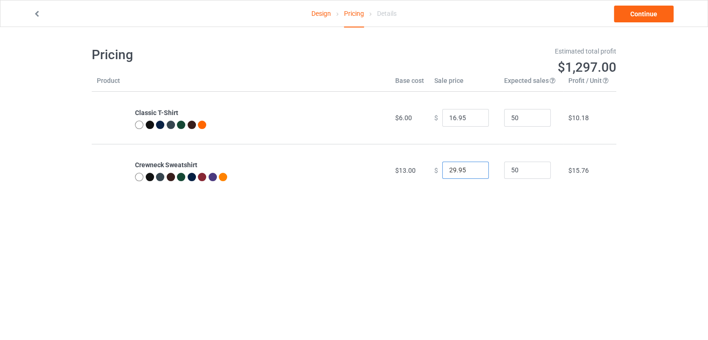
click at [473, 170] on input "29.95" at bounding box center [465, 171] width 47 height 18
click at [473, 170] on input "27.95" at bounding box center [465, 171] width 47 height 18
click at [473, 170] on input "26.95" at bounding box center [465, 171] width 47 height 18
click at [473, 170] on input "25.95" at bounding box center [465, 171] width 47 height 18
click at [473, 170] on input "24.95" at bounding box center [465, 171] width 47 height 18
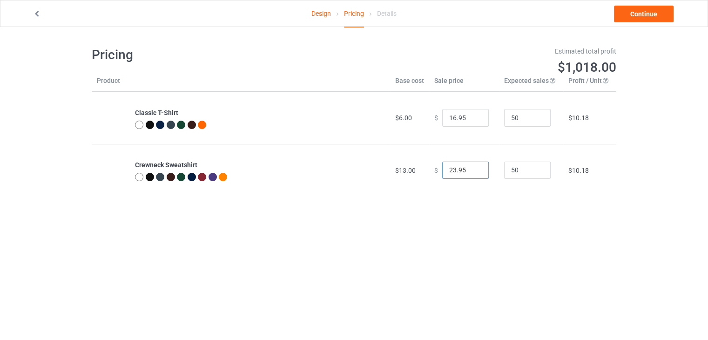
type input "23.95"
click at [473, 170] on input "23.95" at bounding box center [465, 171] width 47 height 18
click at [320, 11] on link "Design" at bounding box center [321, 13] width 20 height 26
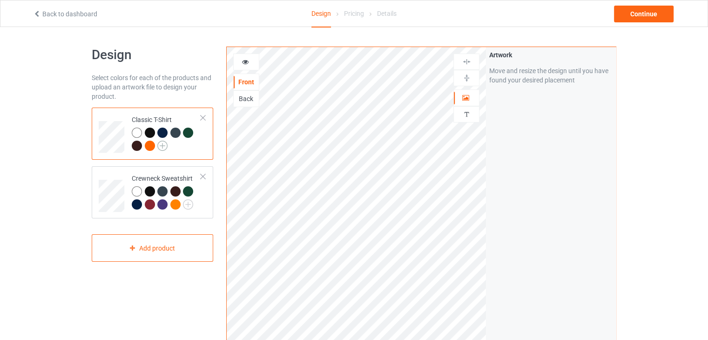
click at [157, 144] on img at bounding box center [162, 146] width 10 height 10
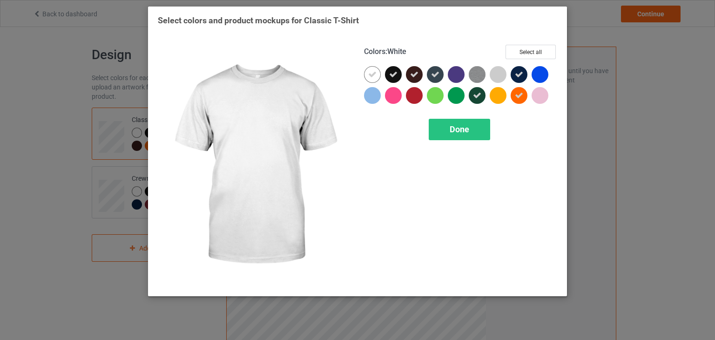
click at [371, 72] on icon at bounding box center [372, 74] width 8 height 8
click at [371, 72] on div at bounding box center [372, 74] width 17 height 17
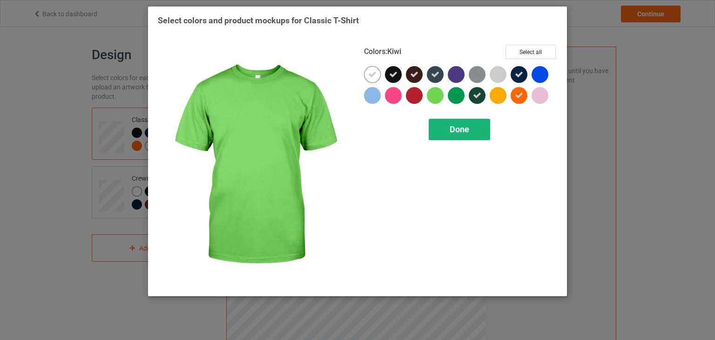
click at [446, 131] on div "Done" at bounding box center [459, 129] width 61 height 21
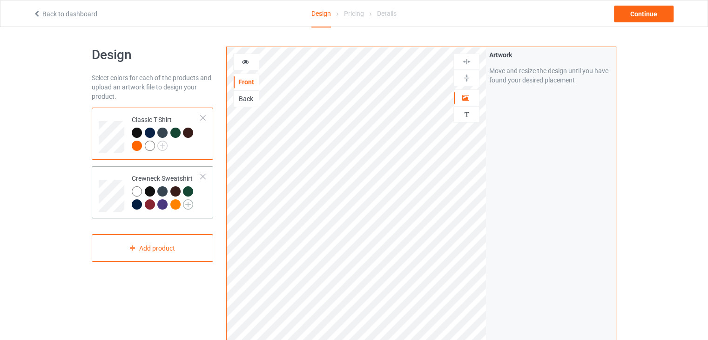
click at [183, 202] on img at bounding box center [188, 204] width 10 height 10
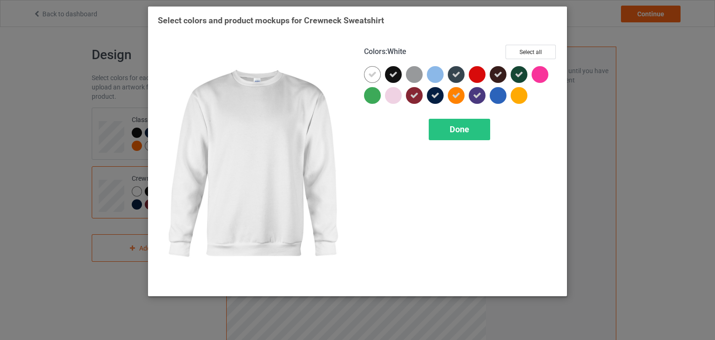
click at [371, 73] on icon at bounding box center [372, 74] width 8 height 8
click at [371, 76] on div at bounding box center [372, 74] width 17 height 17
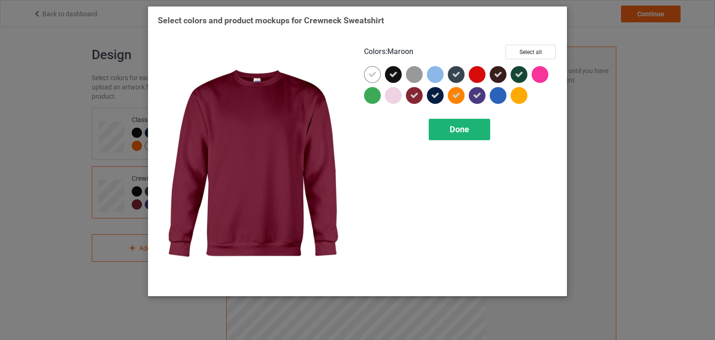
click at [445, 126] on div "Done" at bounding box center [459, 129] width 61 height 21
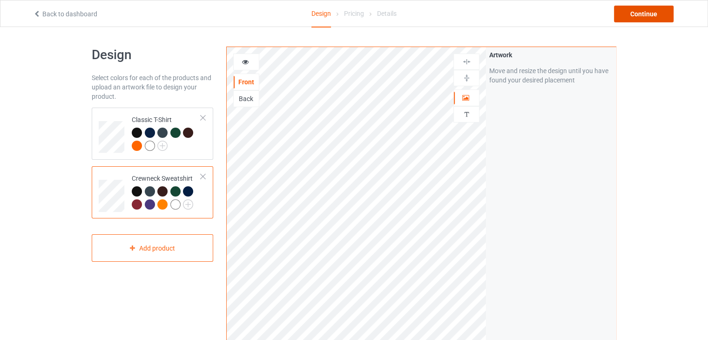
click at [640, 13] on div "Continue" at bounding box center [644, 14] width 60 height 17
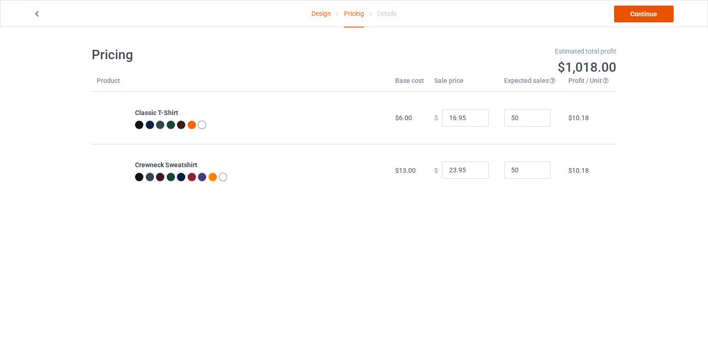
click at [640, 13] on link "Continue" at bounding box center [644, 14] width 60 height 17
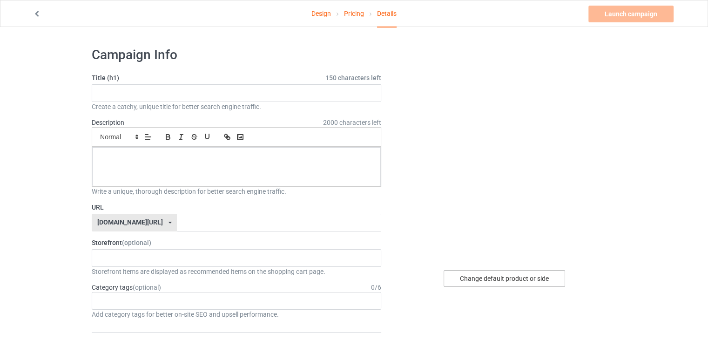
click at [504, 280] on div "Change default product or side" at bounding box center [504, 278] width 121 height 17
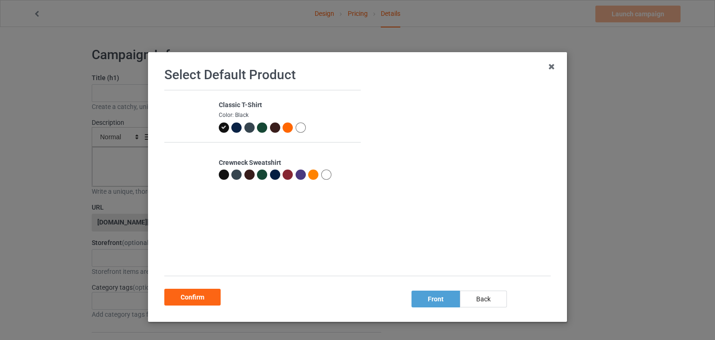
click at [219, 178] on div at bounding box center [224, 174] width 10 height 10
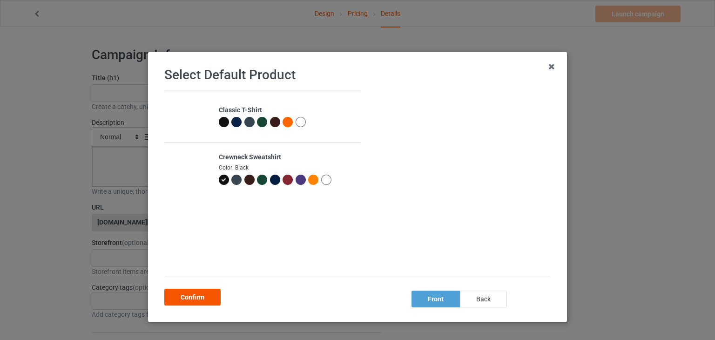
click at [193, 294] on div "Confirm" at bounding box center [192, 297] width 56 height 17
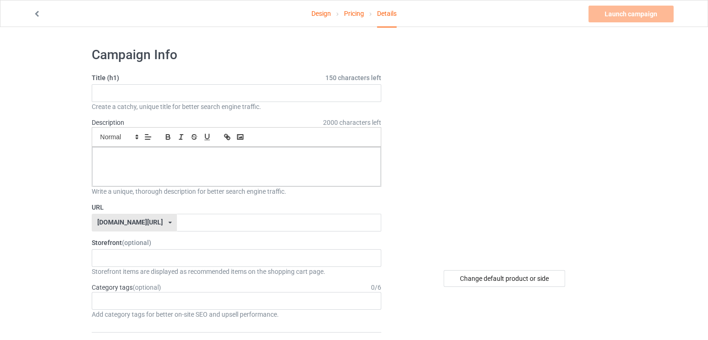
drag, startPoint x: 384, startPoint y: 50, endPoint x: 372, endPoint y: 42, distance: 14.2
click at [210, 89] on input "text" at bounding box center [237, 93] width 290 height 18
paste input "[GEOGRAPHIC_DATA] 1692 They Missed One Sweatshirt – Witch [DATE] Graphic"
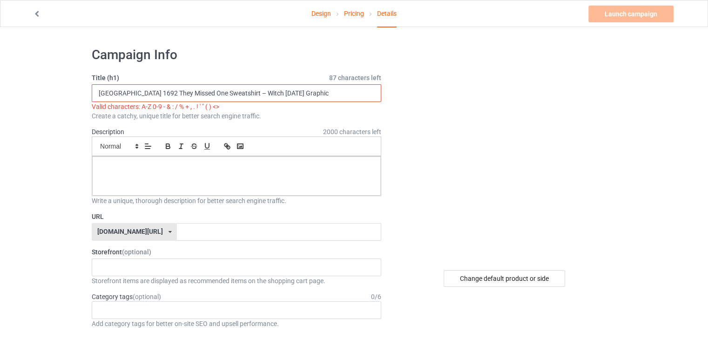
click at [218, 92] on input "[GEOGRAPHIC_DATA] 1692 They Missed One Sweatshirt – Witch [DATE] Graphic" at bounding box center [237, 93] width 290 height 18
click at [302, 90] on input "[GEOGRAPHIC_DATA] 1692 They Missed One Sweatshirt – Witch [DATE] Graphic" at bounding box center [237, 93] width 290 height 18
paste input "text"
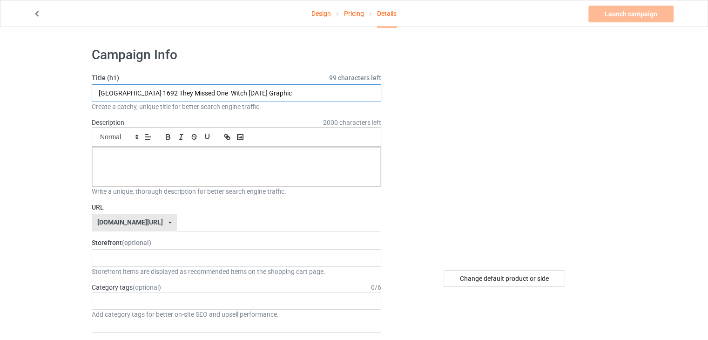
type input "[GEOGRAPHIC_DATA] 1692 They Missed One Witch [DATE] Graphic"
click at [219, 164] on div at bounding box center [236, 166] width 289 height 39
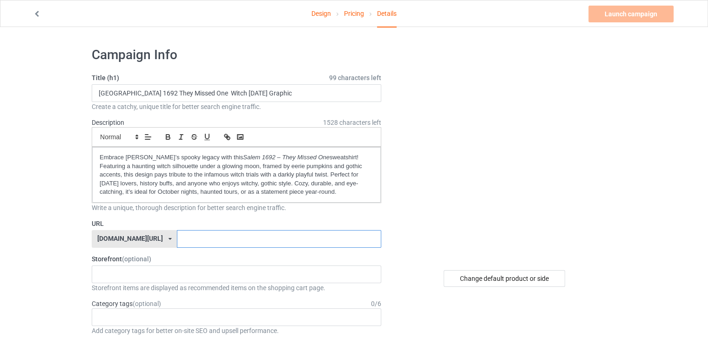
click at [209, 242] on input "text" at bounding box center [279, 239] width 204 height 18
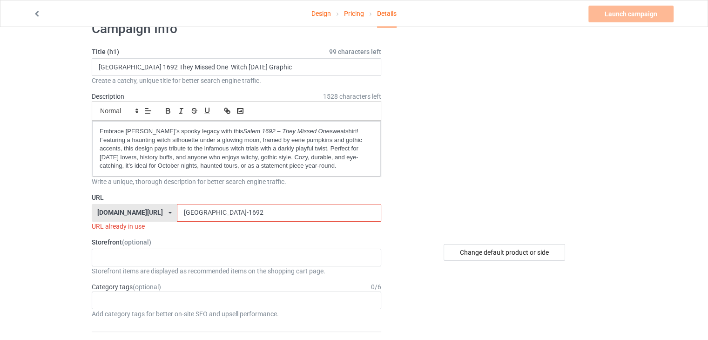
scroll to position [23, 0]
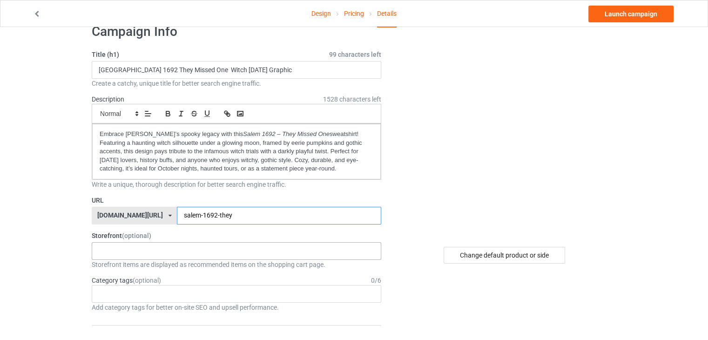
type input "salem-1692-they"
click at [217, 256] on div "HalloweenHype Salem Spooky Season Designs 684707eebaa9dc0035f9edac" at bounding box center [237, 251] width 290 height 18
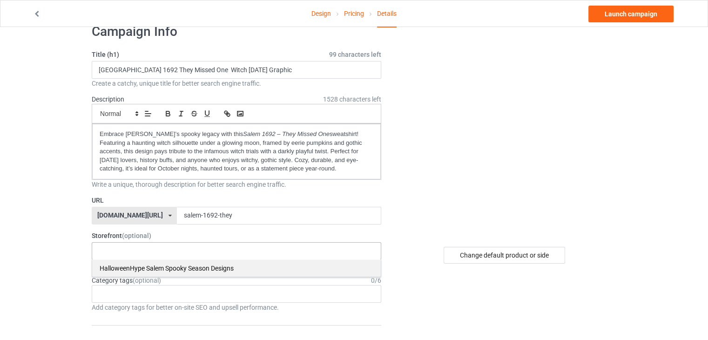
click at [188, 270] on div "HalloweenHype Salem Spooky Season Designs" at bounding box center [236, 267] width 289 height 17
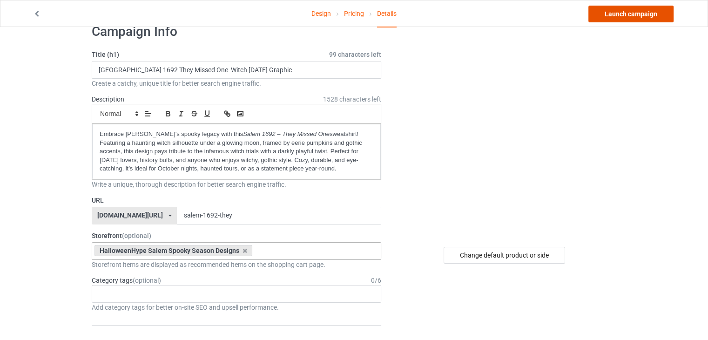
click at [625, 15] on link "Launch campaign" at bounding box center [630, 14] width 85 height 17
